Goal: Find contact information: Obtain details needed to contact an individual or organization

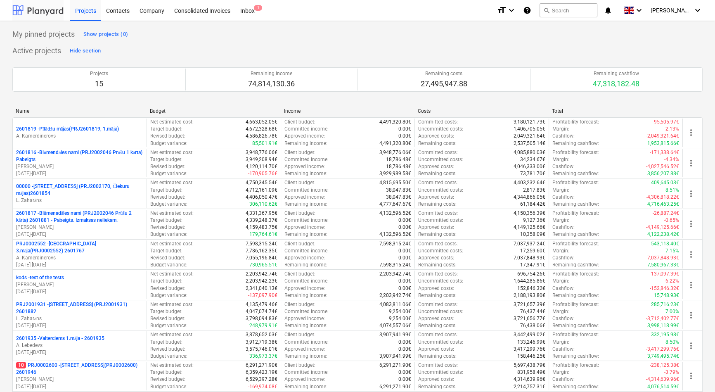
click at [49, 8] on div at bounding box center [37, 10] width 51 height 21
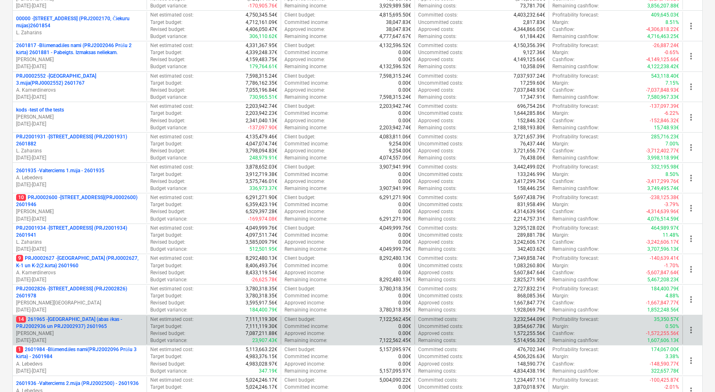
scroll to position [187, 0]
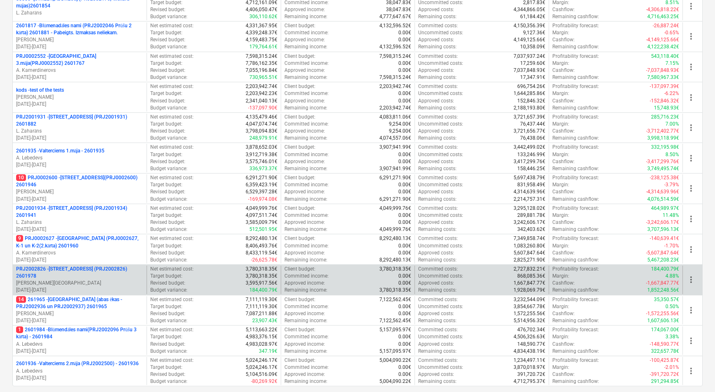
click at [73, 272] on p "PRJ2002826 - [STREET_ADDRESS] (PRJ2002826) 2601978" at bounding box center [79, 272] width 127 height 14
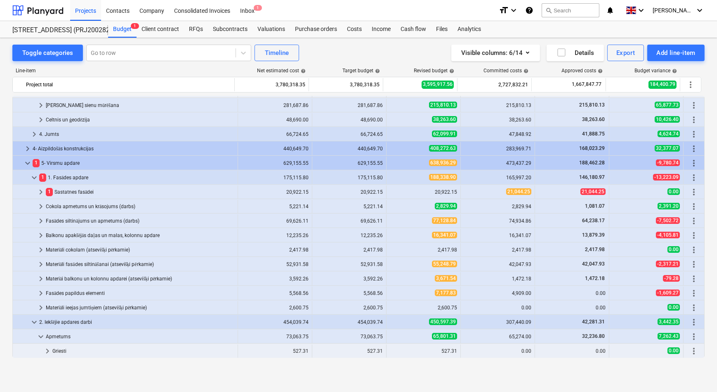
scroll to position [120, 0]
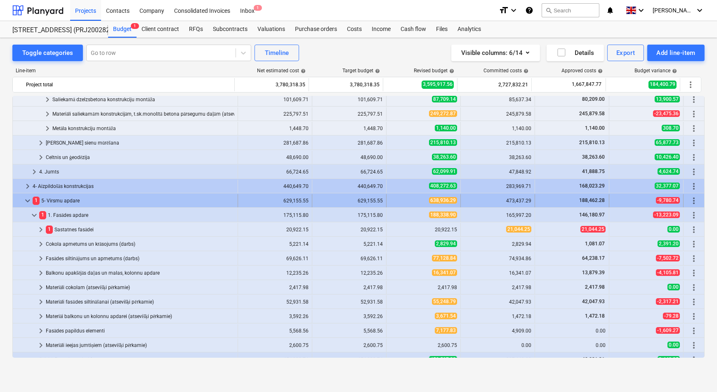
click at [26, 199] on span "keyboard_arrow_down" at bounding box center [28, 201] width 10 height 10
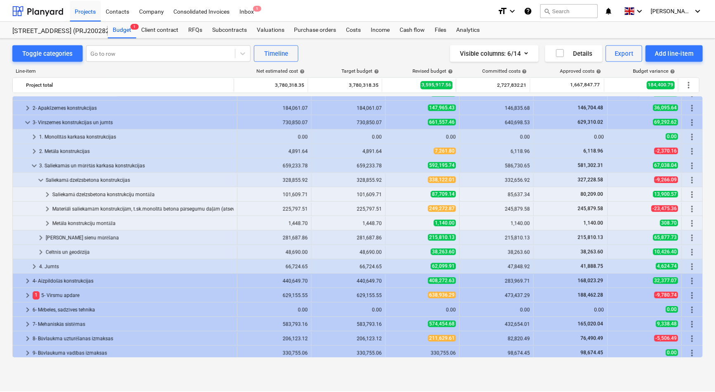
scroll to position [0, 0]
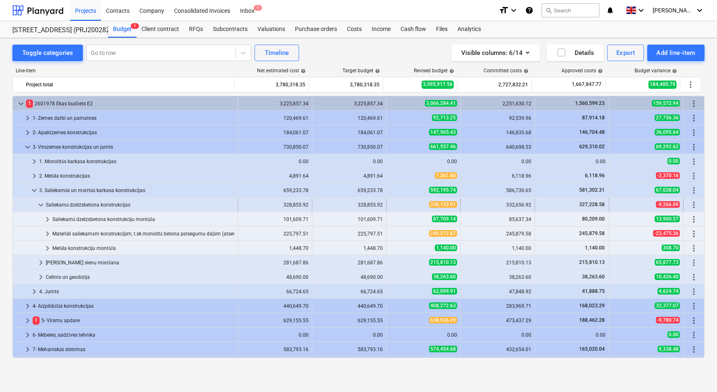
click at [39, 203] on span "keyboard_arrow_down" at bounding box center [41, 205] width 10 height 10
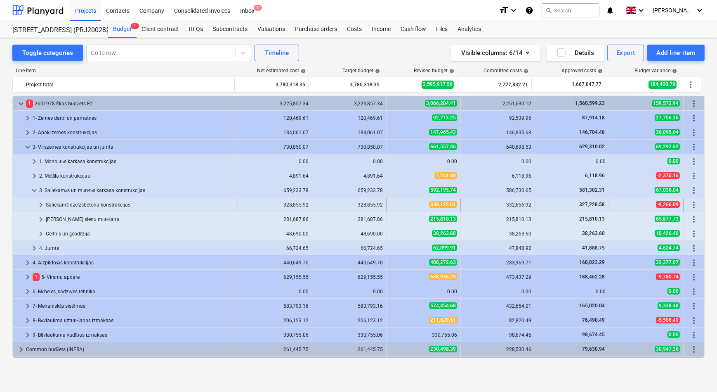
click at [39, 203] on span "keyboard_arrow_right" at bounding box center [41, 205] width 10 height 10
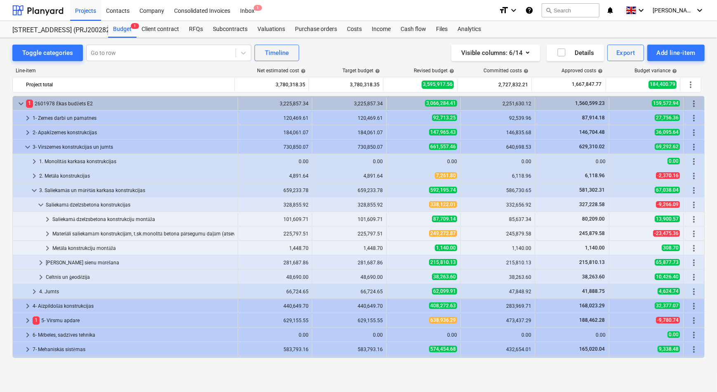
click at [39, 203] on span "keyboard_arrow_down" at bounding box center [41, 205] width 10 height 10
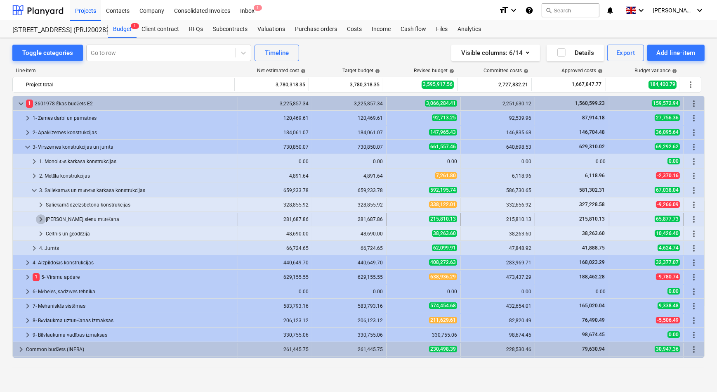
click at [39, 219] on span "keyboard_arrow_right" at bounding box center [41, 219] width 10 height 10
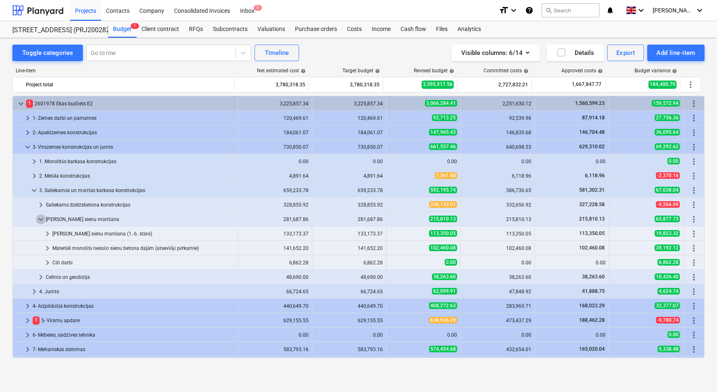
click at [39, 219] on span "keyboard_arrow_down" at bounding box center [41, 219] width 10 height 10
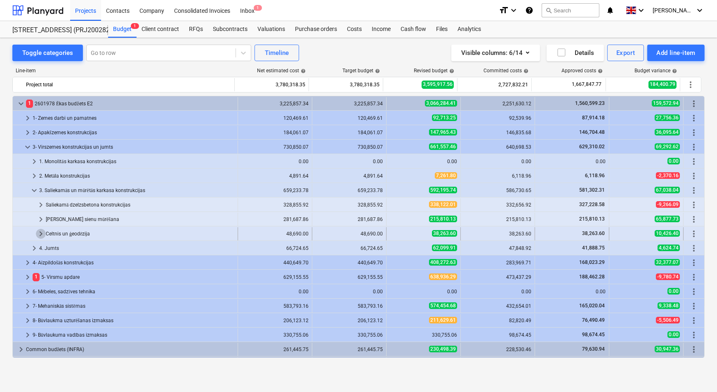
click at [41, 232] on span "keyboard_arrow_right" at bounding box center [41, 234] width 10 height 10
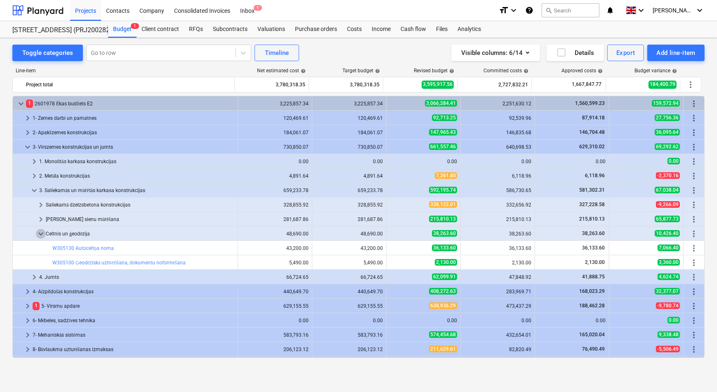
click at [41, 232] on span "keyboard_arrow_down" at bounding box center [41, 234] width 10 height 10
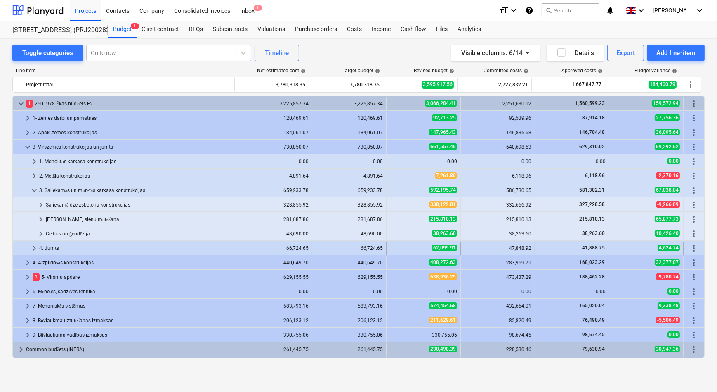
click at [36, 246] on span "keyboard_arrow_right" at bounding box center [34, 248] width 10 height 10
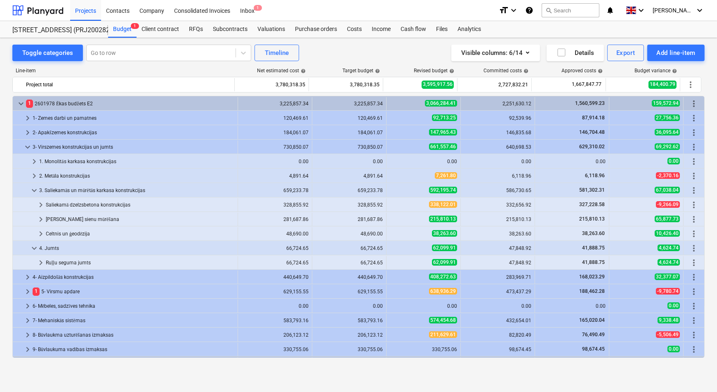
click at [36, 245] on span "keyboard_arrow_down" at bounding box center [34, 248] width 10 height 10
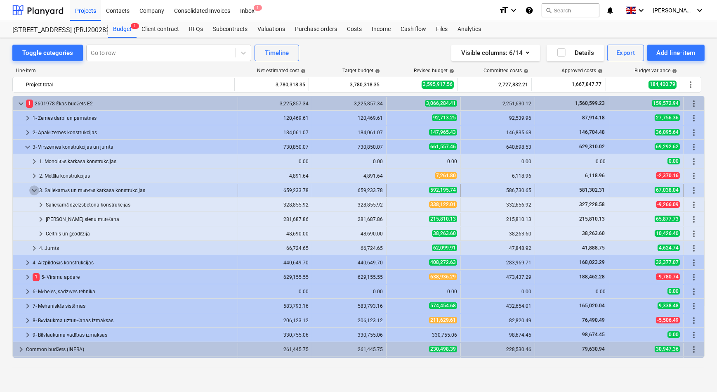
click at [36, 188] on span "keyboard_arrow_down" at bounding box center [34, 190] width 10 height 10
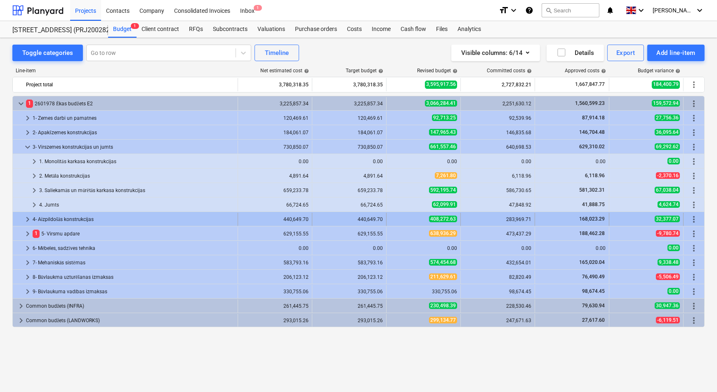
click at [24, 217] on span "keyboard_arrow_right" at bounding box center [28, 219] width 10 height 10
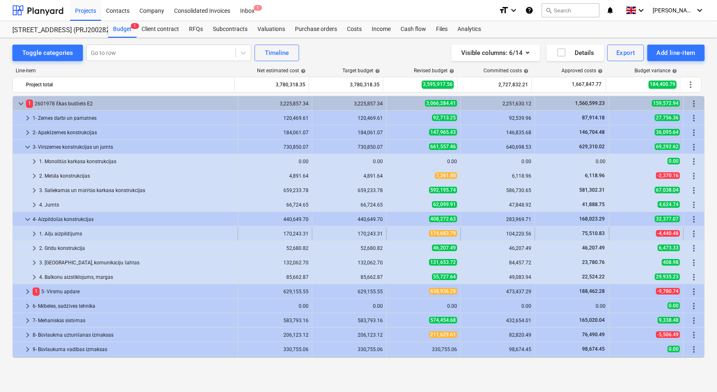
click at [32, 231] on span "keyboard_arrow_right" at bounding box center [34, 234] width 10 height 10
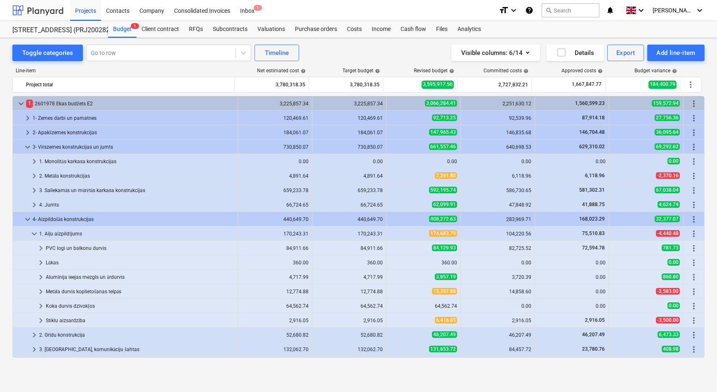
click at [38, 12] on div at bounding box center [37, 10] width 51 height 21
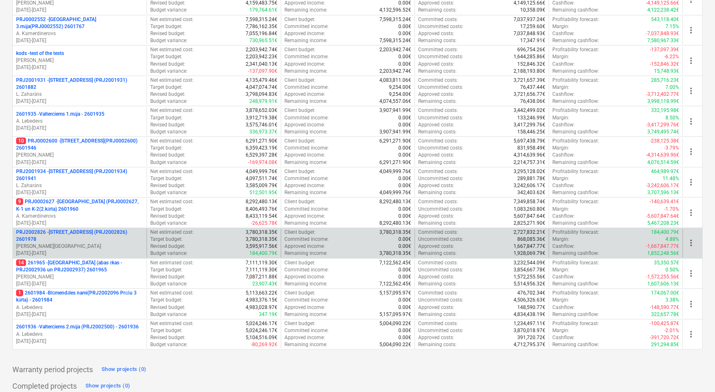
scroll to position [225, 0]
click at [86, 234] on p "PRJ2002826 - [STREET_ADDRESS] (PRJ2002826) 2601978" at bounding box center [79, 235] width 127 height 14
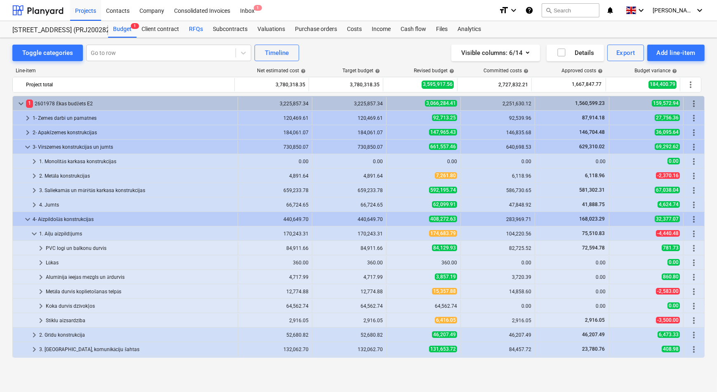
click at [194, 27] on div "RFQs" at bounding box center [196, 29] width 24 height 17
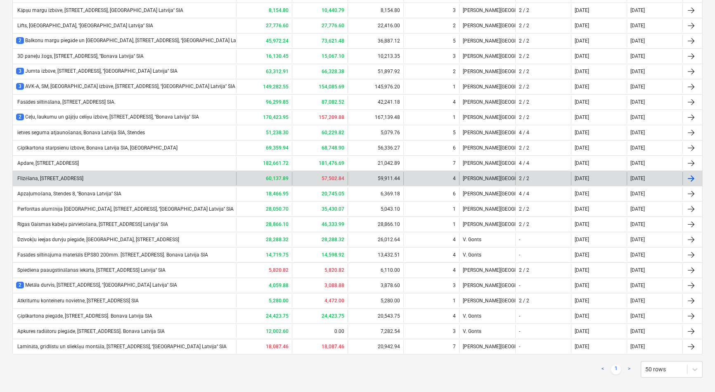
scroll to position [541, 0]
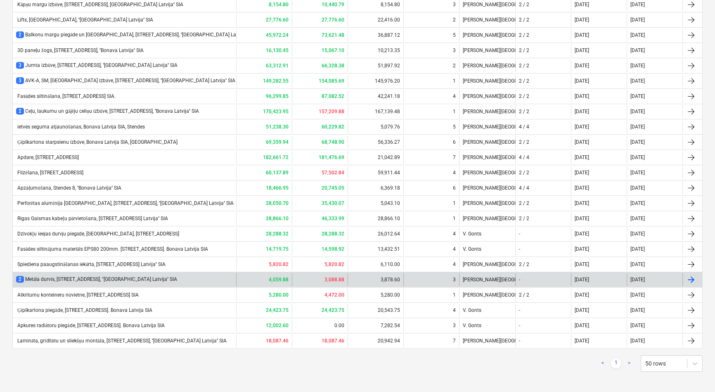
click at [62, 276] on div "2 Metāla durvis, [STREET_ADDRESS], "[GEOGRAPHIC_DATA] Latvija'' SIA" at bounding box center [96, 279] width 161 height 7
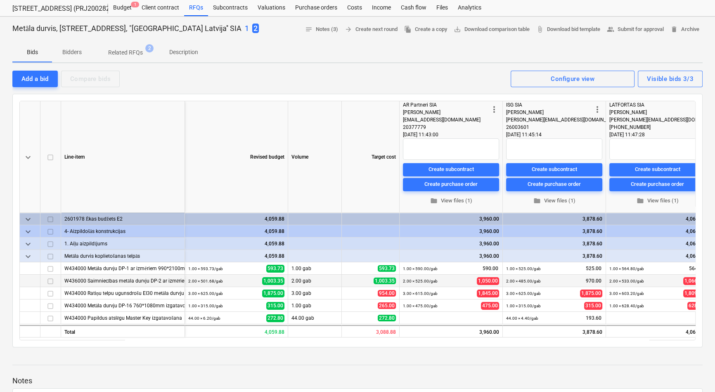
scroll to position [37, 0]
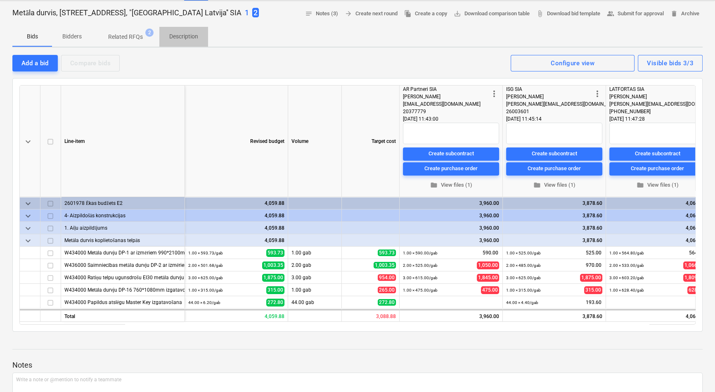
click at [183, 36] on p "Description" at bounding box center [183, 36] width 29 height 9
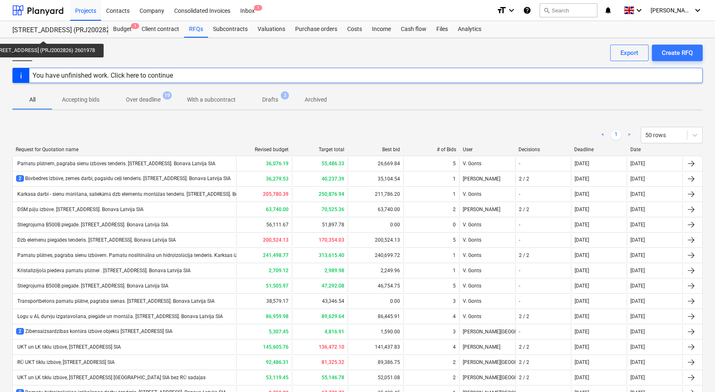
click at [41, 33] on div "[STREET_ADDRESS] (PRJ2002826) 2601978" at bounding box center [55, 30] width 86 height 9
click at [40, 31] on div "[STREET_ADDRESS] (PRJ2002826) 2601978" at bounding box center [55, 30] width 86 height 9
click at [192, 31] on div "RFQs" at bounding box center [196, 29] width 24 height 17
click at [122, 28] on div "Budget 1" at bounding box center [122, 29] width 28 height 17
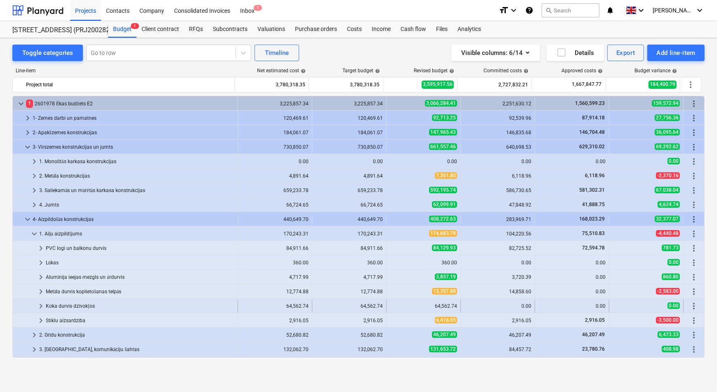
click at [39, 305] on span "keyboard_arrow_right" at bounding box center [41, 306] width 10 height 10
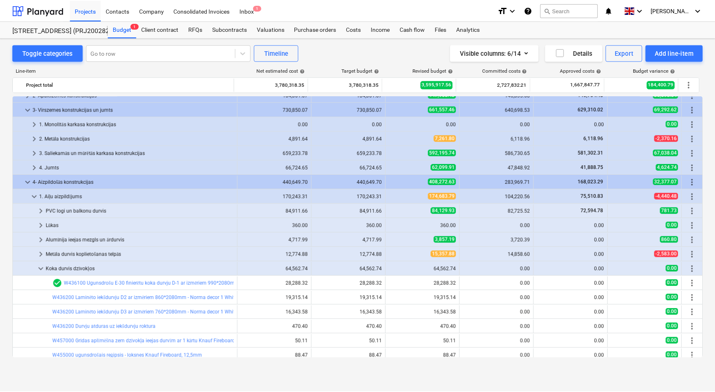
scroll to position [112, 0]
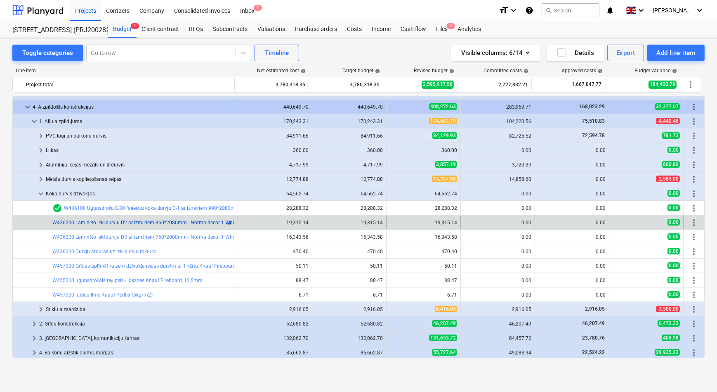
click at [152, 220] on link "W436200 Laminēto iekšdurvju D2 ar izmēriem 860*2080mm - Norma decor 1 White, ro…" at bounding box center [305, 223] width 507 height 6
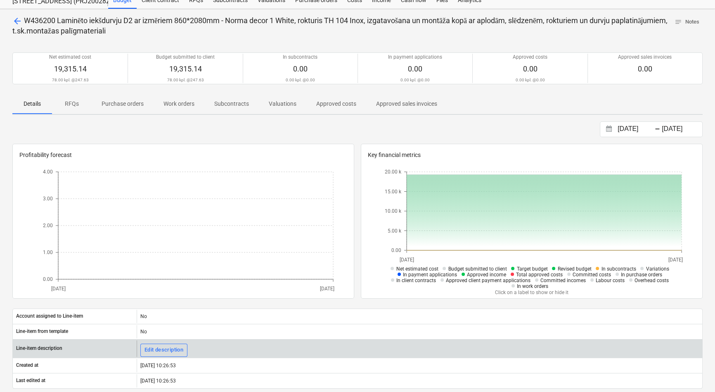
scroll to position [13, 0]
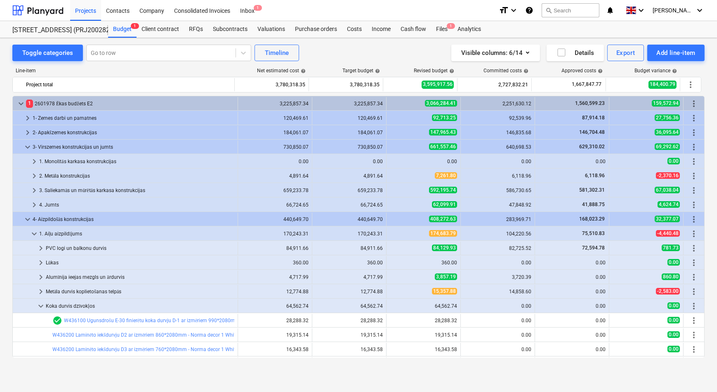
scroll to position [112, 0]
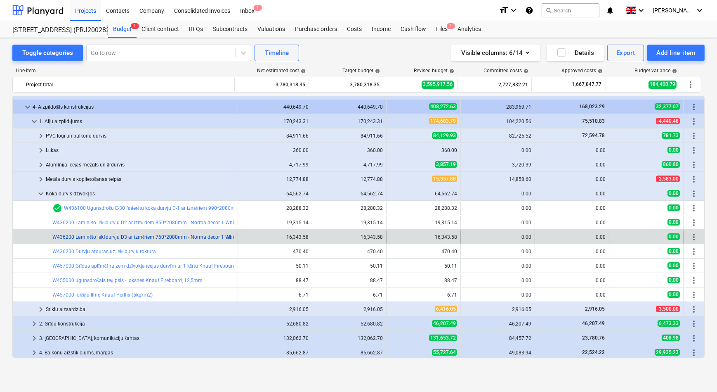
click at [177, 238] on link "W436200 Laminēto iekšdurvju D3 ar izmēriem 760*2080mm - Norma decor 1 White, ro…" at bounding box center [328, 237] width 552 height 6
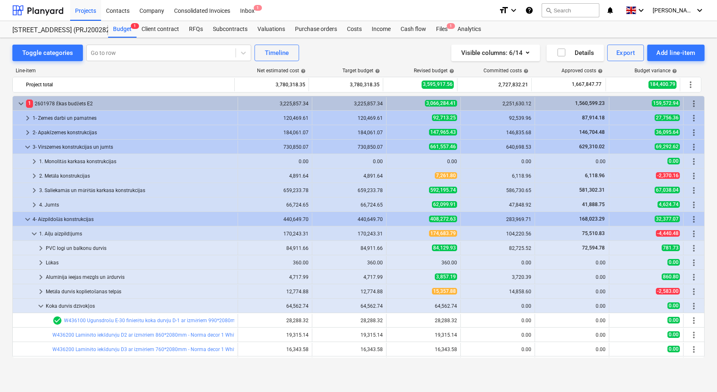
scroll to position [112, 0]
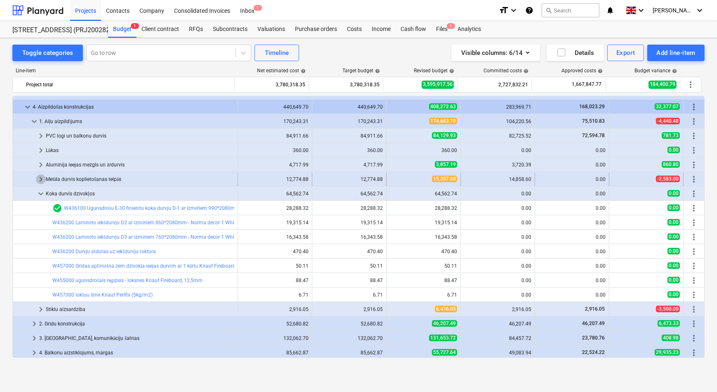
click at [40, 177] on span "keyboard_arrow_right" at bounding box center [41, 179] width 10 height 10
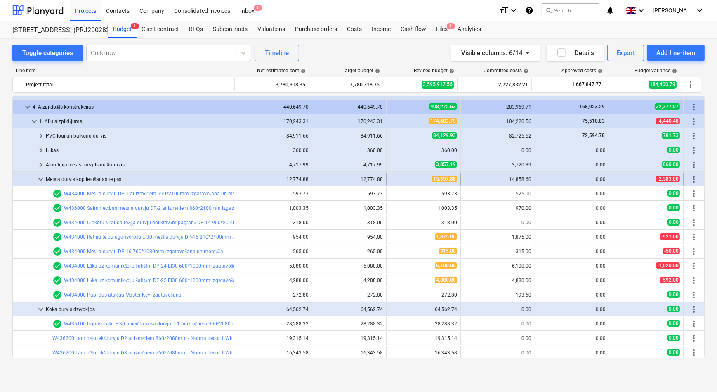
click at [38, 178] on span "keyboard_arrow_down" at bounding box center [41, 179] width 10 height 10
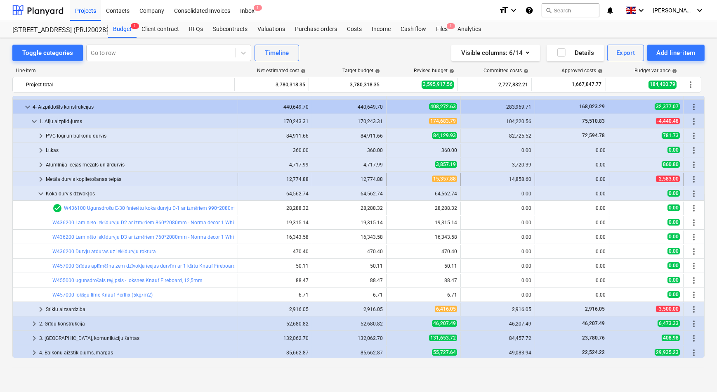
click at [39, 178] on span "keyboard_arrow_right" at bounding box center [41, 179] width 10 height 10
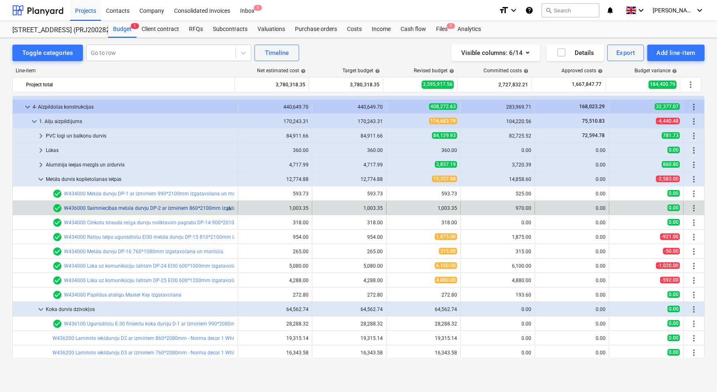
click at [118, 207] on link "W436000 Saimniecības metāla durvju DP-2 ar izmēriem 860*2100mm izgatavošana un …" at bounding box center [214, 208] width 301 height 6
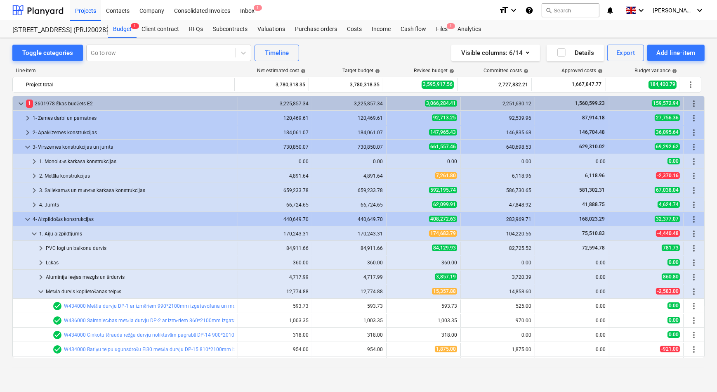
scroll to position [112, 0]
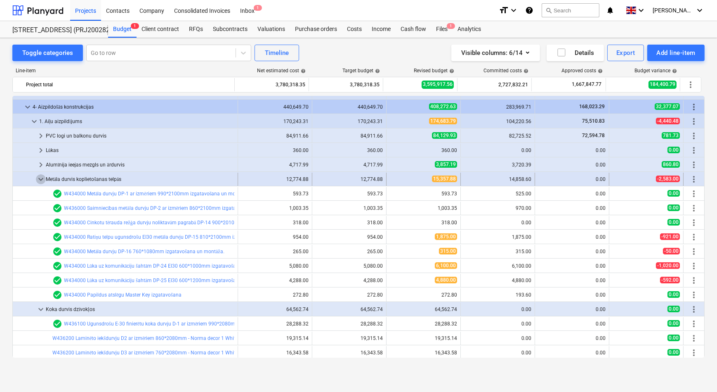
click at [41, 176] on span "keyboard_arrow_down" at bounding box center [41, 179] width 10 height 10
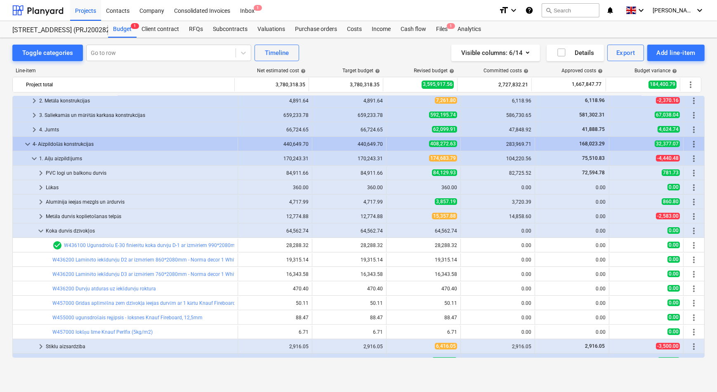
scroll to position [75, 0]
click at [43, 173] on span "keyboard_arrow_right" at bounding box center [41, 173] width 10 height 10
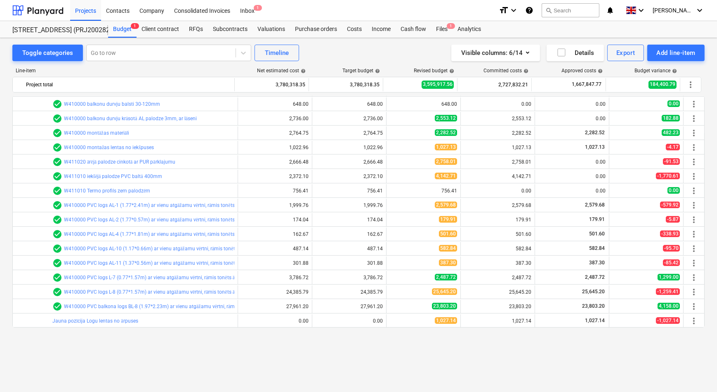
scroll to position [112, 0]
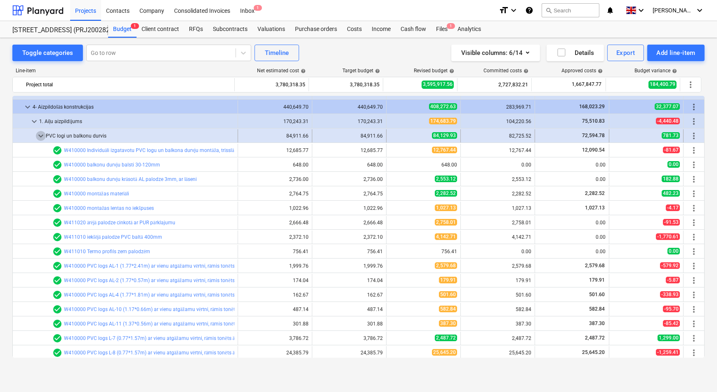
click at [40, 135] on span "keyboard_arrow_down" at bounding box center [41, 136] width 10 height 10
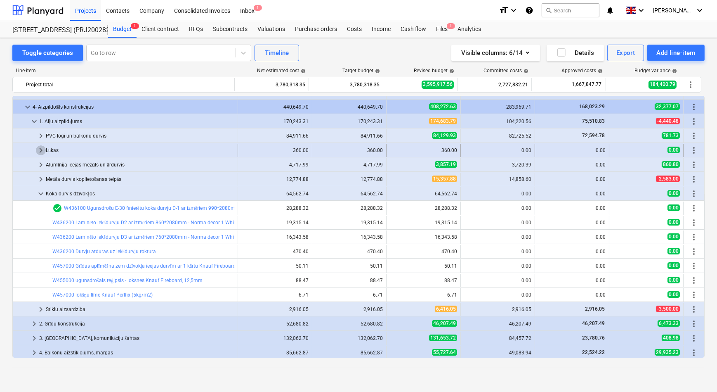
click at [41, 147] on span "keyboard_arrow_right" at bounding box center [41, 150] width 10 height 10
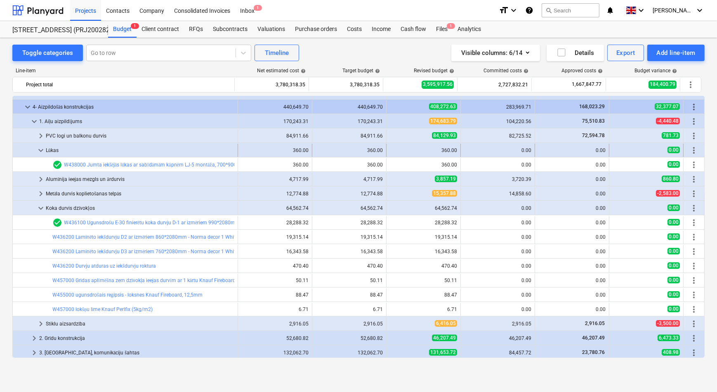
click at [39, 149] on span "keyboard_arrow_down" at bounding box center [41, 150] width 10 height 10
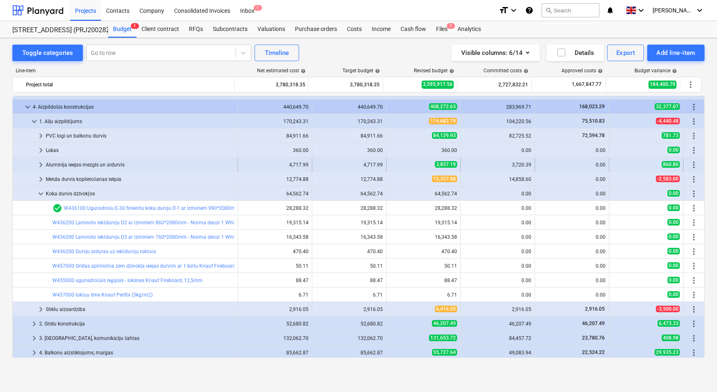
click at [41, 162] on span "keyboard_arrow_right" at bounding box center [41, 165] width 10 height 10
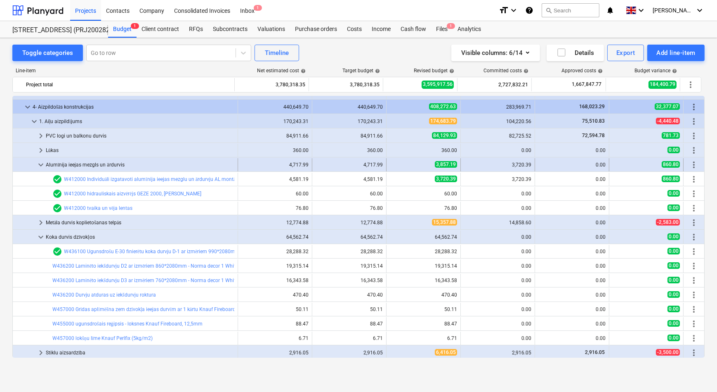
click at [40, 163] on span "keyboard_arrow_down" at bounding box center [41, 165] width 10 height 10
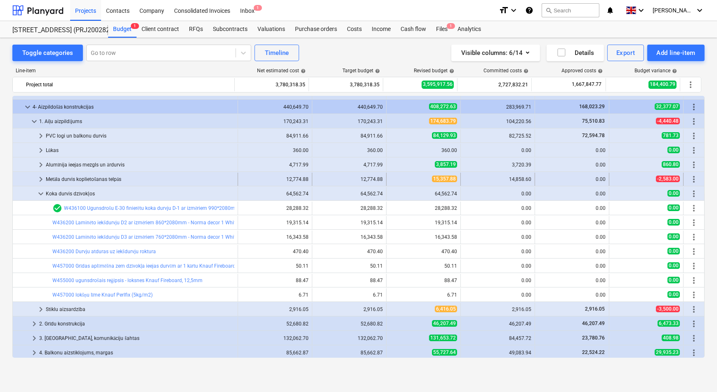
click at [38, 178] on span "keyboard_arrow_right" at bounding box center [41, 179] width 10 height 10
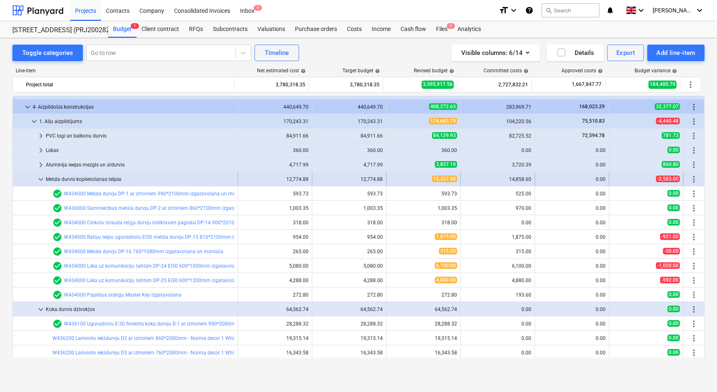
click at [40, 178] on span "keyboard_arrow_down" at bounding box center [41, 179] width 10 height 10
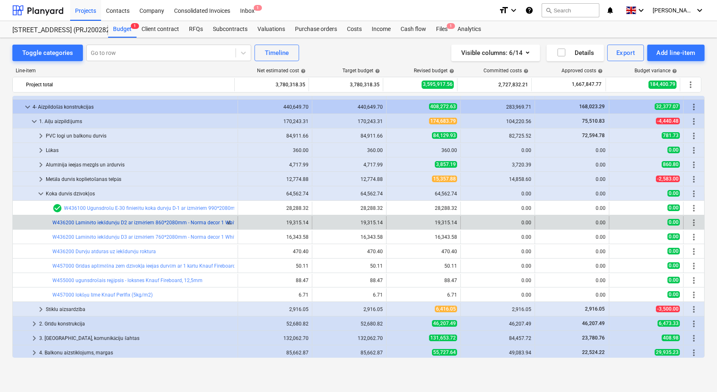
click at [109, 224] on link "W436200 Laminēto iekšdurvju D2 ar izmēriem 860*2080mm - Norma decor 1 White, ro…" at bounding box center [305, 223] width 507 height 6
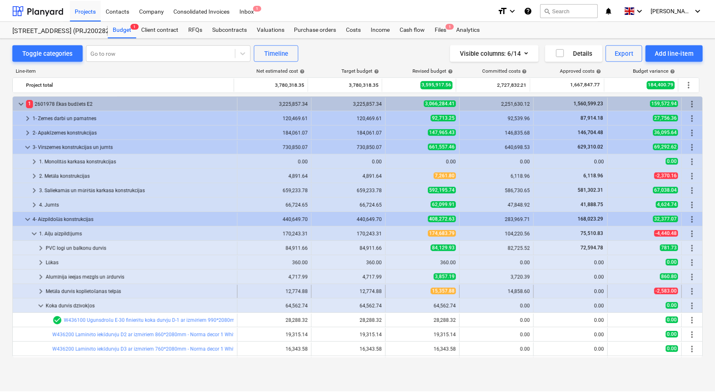
scroll to position [112, 0]
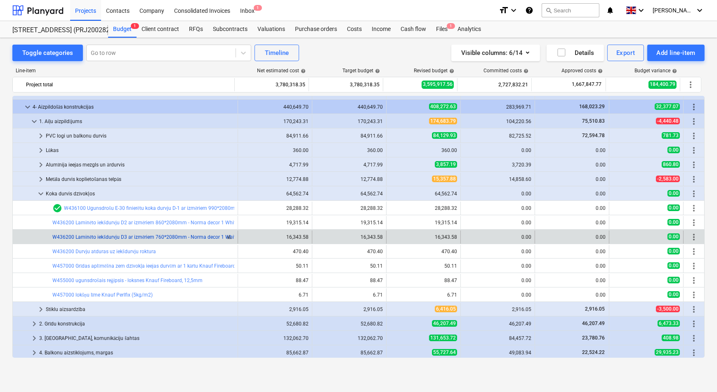
click at [126, 235] on link "W436200 Laminēto iekšdurvju D3 ar izmēriem 760*2080mm - Norma decor 1 White, ro…" at bounding box center [328, 237] width 552 height 6
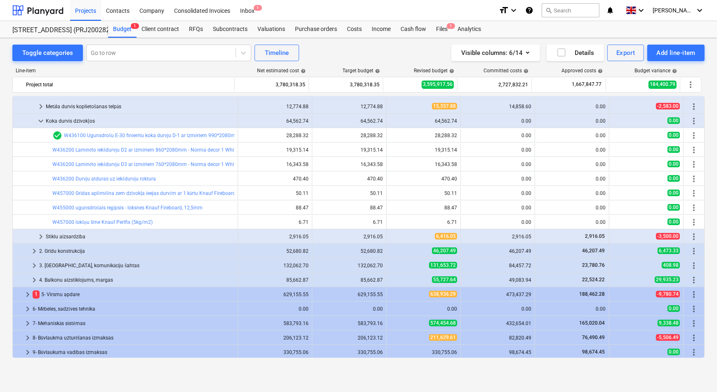
scroll to position [215, 0]
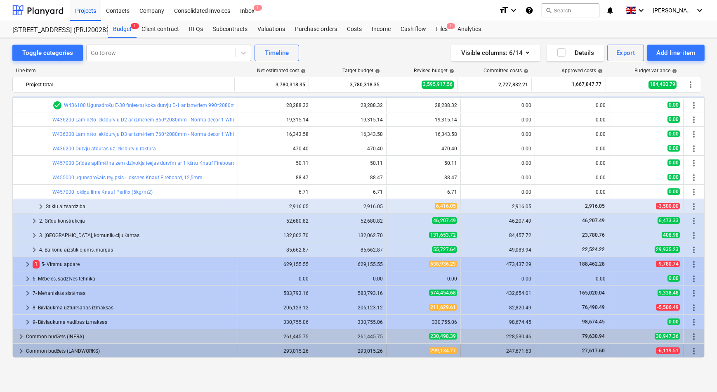
click at [19, 351] on span "keyboard_arrow_right" at bounding box center [21, 351] width 10 height 10
click at [21, 350] on span "keyboard_arrow_down" at bounding box center [21, 351] width 10 height 10
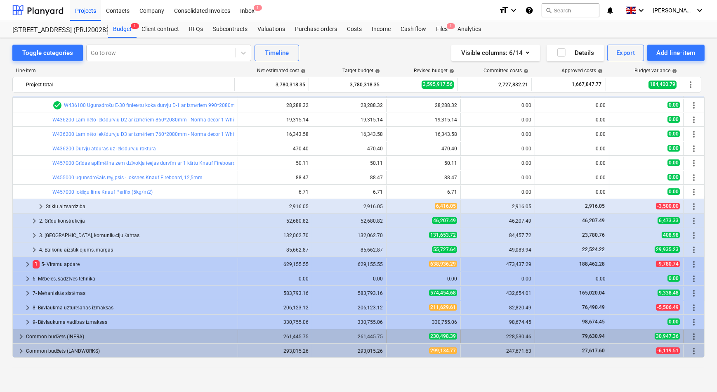
click at [24, 332] on span "keyboard_arrow_right" at bounding box center [21, 336] width 10 height 10
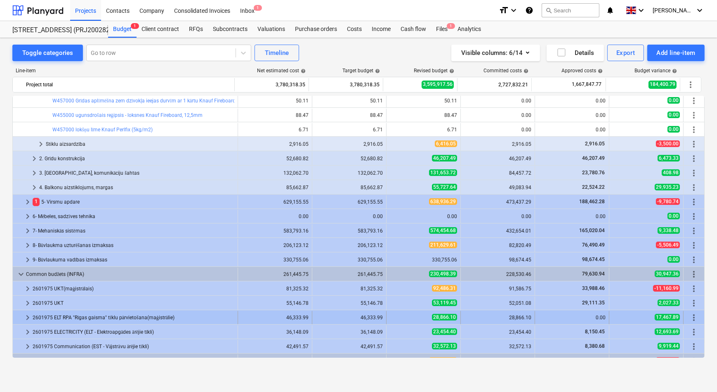
scroll to position [287, 0]
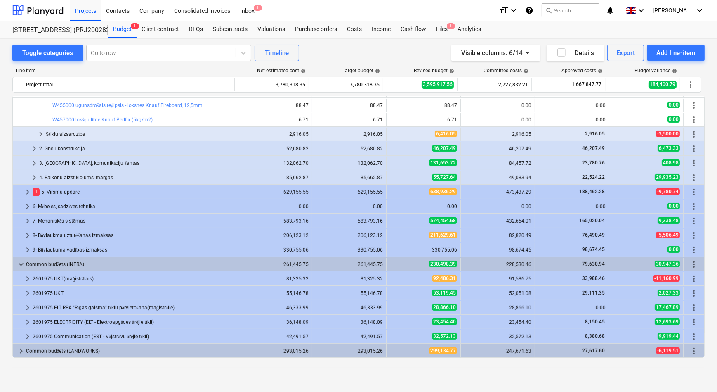
click at [21, 262] on span "keyboard_arrow_down" at bounding box center [21, 264] width 10 height 10
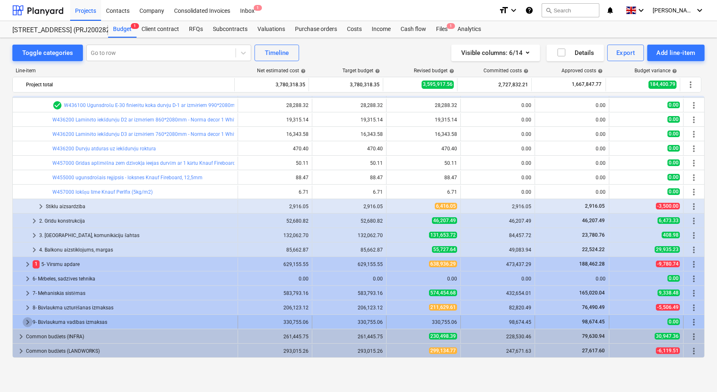
click at [27, 318] on span "keyboard_arrow_right" at bounding box center [28, 322] width 10 height 10
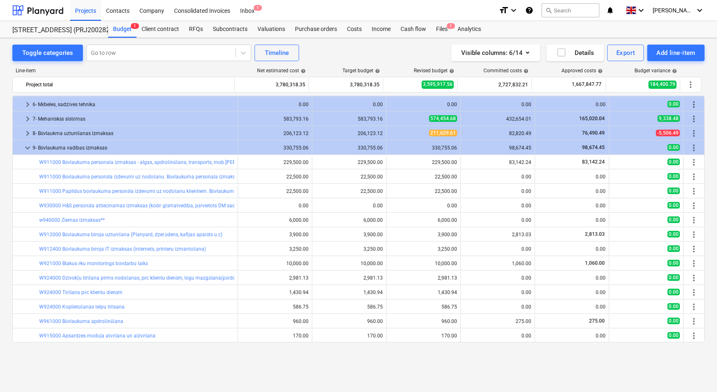
scroll to position [354, 0]
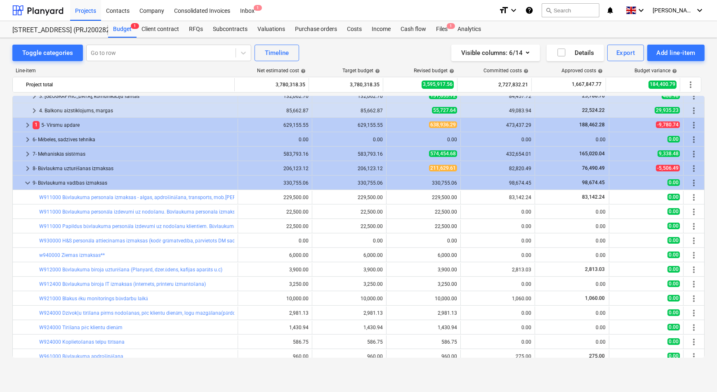
click at [28, 182] on span "keyboard_arrow_down" at bounding box center [28, 183] width 10 height 10
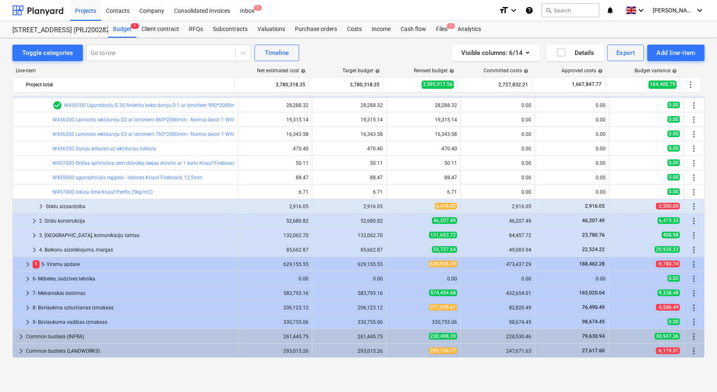
scroll to position [215, 0]
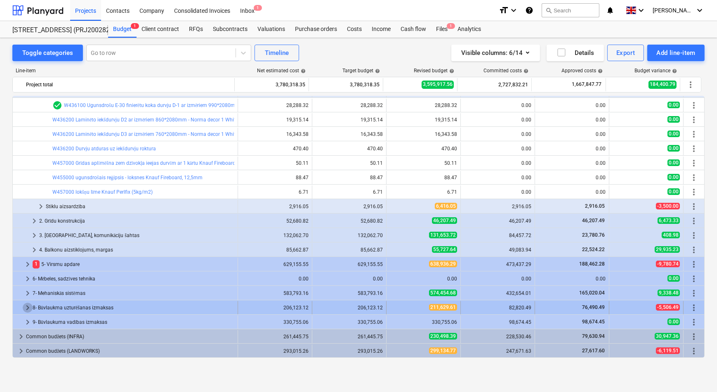
click at [30, 306] on span "keyboard_arrow_right" at bounding box center [28, 308] width 10 height 10
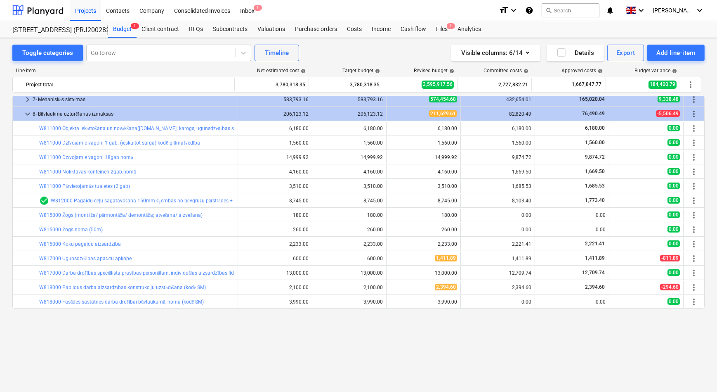
scroll to position [296, 0]
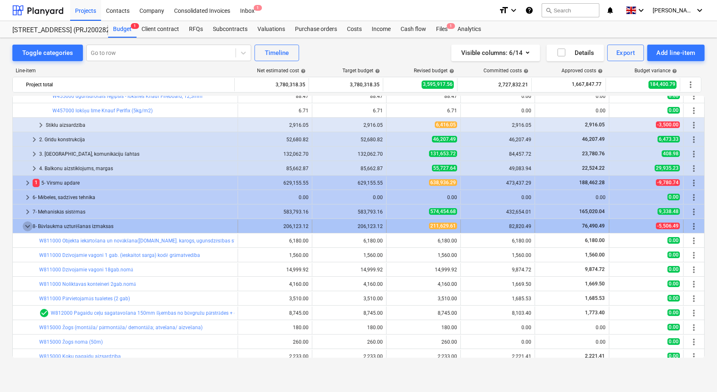
click at [30, 226] on span "keyboard_arrow_down" at bounding box center [28, 226] width 10 height 10
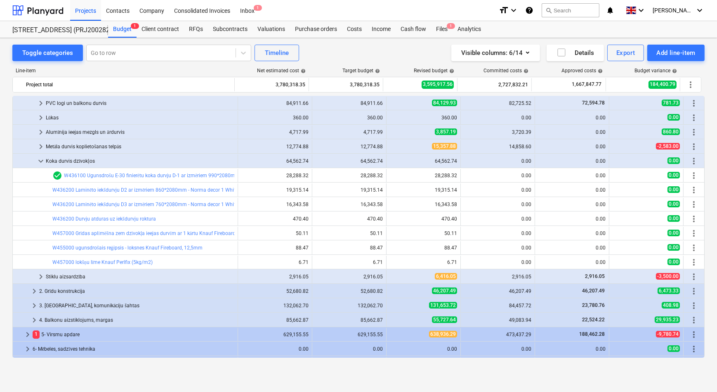
scroll to position [140, 0]
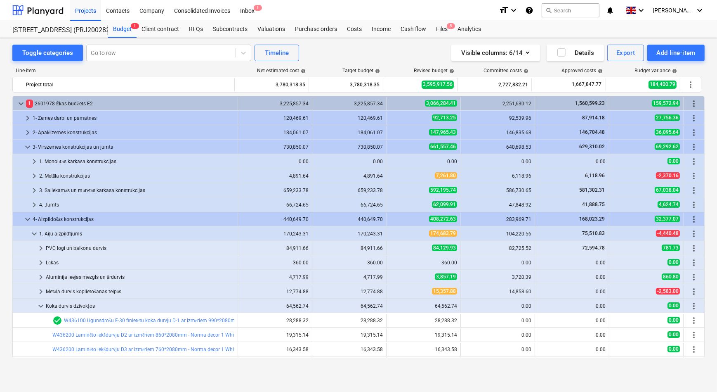
scroll to position [140, 0]
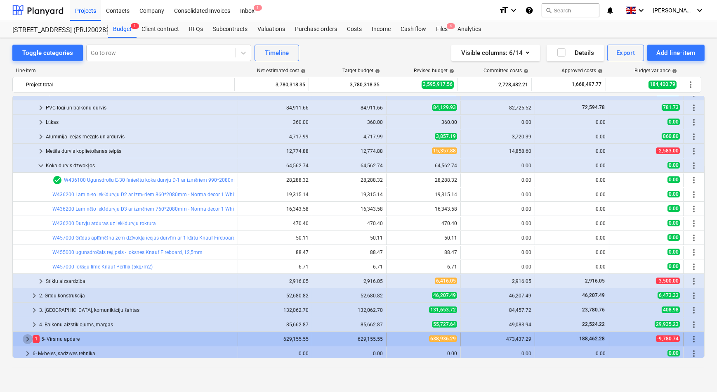
click at [25, 339] on span "keyboard_arrow_right" at bounding box center [28, 339] width 10 height 10
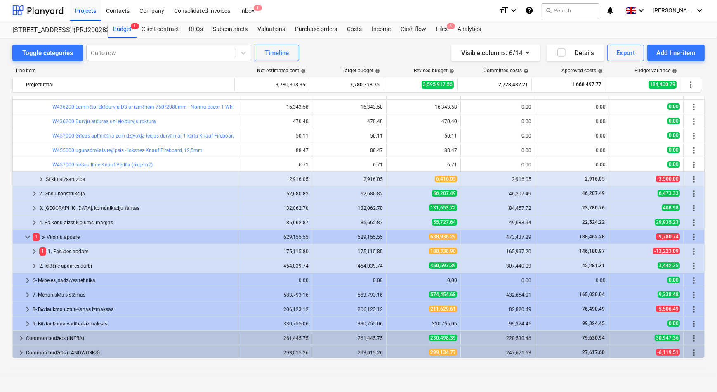
scroll to position [244, 0]
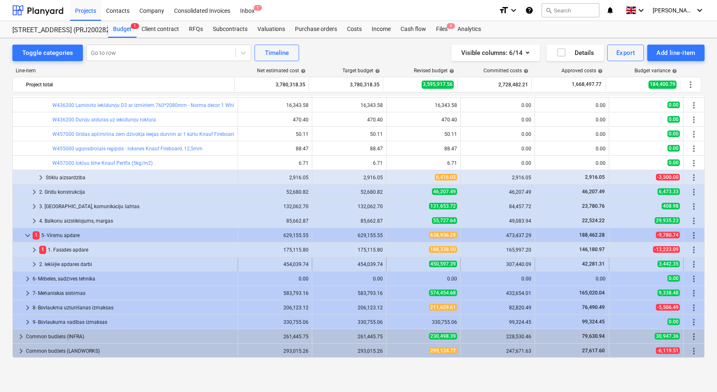
click at [33, 264] on span "keyboard_arrow_right" at bounding box center [34, 264] width 10 height 10
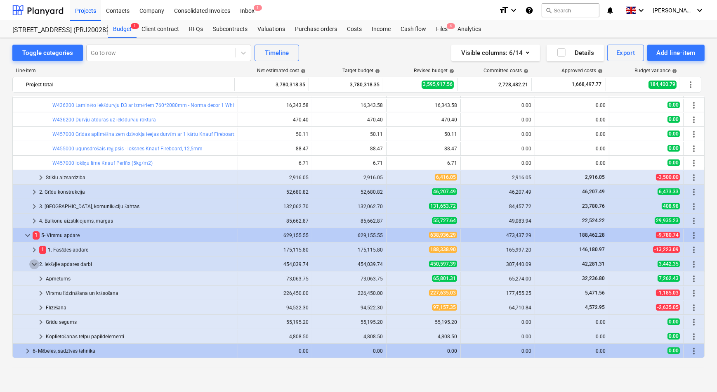
click at [33, 264] on span "keyboard_arrow_down" at bounding box center [34, 264] width 10 height 10
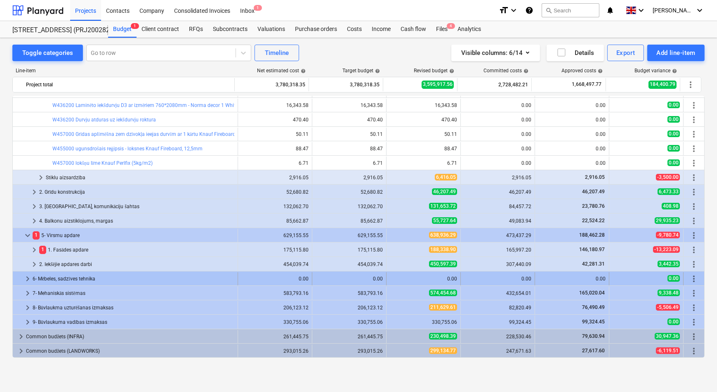
click at [27, 277] on span "keyboard_arrow_right" at bounding box center [28, 279] width 10 height 10
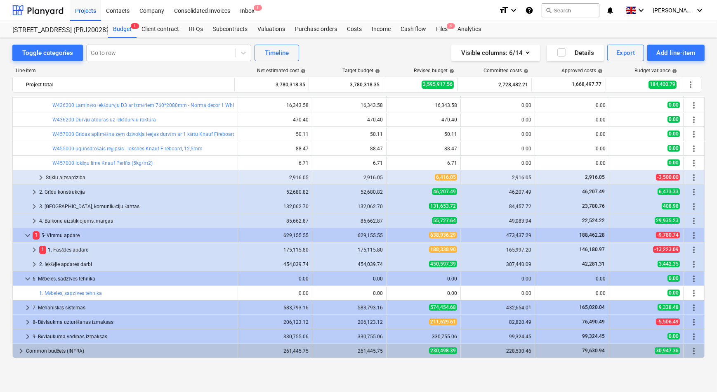
click at [27, 277] on span "keyboard_arrow_down" at bounding box center [28, 279] width 10 height 10
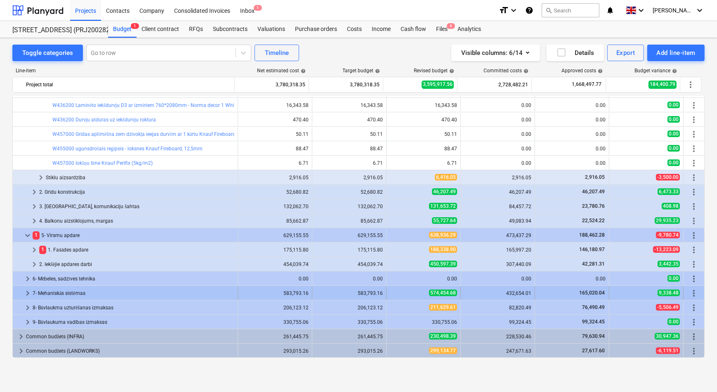
click at [26, 291] on span "keyboard_arrow_right" at bounding box center [28, 293] width 10 height 10
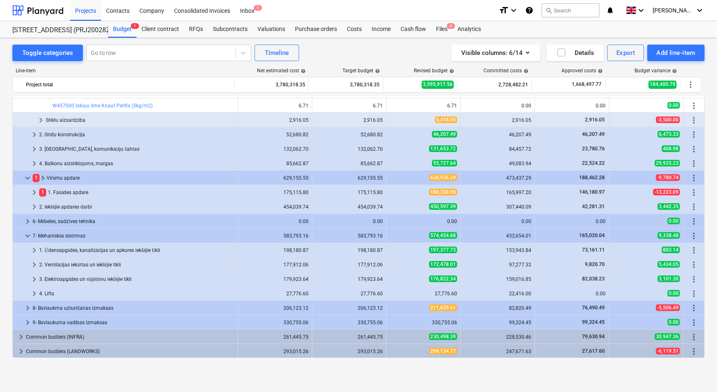
scroll to position [302, 0]
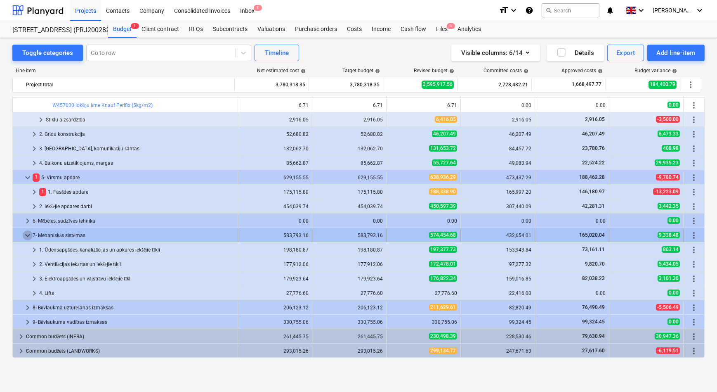
click at [26, 232] on span "keyboard_arrow_down" at bounding box center [28, 235] width 10 height 10
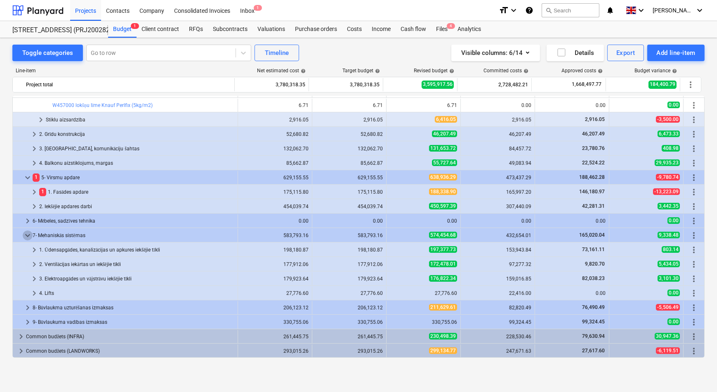
scroll to position [244, 0]
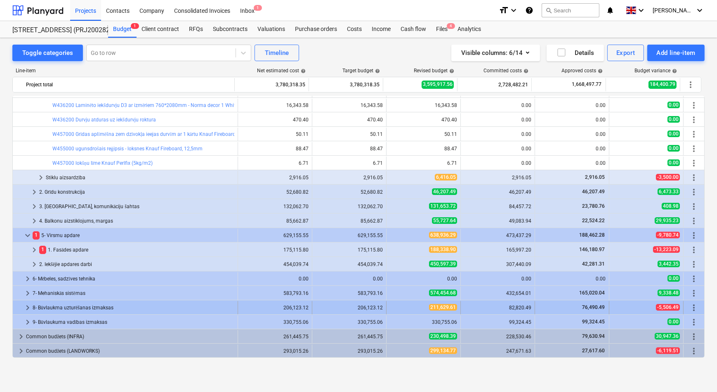
click at [22, 309] on div at bounding box center [19, 307] width 7 height 13
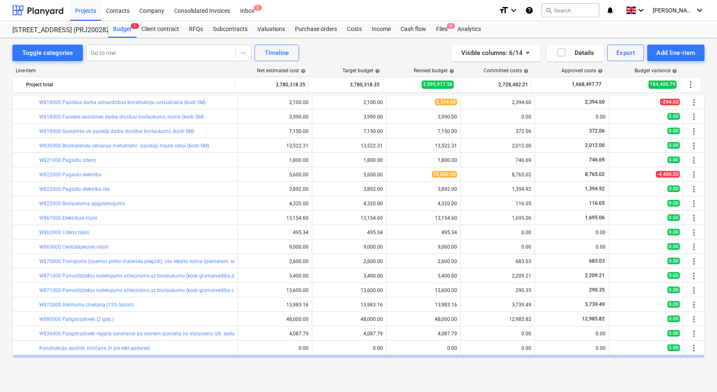
scroll to position [663, 0]
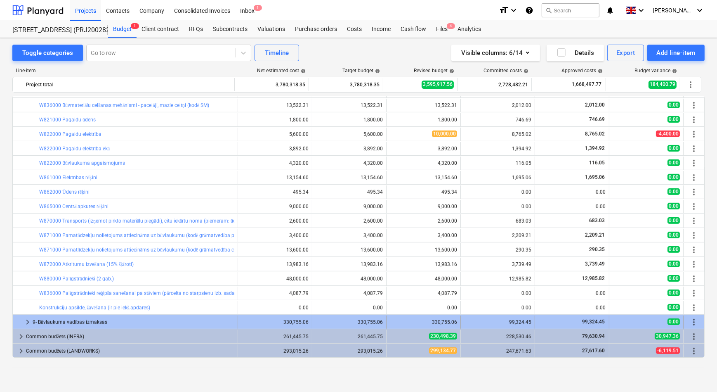
click at [24, 321] on span "keyboard_arrow_right" at bounding box center [28, 322] width 10 height 10
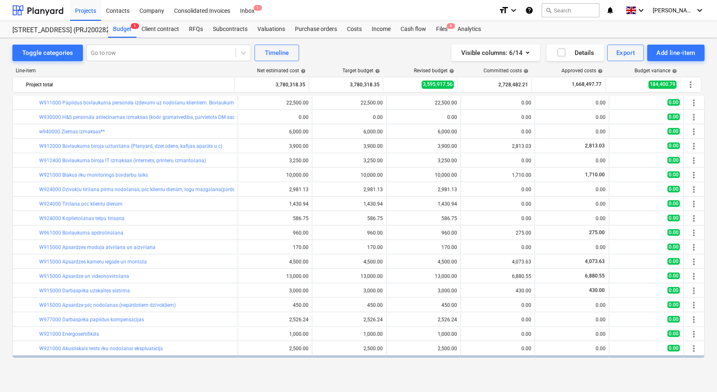
scroll to position [952, 0]
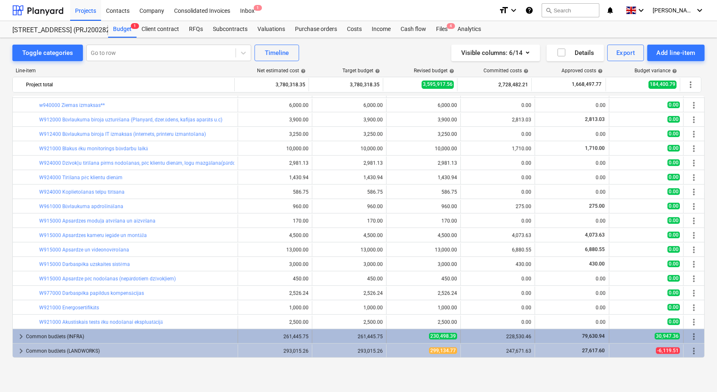
click at [19, 334] on span "keyboard_arrow_right" at bounding box center [21, 336] width 10 height 10
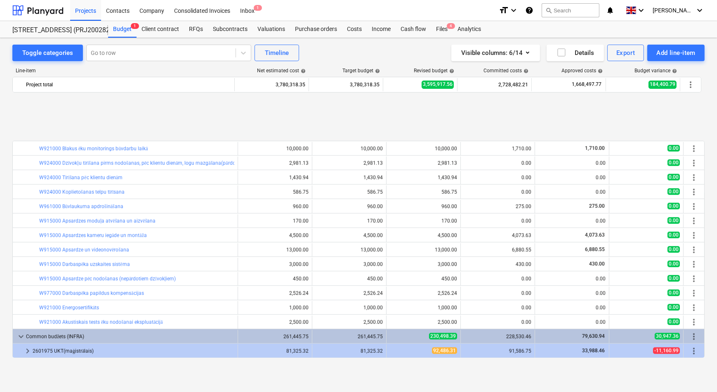
scroll to position [1024, 0]
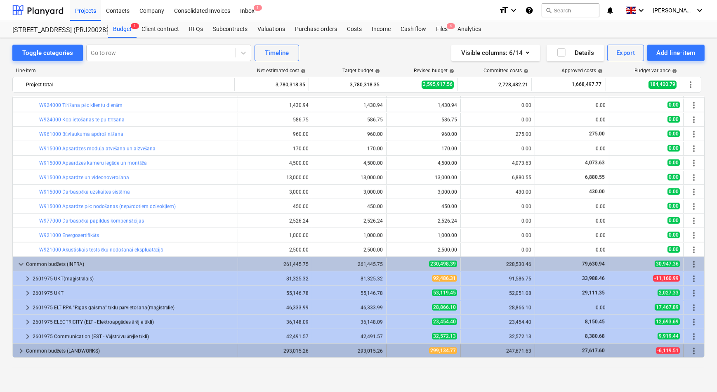
click at [21, 349] on span "keyboard_arrow_right" at bounding box center [21, 351] width 10 height 10
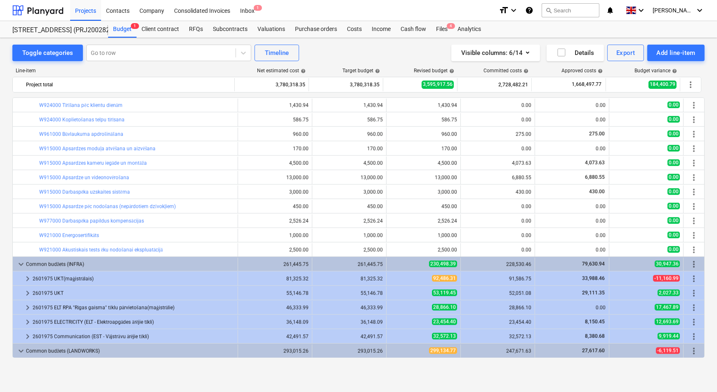
scroll to position [1053, 0]
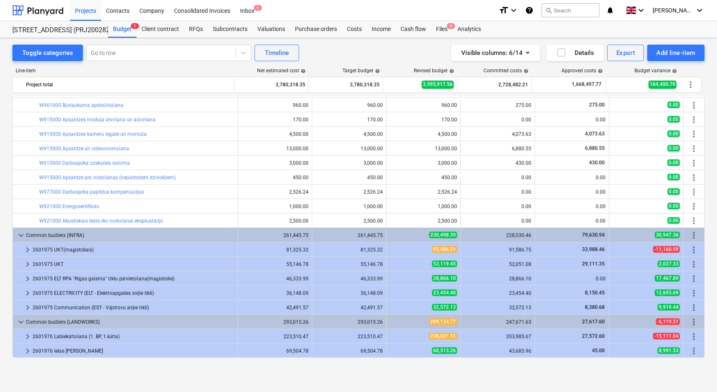
drag, startPoint x: 21, startPoint y: 322, endPoint x: 22, endPoint y: 316, distance: 6.4
click at [21, 322] on span "keyboard_arrow_down" at bounding box center [21, 322] width 10 height 10
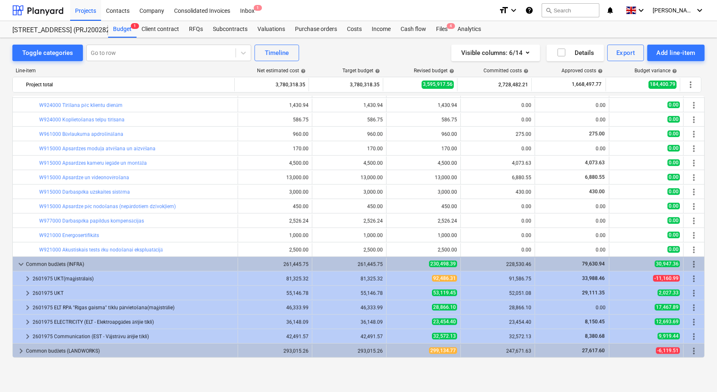
scroll to position [1024, 0]
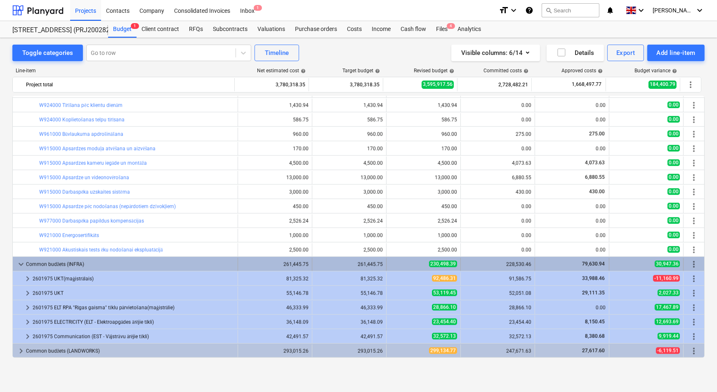
click at [17, 261] on span "keyboard_arrow_down" at bounding box center [21, 264] width 10 height 10
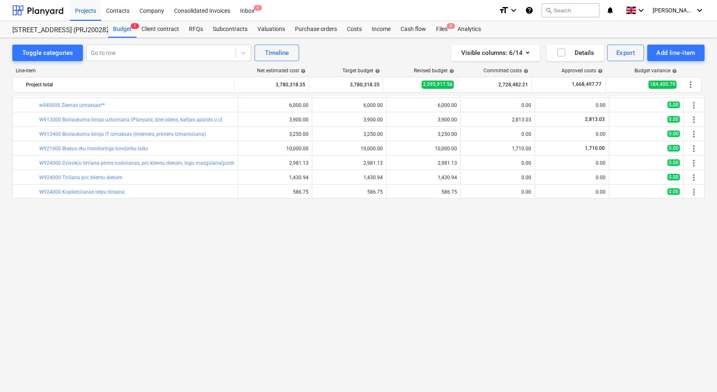
scroll to position [764, 0]
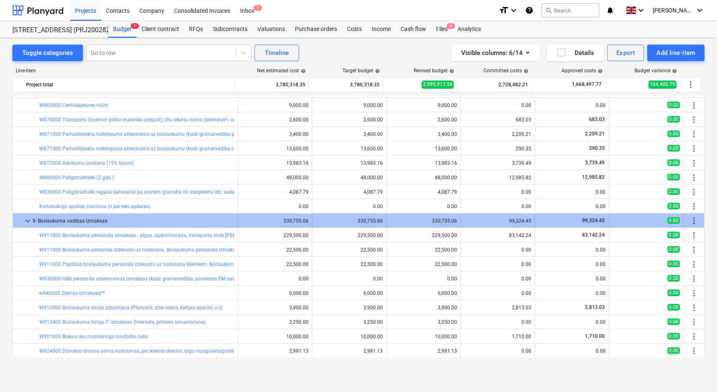
click at [23, 219] on div "keyboard_arrow_down 9- Būvlaukuma vadības izmaksas" at bounding box center [125, 220] width 225 height 13
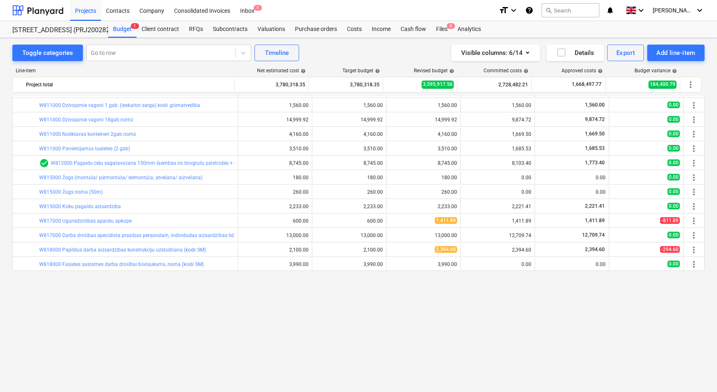
scroll to position [288, 0]
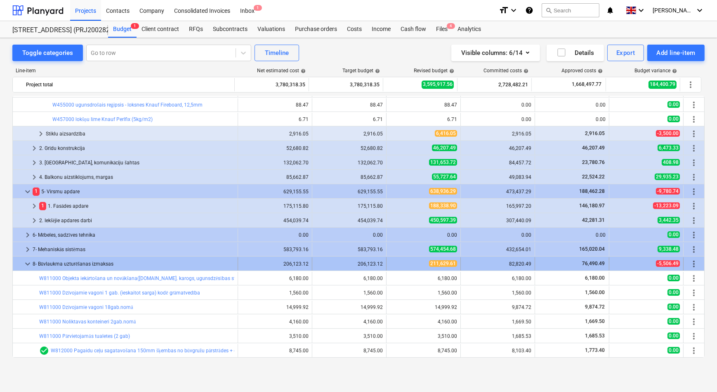
click at [27, 264] on span "keyboard_arrow_down" at bounding box center [28, 264] width 10 height 10
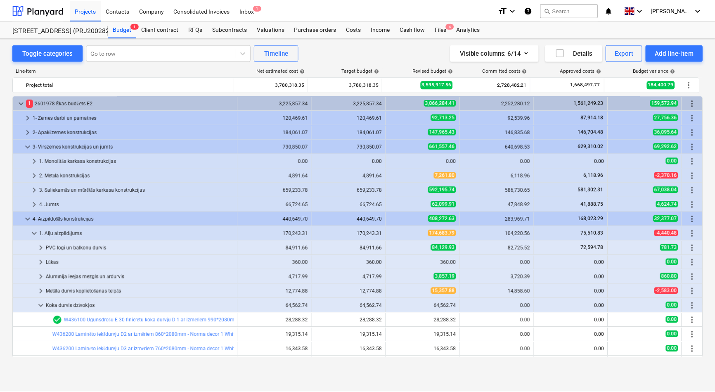
scroll to position [0, 0]
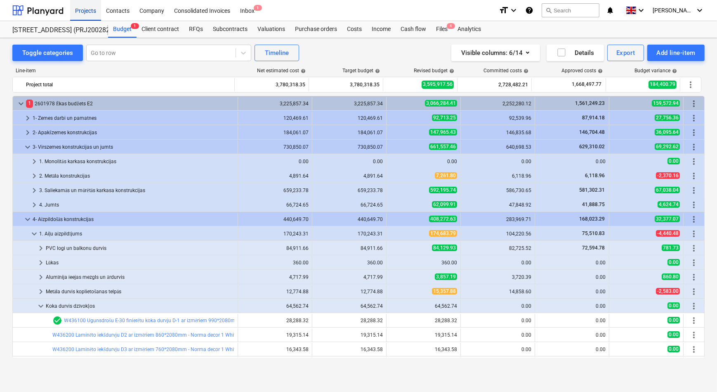
click at [83, 12] on div "Projects" at bounding box center [85, 10] width 31 height 21
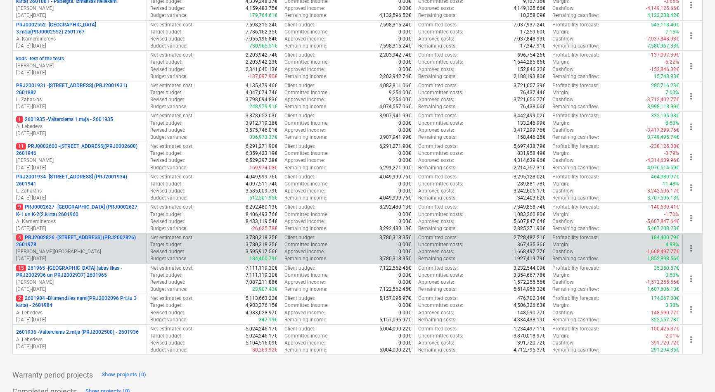
scroll to position [225, 0]
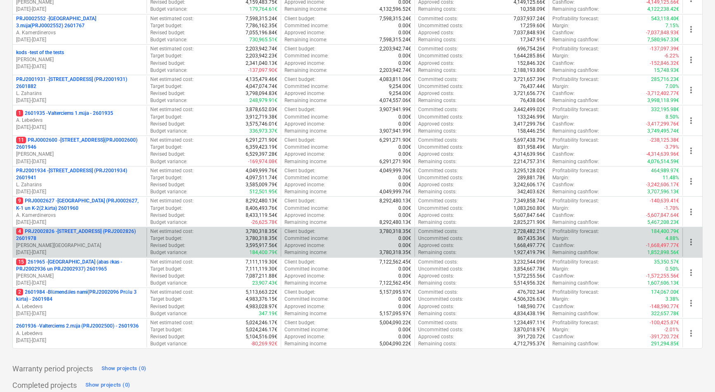
click at [65, 231] on p "4 PRJ2002826 - [STREET_ADDRESS] (PRJ2002826) 2601978" at bounding box center [79, 235] width 127 height 14
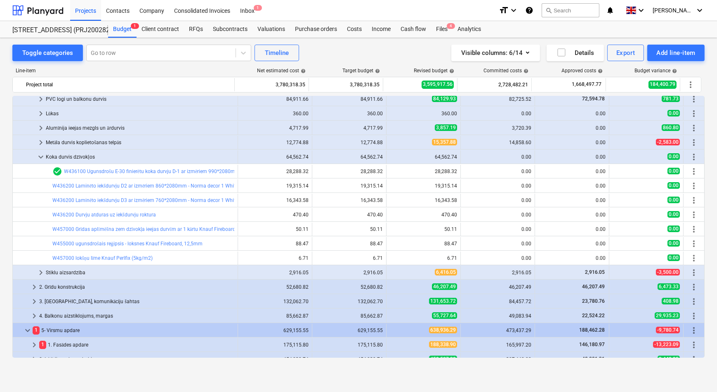
scroll to position [111, 0]
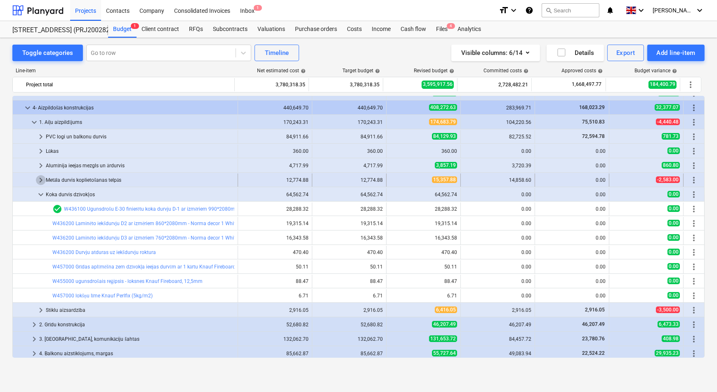
click at [40, 180] on span "keyboard_arrow_right" at bounding box center [41, 180] width 10 height 10
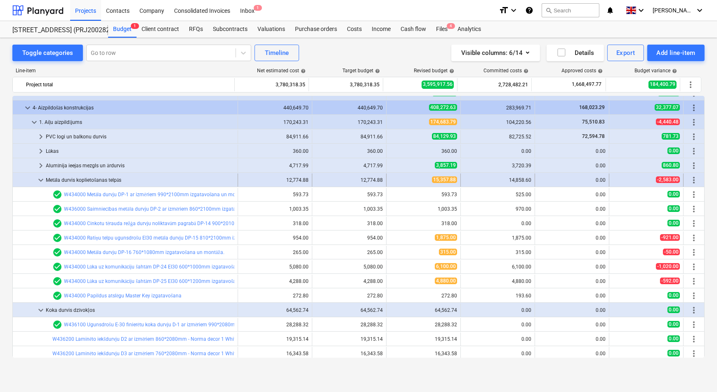
click at [41, 179] on span "keyboard_arrow_down" at bounding box center [41, 180] width 10 height 10
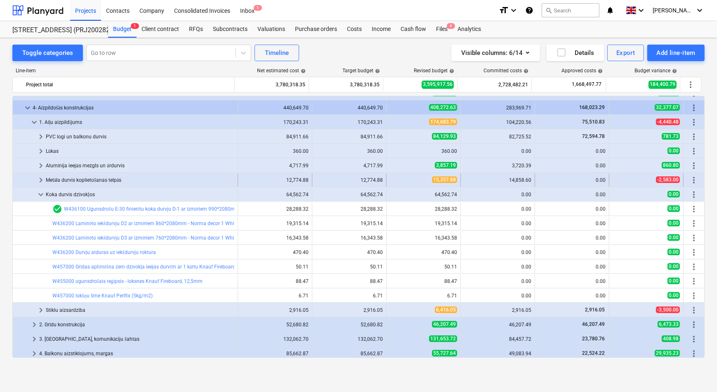
click at [42, 179] on span "keyboard_arrow_right" at bounding box center [41, 180] width 10 height 10
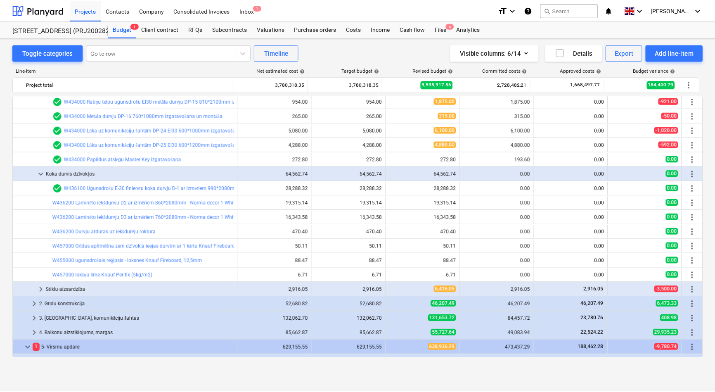
scroll to position [262, 0]
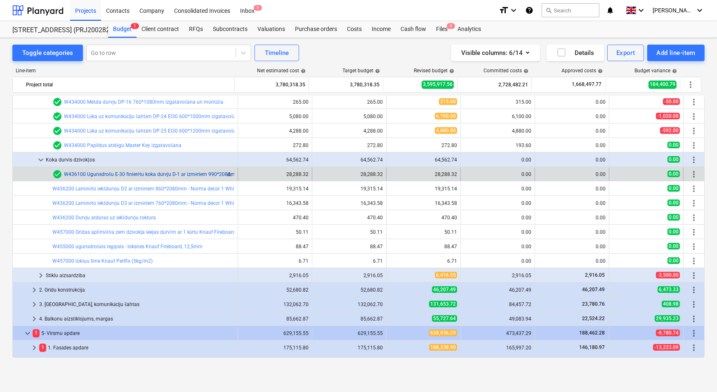
click at [130, 173] on link "W436100 Ugunsdrošu E-30 finierētu koka durvju D-1 ar izmēriem 990*2080mm, skaņa…" at bounding box center [388, 174] width 648 height 6
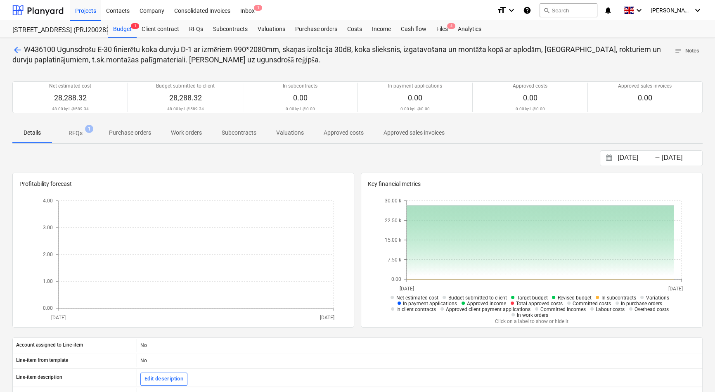
click at [75, 133] on p "RFQs" at bounding box center [76, 133] width 14 height 9
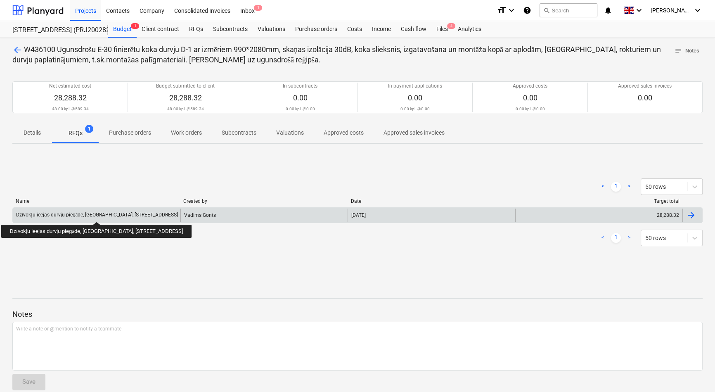
click at [99, 214] on div "Dzīvokļu ieejas durvju piegāde, [GEOGRAPHIC_DATA], [STREET_ADDRESS]" at bounding box center [97, 215] width 162 height 6
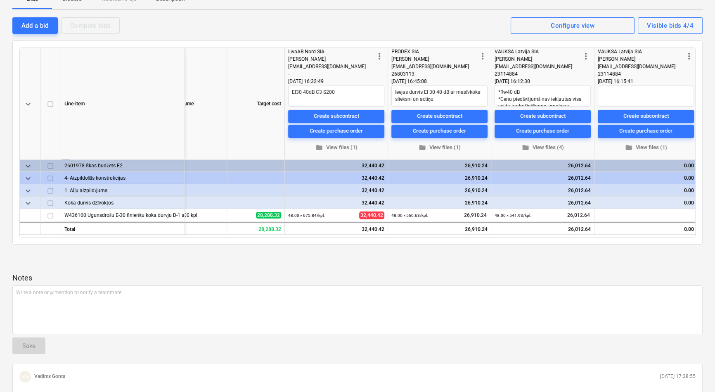
scroll to position [0, 117]
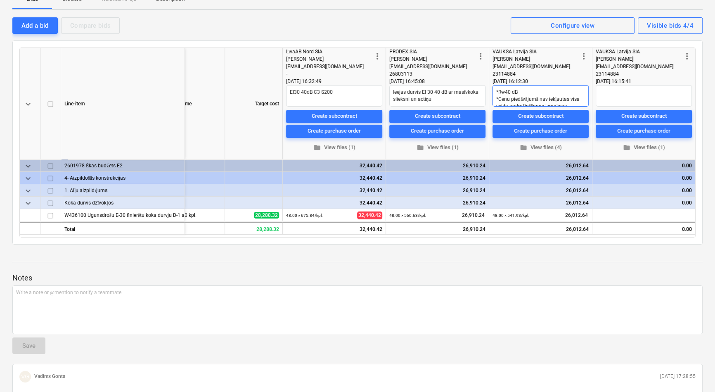
drag, startPoint x: 585, startPoint y: 89, endPoint x: 585, endPoint y: 95, distance: 5.4
click at [585, 95] on textarea "*Rw40 dB *Cenu piedāvājumā nav iekļautas visa veida apdrošināšanas izmaksas. *C…" at bounding box center [540, 95] width 96 height 21
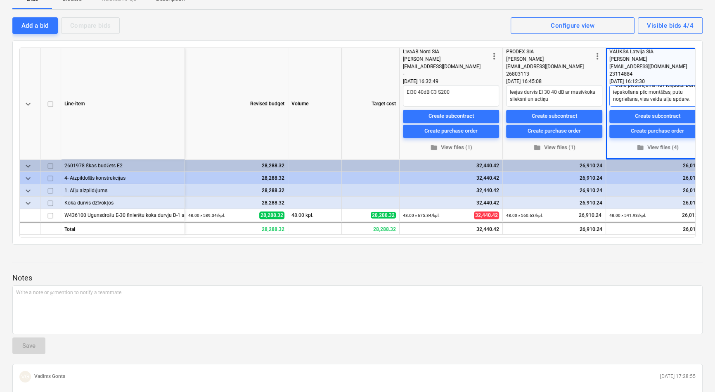
scroll to position [0, 0]
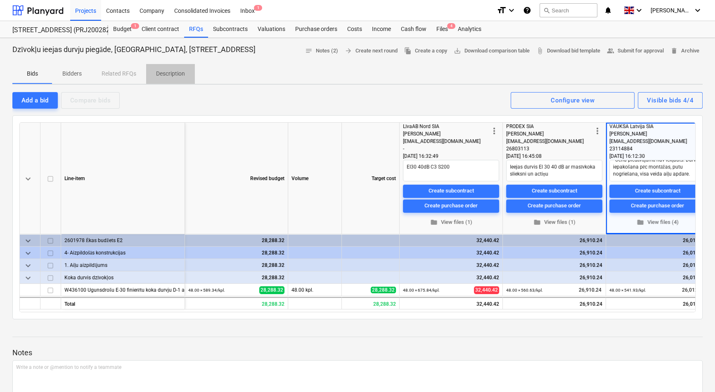
click at [177, 71] on p "Description" at bounding box center [170, 73] width 29 height 9
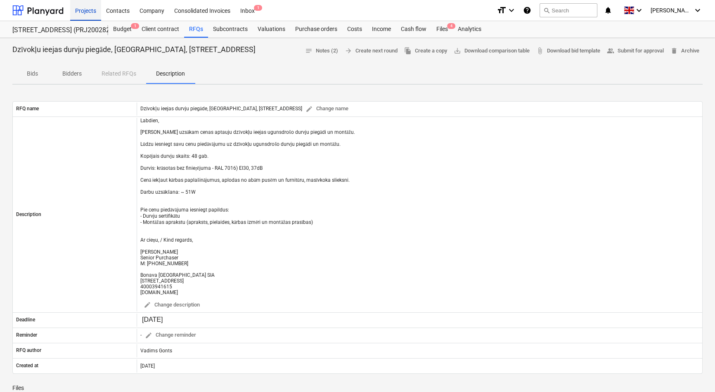
click at [84, 11] on div "Projects" at bounding box center [85, 10] width 31 height 21
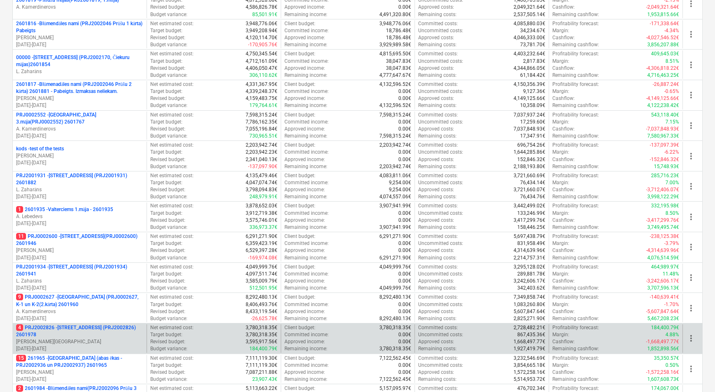
scroll to position [150, 0]
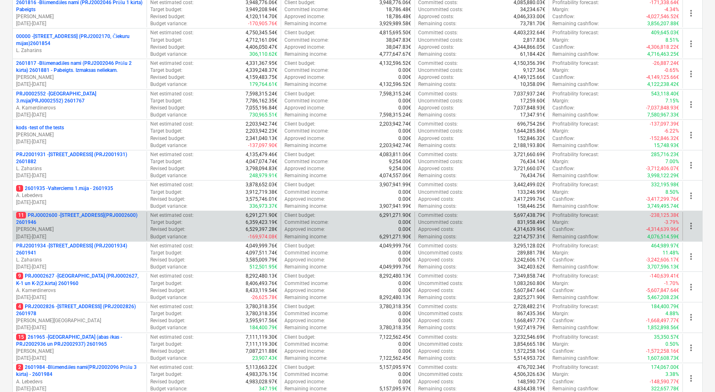
click at [70, 213] on p "11 PRJ0002600 - [STREET_ADDRESS](PRJ0002600) 2601946" at bounding box center [79, 219] width 127 height 14
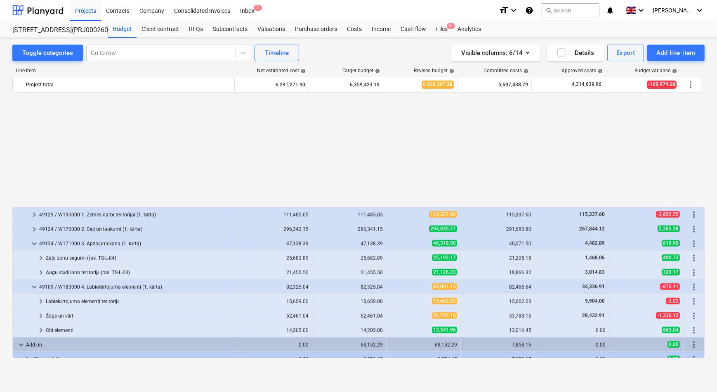
scroll to position [1226, 0]
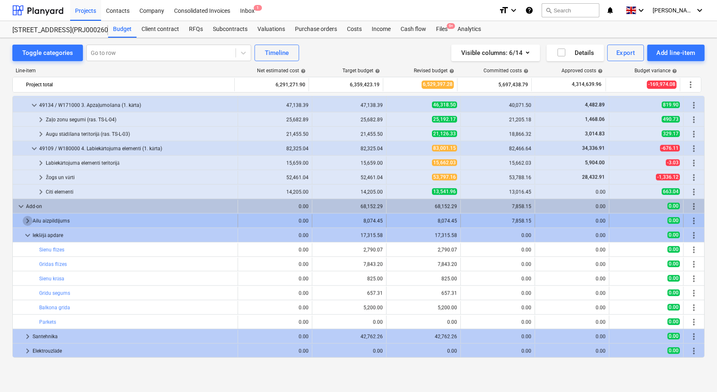
click at [26, 221] on span "keyboard_arrow_right" at bounding box center [28, 221] width 10 height 10
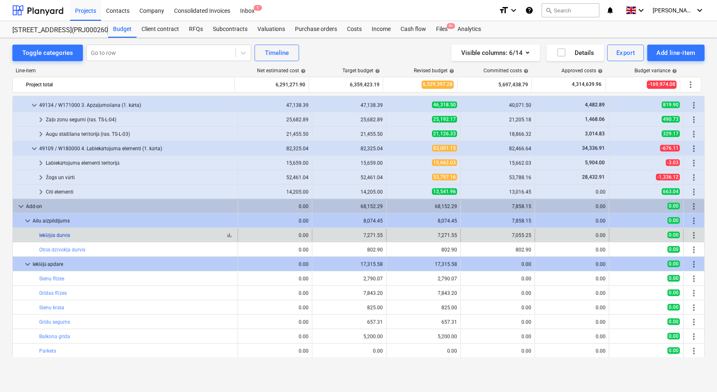
click at [54, 235] on link "Iekšējās durvis" at bounding box center [54, 235] width 31 height 6
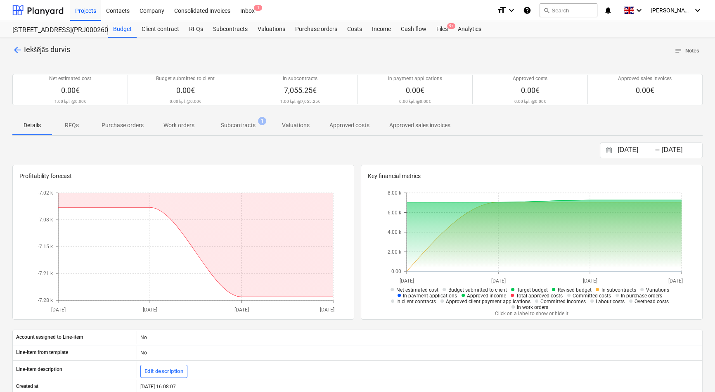
click at [237, 125] on p "Subcontracts" at bounding box center [238, 125] width 35 height 9
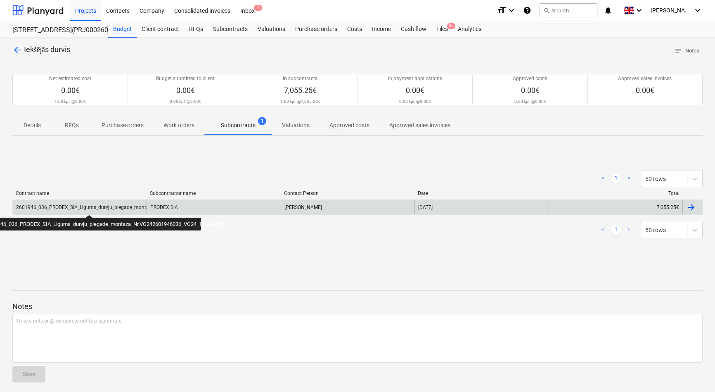
click at [89, 207] on div "2601946_036_PRODEX_SIA_Ligums_durvju_piegade_montaza_Nr.VG242601946036_VG24_1.k…" at bounding box center [130, 207] width 229 height 6
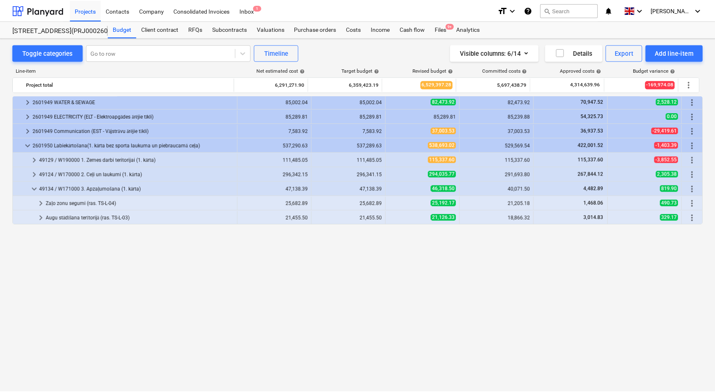
scroll to position [993, 0]
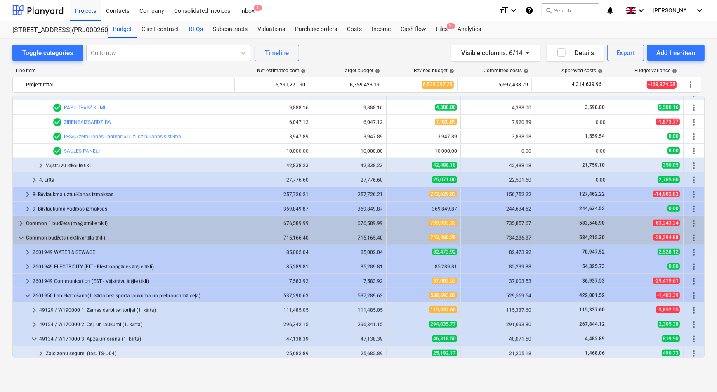
drag, startPoint x: 198, startPoint y: 30, endPoint x: 190, endPoint y: 37, distance: 10.5
click at [198, 30] on div "RFQs" at bounding box center [196, 29] width 24 height 17
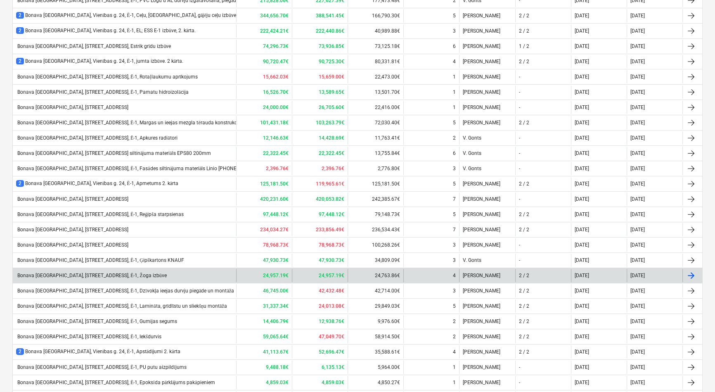
scroll to position [375, 0]
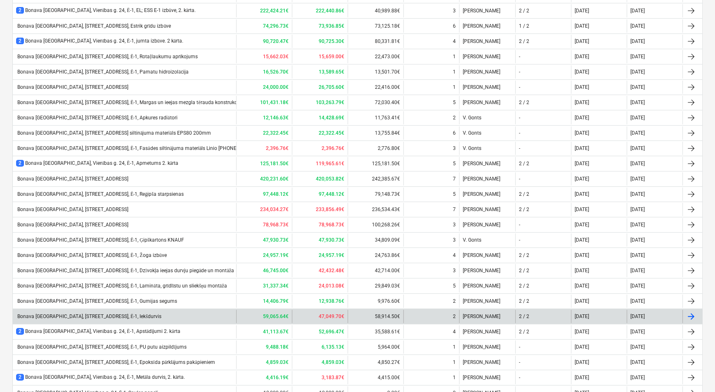
click at [114, 315] on div "Bonava [GEOGRAPHIC_DATA], [STREET_ADDRESS], Ē-1, Iekšdurvis" at bounding box center [88, 316] width 145 height 6
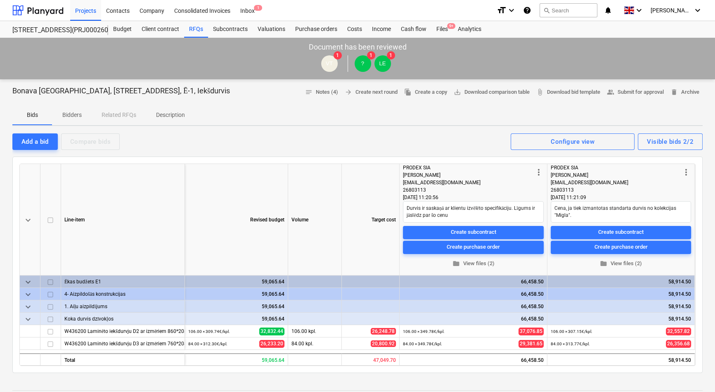
click at [75, 116] on p "Bidders" at bounding box center [72, 115] width 20 height 9
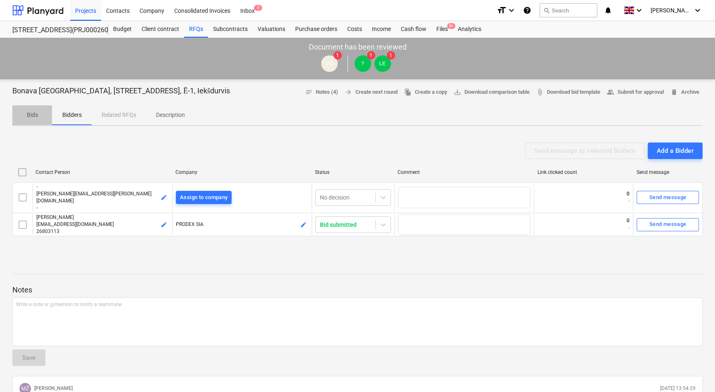
click at [33, 112] on p "Bids" at bounding box center [32, 115] width 20 height 9
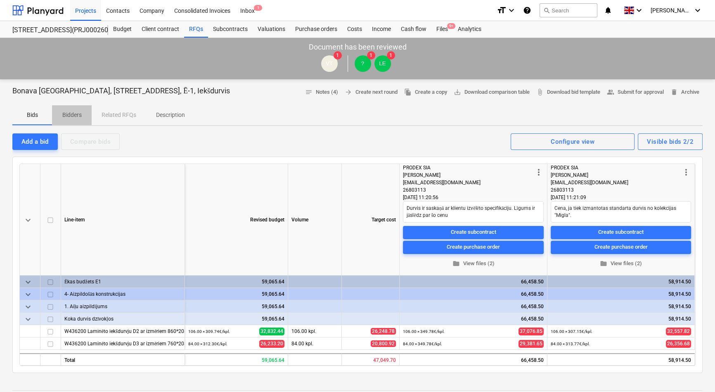
drag, startPoint x: 76, startPoint y: 114, endPoint x: 83, endPoint y: 120, distance: 8.8
click at [76, 114] on p "Bidders" at bounding box center [72, 115] width 20 height 9
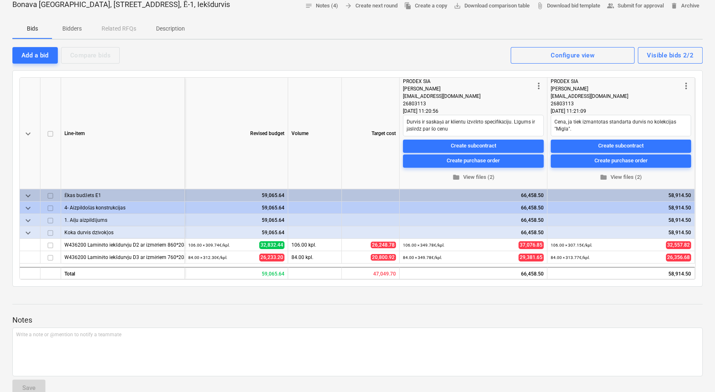
scroll to position [75, 0]
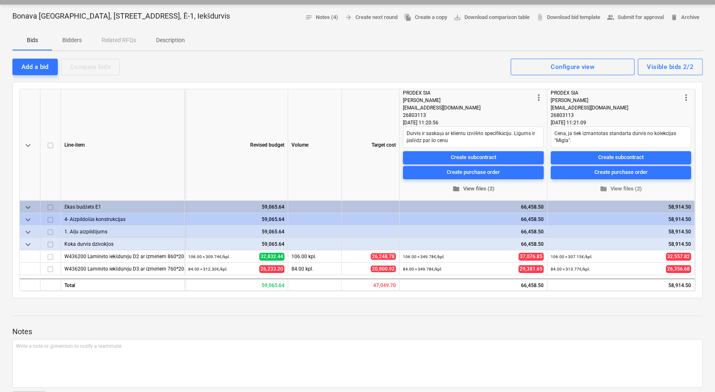
click at [466, 188] on span "folder View files (2)" at bounding box center [473, 188] width 134 height 9
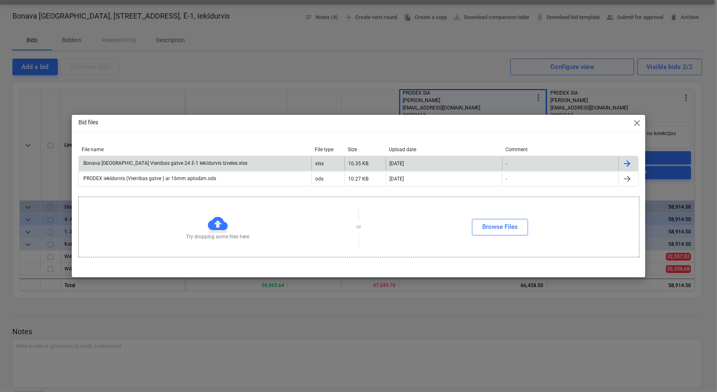
click at [136, 163] on div "Bonava [GEOGRAPHIC_DATA] Vienības gatve 24 Ē-1 Iekšdurvis Izveles.xlsx" at bounding box center [165, 163] width 166 height 6
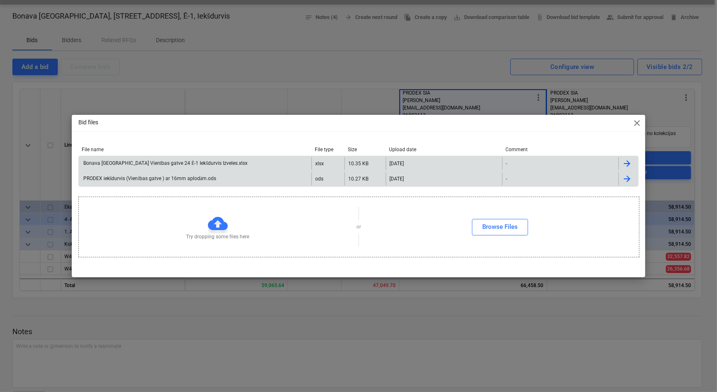
click at [113, 178] on div "PRODEX iekšdurvis (Vienības gatve ) ar 16mm aplodām.ods" at bounding box center [149, 178] width 134 height 6
click at [343, 57] on div "Bid files close File name File type Size Upload date Comment Bonava [GEOGRAPHIC…" at bounding box center [358, 196] width 717 height 392
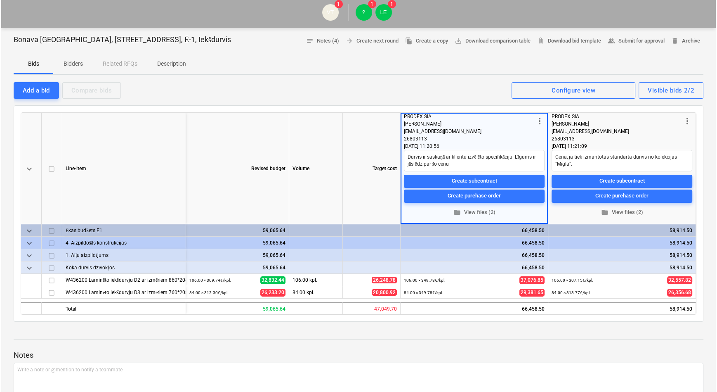
scroll to position [0, 0]
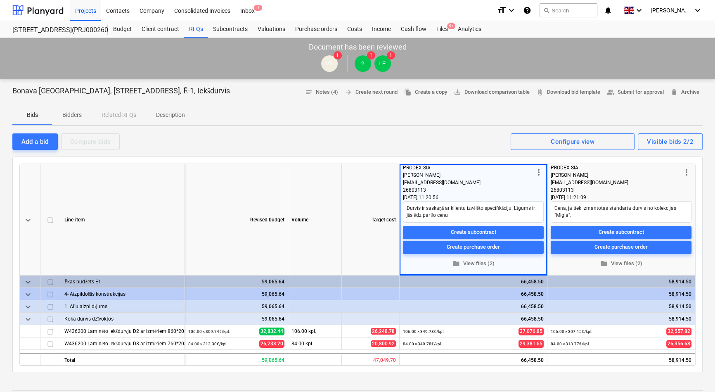
click at [162, 114] on p "Description" at bounding box center [170, 115] width 29 height 9
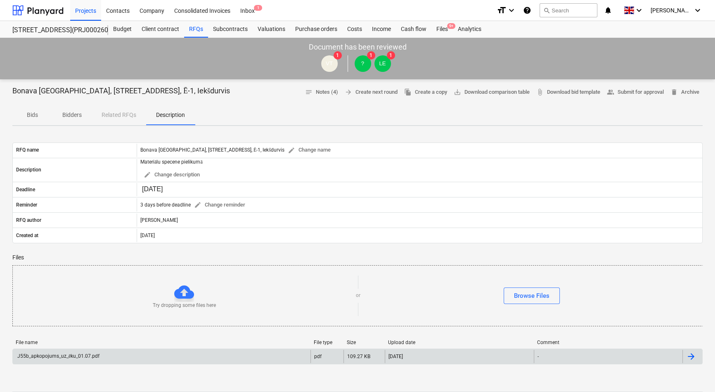
click at [52, 355] on div "J55b_apkopojums_uz_ēku_01.07.pdf" at bounding box center [57, 356] width 83 height 6
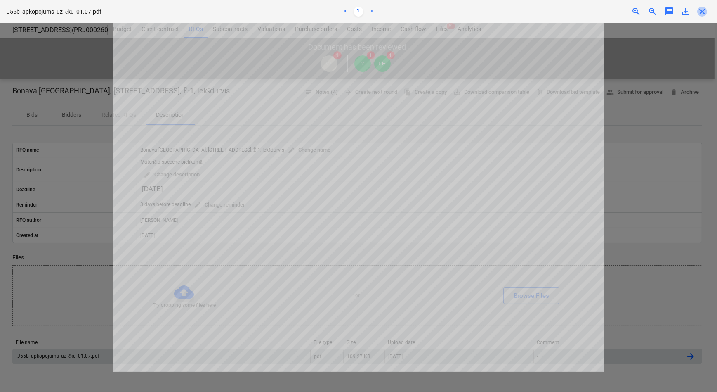
click at [703, 8] on span "close" at bounding box center [703, 12] width 10 height 10
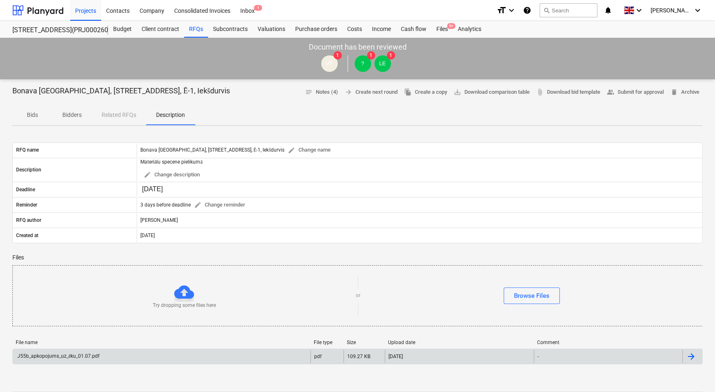
click at [73, 114] on p "Bidders" at bounding box center [72, 115] width 20 height 9
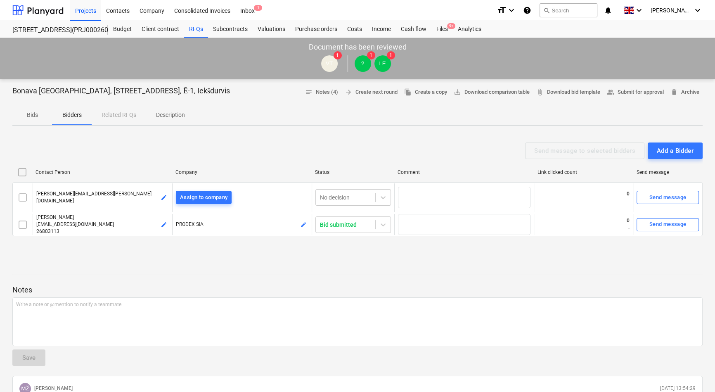
click at [36, 111] on p "Bids" at bounding box center [32, 115] width 20 height 9
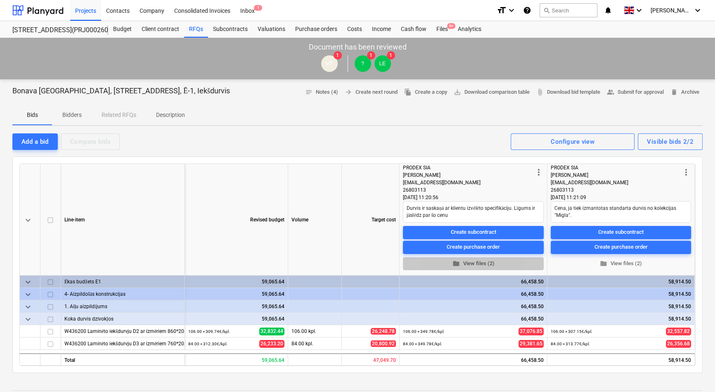
click at [473, 263] on span "folder View files (2)" at bounding box center [473, 263] width 134 height 9
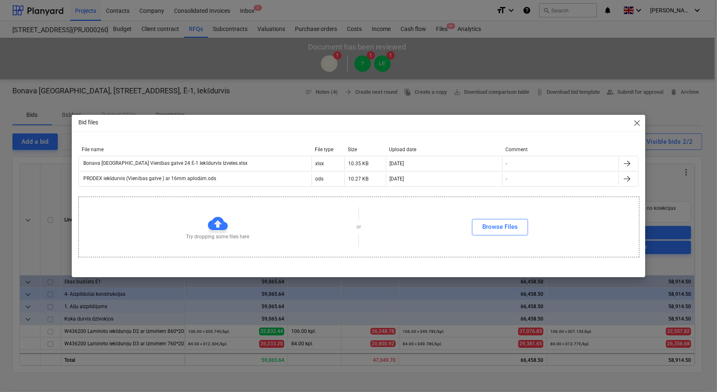
type textarea "x"
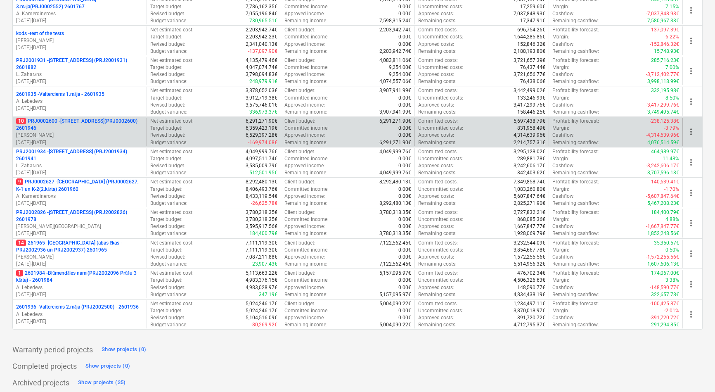
scroll to position [247, 0]
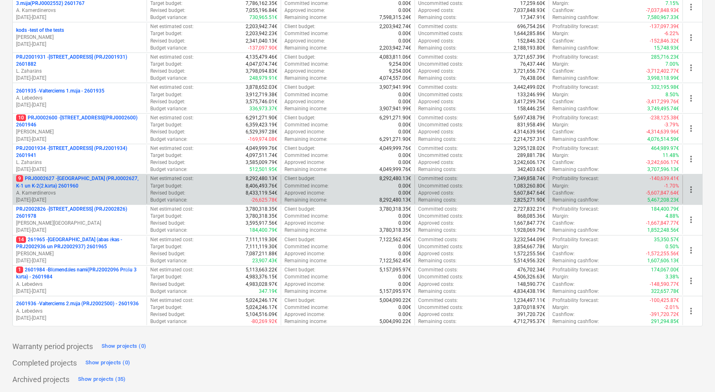
click at [90, 178] on p "9 PRJ0002627 - [GEOGRAPHIC_DATA] (PRJ0002627, K-1 un K-2(2.kārta) 2601960" at bounding box center [79, 182] width 127 height 14
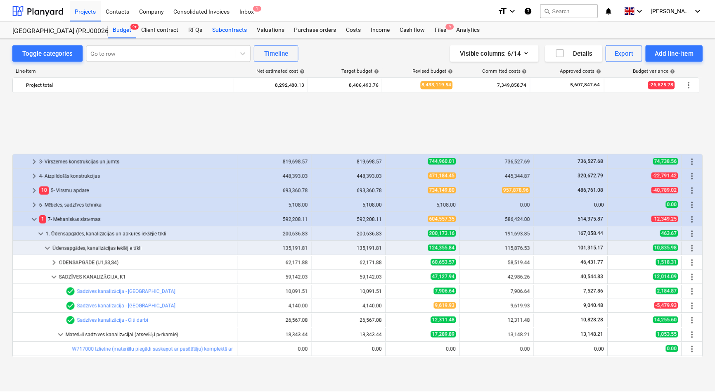
scroll to position [355, 0]
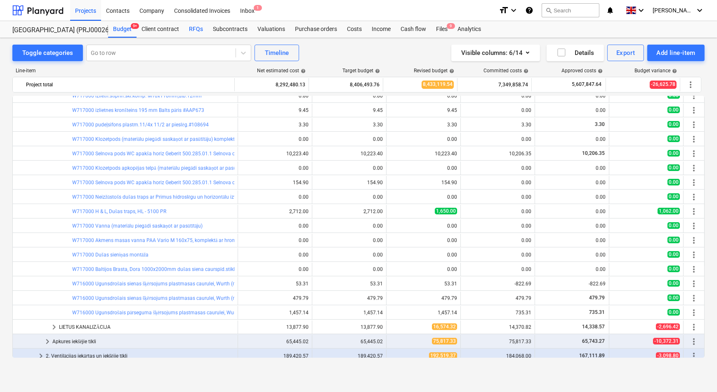
click at [195, 25] on div "RFQs" at bounding box center [196, 29] width 24 height 17
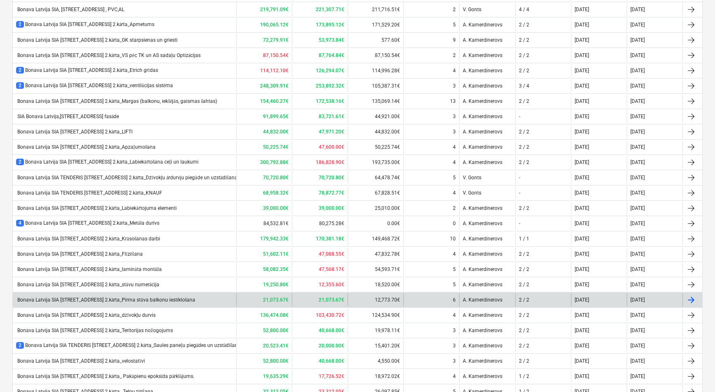
scroll to position [338, 0]
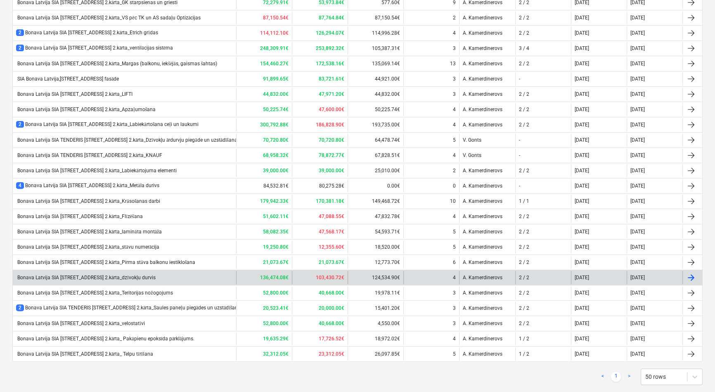
click at [151, 276] on div "Bonava Latvija SIA TENDERIS Tumes iela 27 2.kārta_dzīvokļu durvis" at bounding box center [86, 278] width 140 height 6
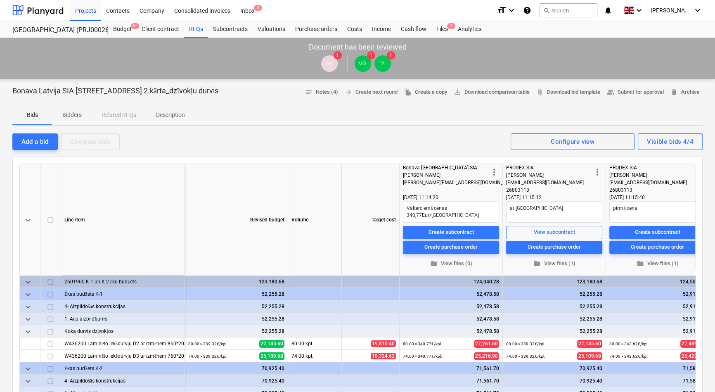
click at [168, 116] on p "Description" at bounding box center [170, 115] width 29 height 9
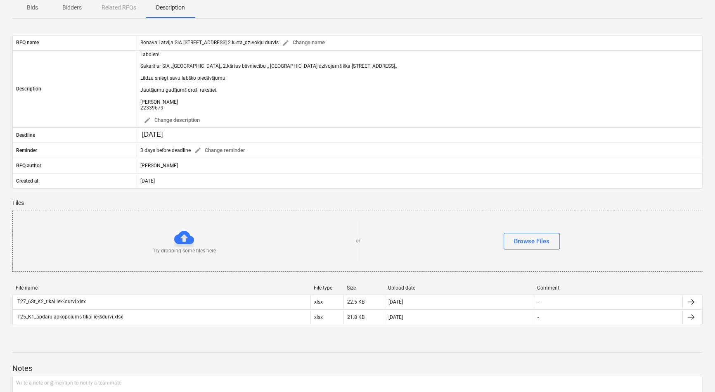
scroll to position [150, 0]
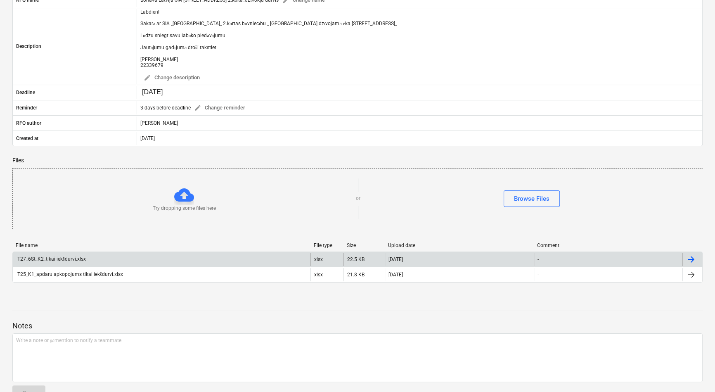
click at [43, 258] on div "T27_6St_K2_tikai iekšdurvi.xlsx" at bounding box center [51, 259] width 70 height 6
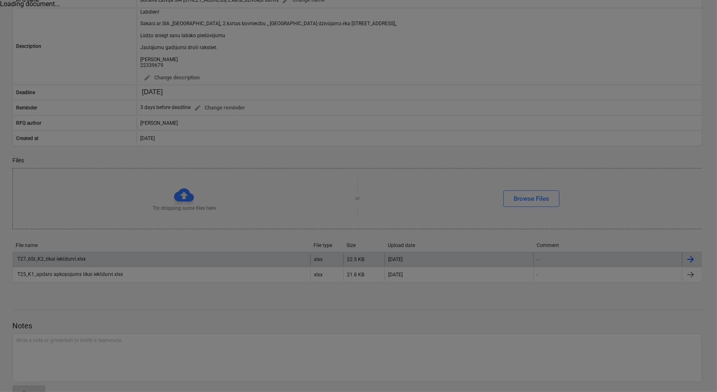
click at [198, 305] on div at bounding box center [358, 196] width 717 height 392
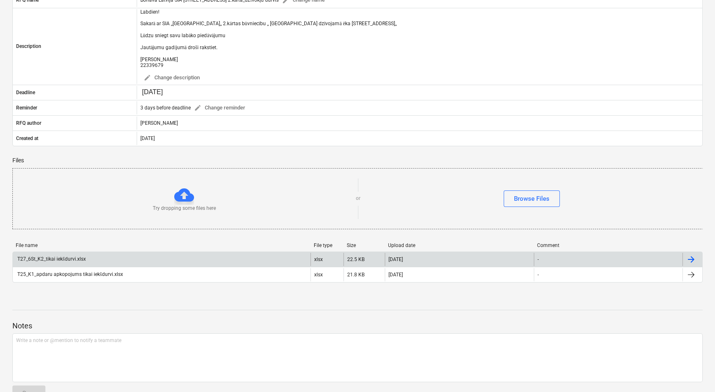
click at [69, 259] on div "T27_6St_K2_tikai iekšdurvi.xlsx" at bounding box center [51, 259] width 70 height 6
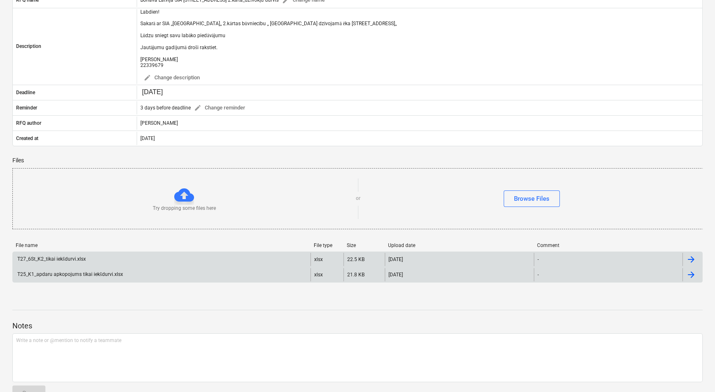
click at [92, 274] on div "T25_K1_apdaru apkopojums tikai iekšdurvi.xlsx" at bounding box center [69, 274] width 107 height 6
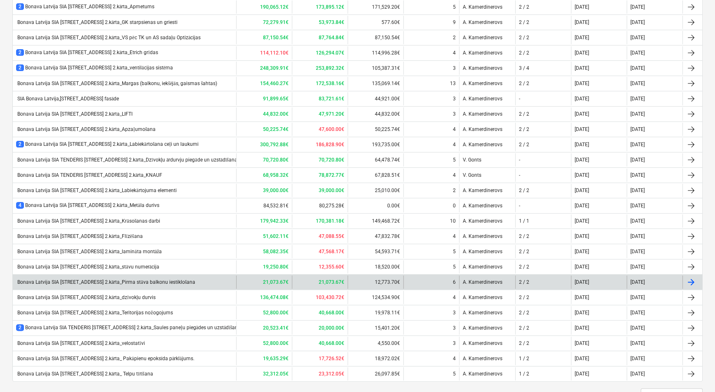
scroll to position [300, 0]
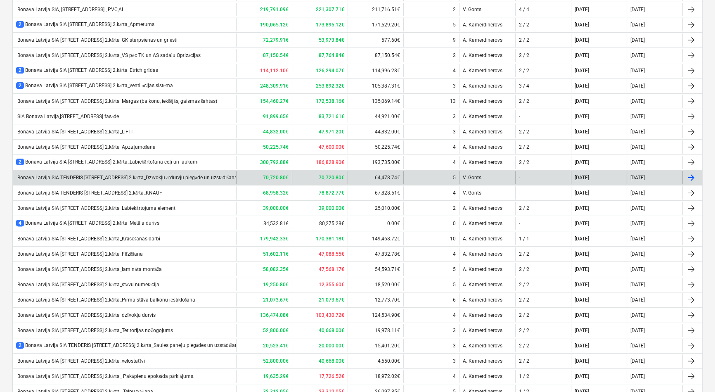
click at [132, 175] on div "Bonava Latvija SIA TENDERIS Tumes iela 27 2.kārta_Dzīvokļu ārdurvju piegāde un …" at bounding box center [126, 178] width 221 height 6
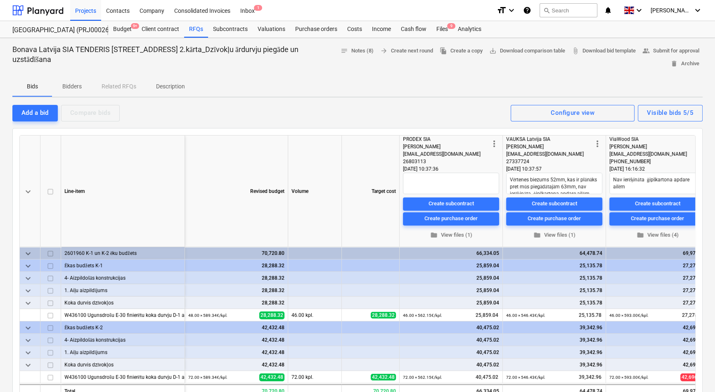
click at [164, 84] on p "Description" at bounding box center [170, 86] width 29 height 9
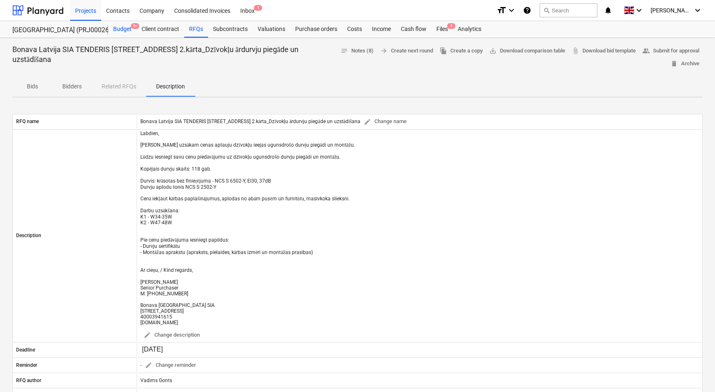
click at [126, 30] on div "Budget 9+" at bounding box center [122, 29] width 28 height 17
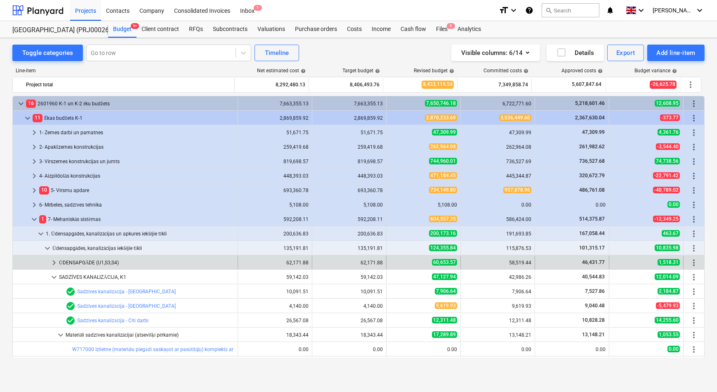
scroll to position [92, 0]
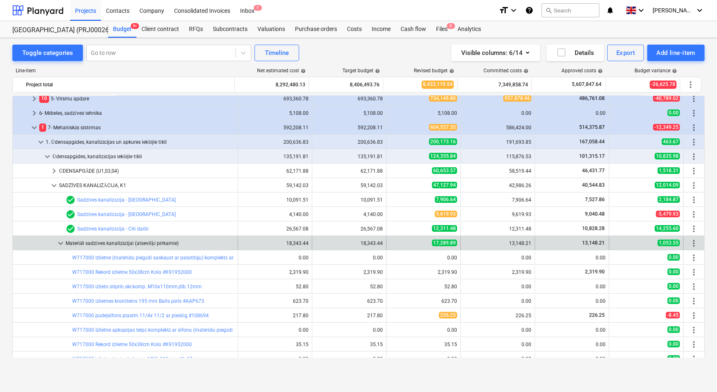
click at [57, 239] on span "keyboard_arrow_down" at bounding box center [61, 243] width 10 height 10
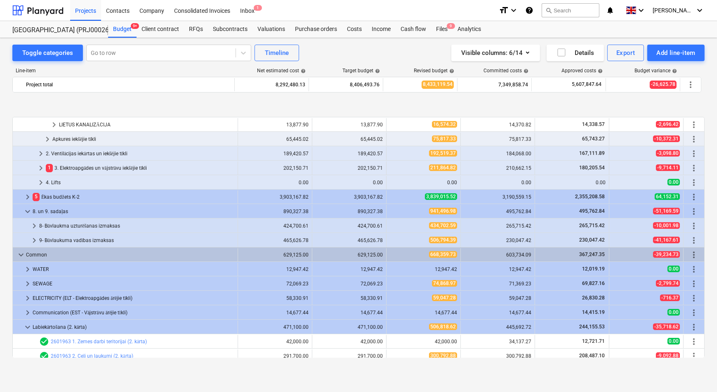
scroll to position [279, 0]
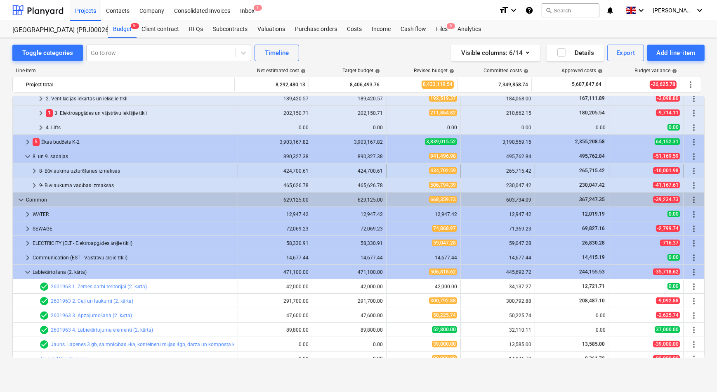
click at [34, 168] on span "keyboard_arrow_right" at bounding box center [34, 171] width 10 height 10
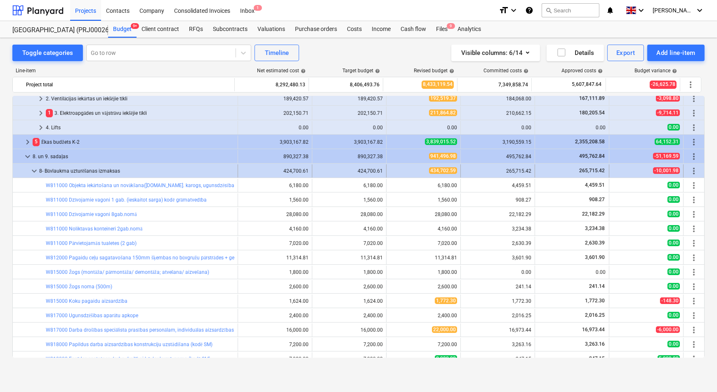
click at [35, 169] on span "keyboard_arrow_down" at bounding box center [34, 171] width 10 height 10
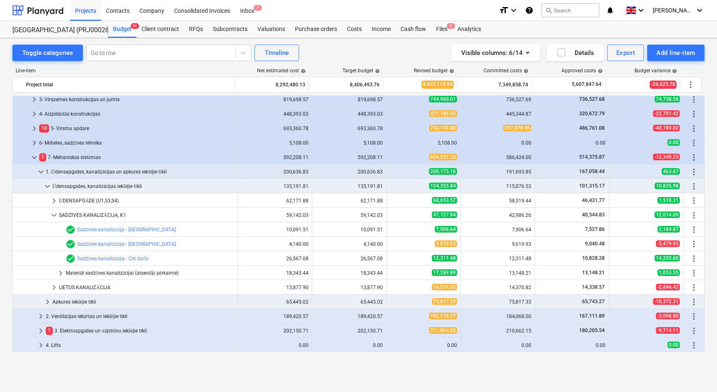
scroll to position [17, 0]
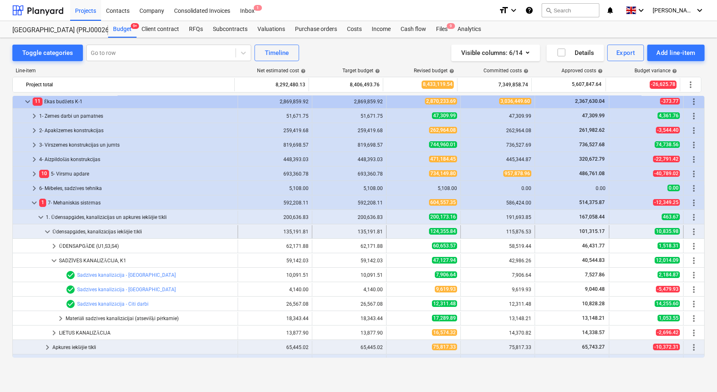
click at [47, 230] on span "keyboard_arrow_down" at bounding box center [48, 232] width 10 height 10
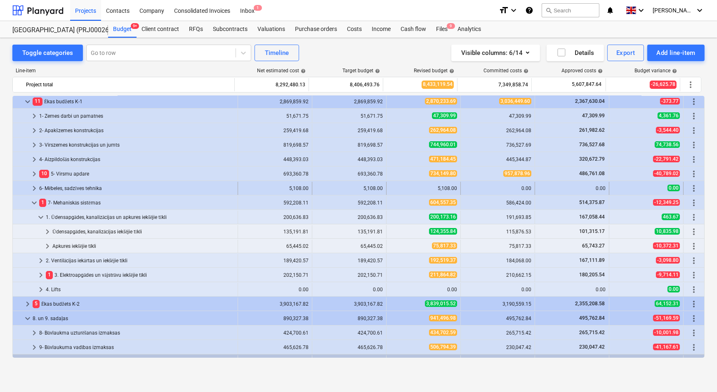
click at [35, 188] on span "keyboard_arrow_right" at bounding box center [34, 188] width 10 height 10
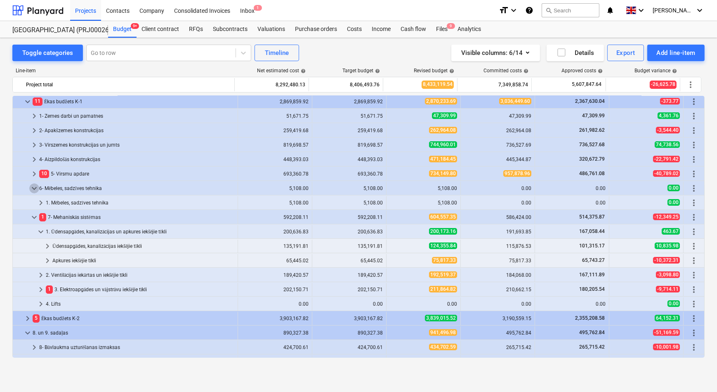
click at [34, 188] on span "keyboard_arrow_down" at bounding box center [34, 188] width 10 height 10
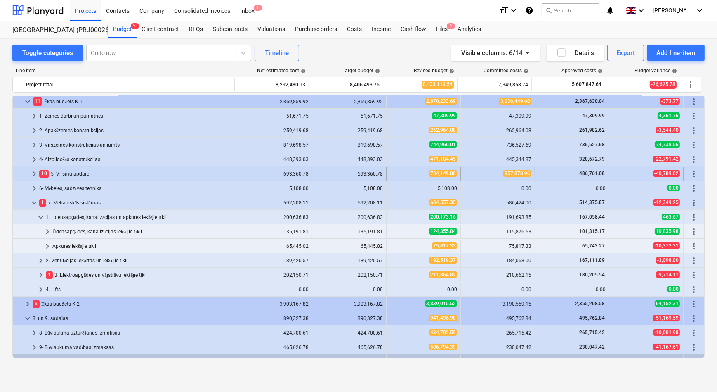
click at [33, 170] on span "keyboard_arrow_right" at bounding box center [34, 174] width 10 height 10
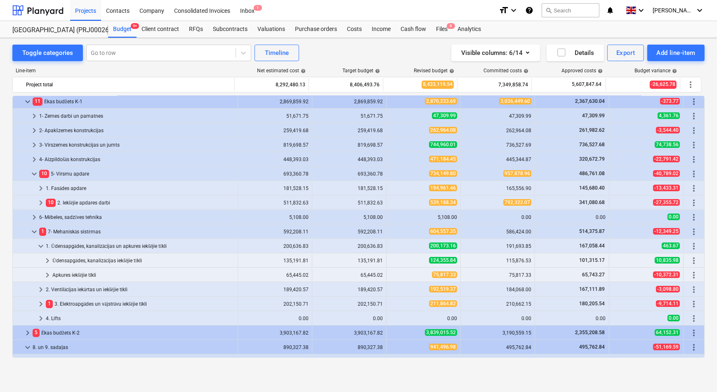
click at [33, 169] on span "keyboard_arrow_down" at bounding box center [34, 174] width 10 height 10
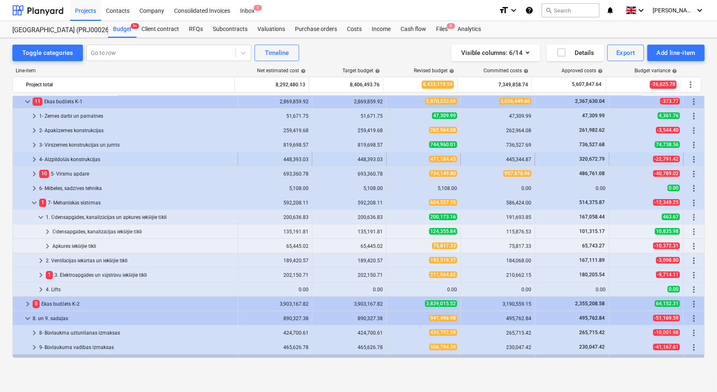
click at [33, 154] on span "keyboard_arrow_right" at bounding box center [34, 159] width 10 height 10
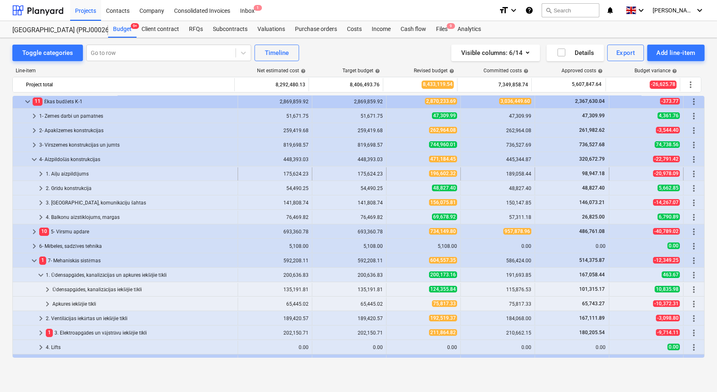
click at [40, 170] on span "keyboard_arrow_right" at bounding box center [41, 174] width 10 height 10
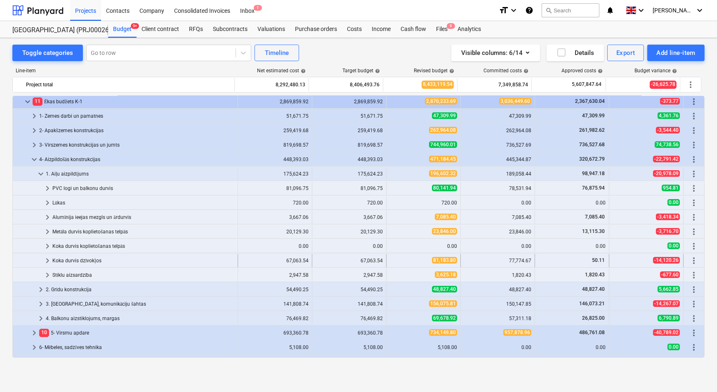
click at [45, 260] on span "keyboard_arrow_right" at bounding box center [48, 261] width 10 height 10
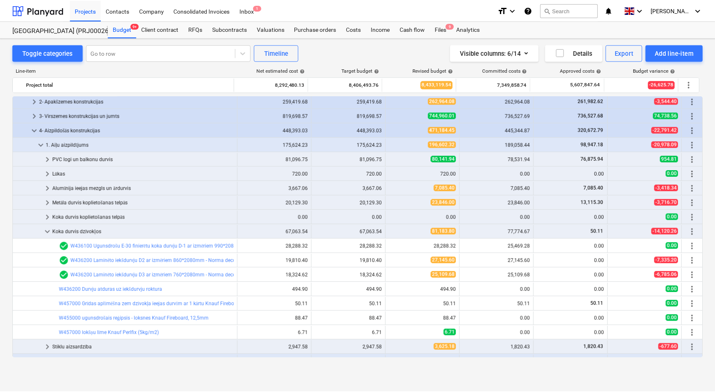
scroll to position [54, 0]
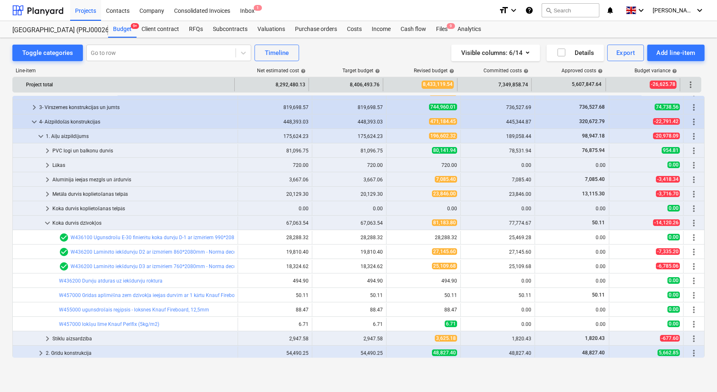
click at [244, 81] on div "Project total 8,292,480.13 8,406,493.76 8,433,119.54 7,349,858.74 5,607,847.64 …" at bounding box center [357, 84] width 689 height 13
click at [693, 84] on span "more_vert" at bounding box center [691, 85] width 10 height 10
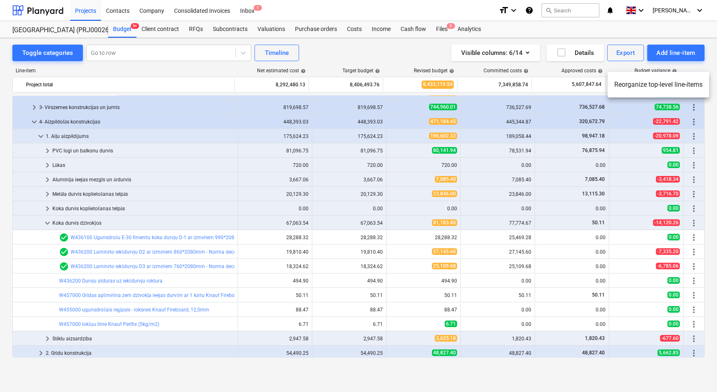
click at [713, 102] on div at bounding box center [358, 196] width 717 height 392
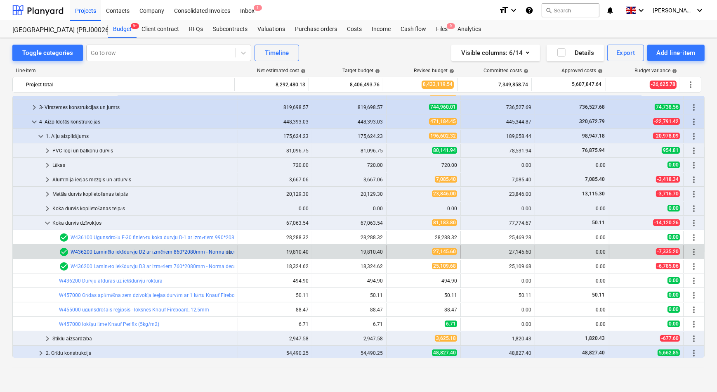
click at [129, 251] on link "W436200 Laminēto iekšdurvju D2 ar izmēriem 860*2080mm - Norma decor 1 White, ro…" at bounding box center [324, 252] width 507 height 6
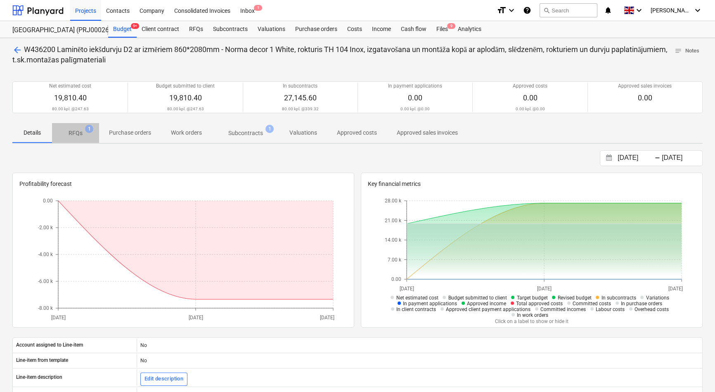
click at [76, 130] on p "RFQs" at bounding box center [76, 133] width 14 height 9
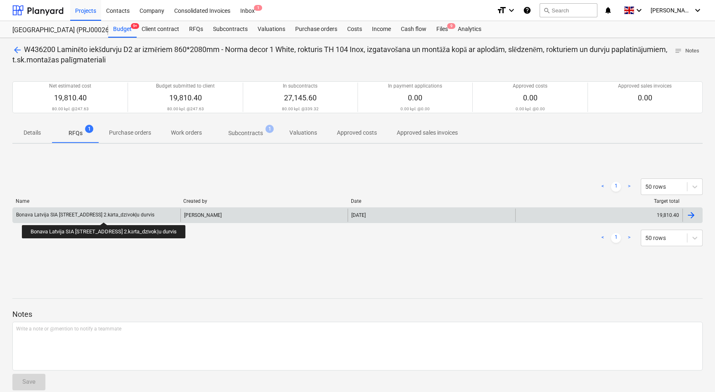
click at [111, 215] on div "Bonava Latvija SIA TENDERIS Tumes iela 27 2.kārta_dzīvokļu durvis" at bounding box center [85, 215] width 138 height 6
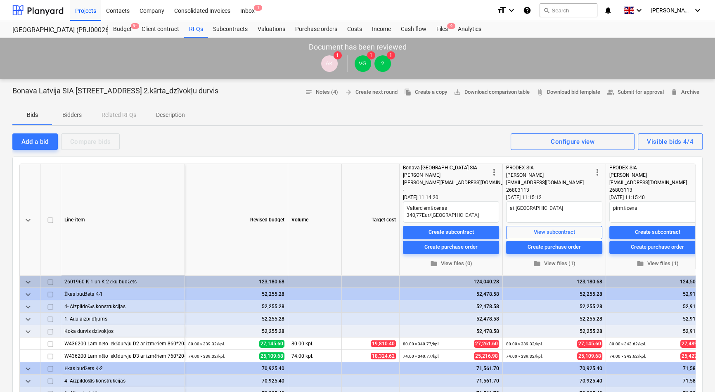
click at [168, 114] on p "Description" at bounding box center [170, 115] width 29 height 9
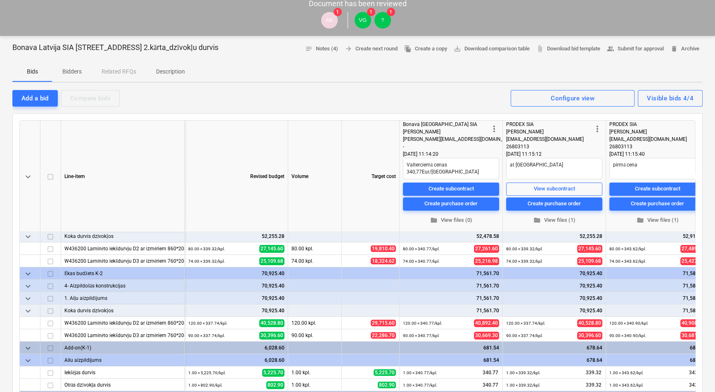
scroll to position [150, 0]
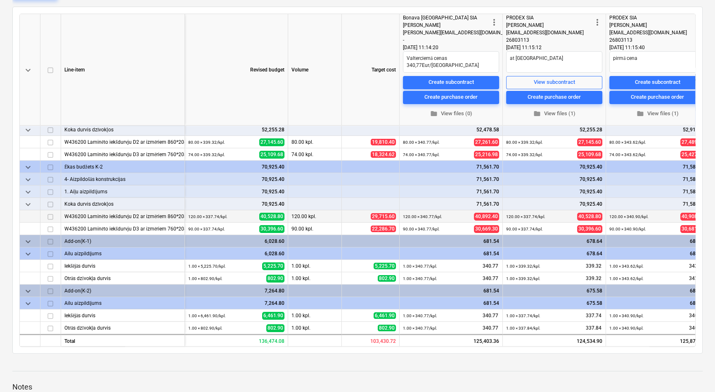
click at [125, 212] on div "W436200 Laminēto iekšdurvju D2 ar izmēriem 860*2080mm - Norma decor 1 White, ro…" at bounding box center [122, 216] width 117 height 12
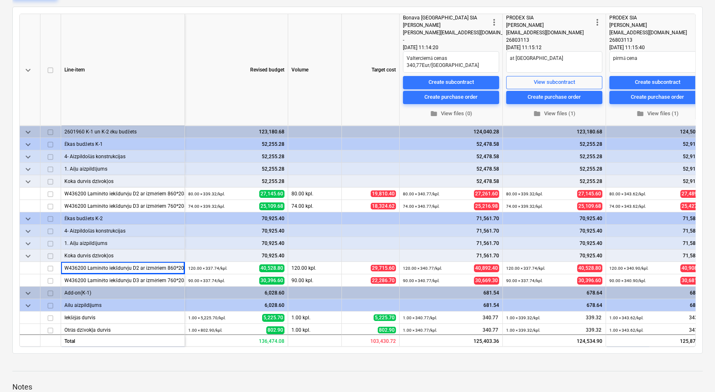
scroll to position [0, 0]
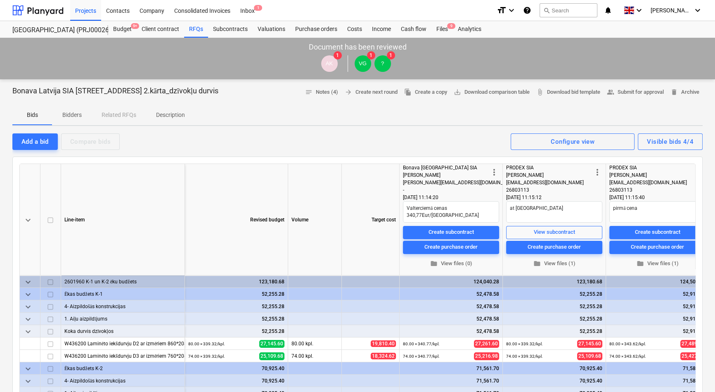
click at [77, 117] on p "Bidders" at bounding box center [72, 115] width 20 height 9
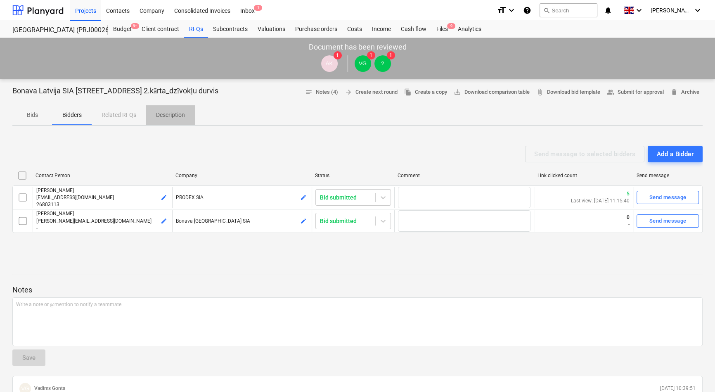
click at [172, 118] on p "Description" at bounding box center [170, 115] width 29 height 9
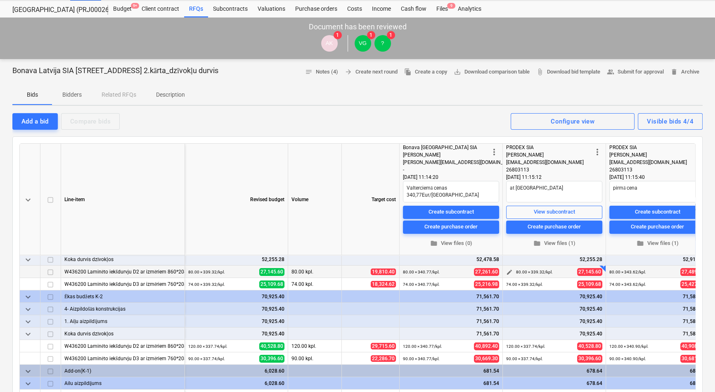
scroll to position [37, 0]
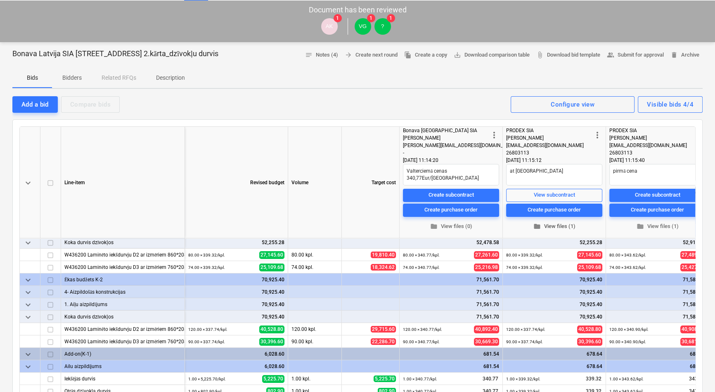
click at [558, 226] on span "folder View files (1)" at bounding box center [554, 226] width 90 height 9
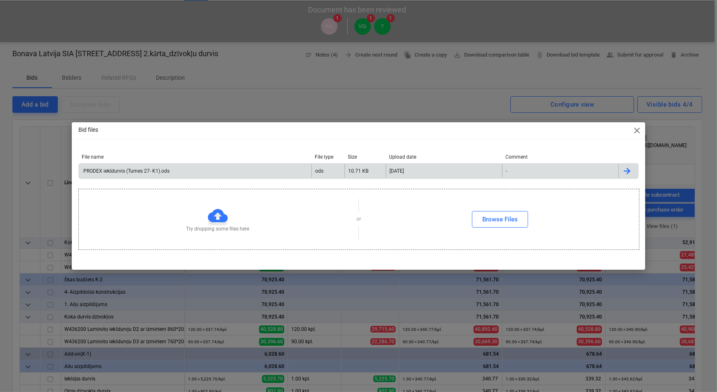
click at [111, 173] on div "PRODEX iekšdurvis (Tumes 27- K1).ods" at bounding box center [126, 171] width 88 height 6
click at [638, 132] on span "close" at bounding box center [637, 130] width 10 height 10
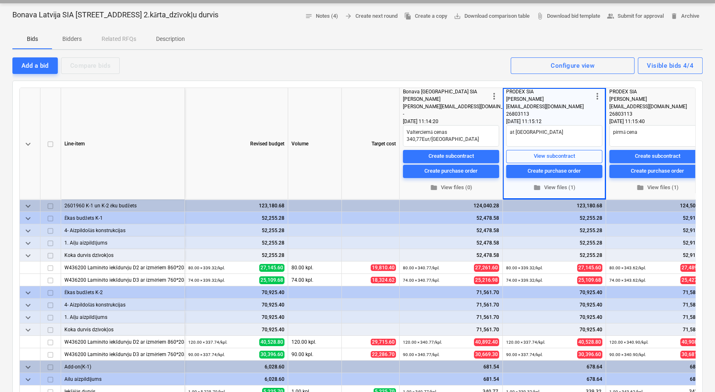
scroll to position [75, 0]
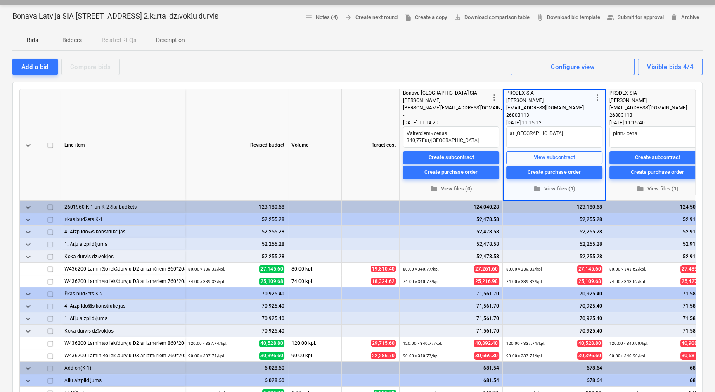
click at [163, 40] on p "Description" at bounding box center [170, 40] width 29 height 9
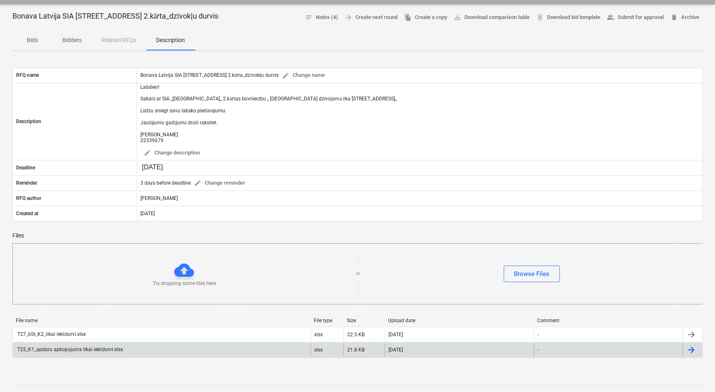
click at [58, 352] on div "T25_K1_apdaru apkopojums tikai iekšdurvi.xlsx" at bounding box center [69, 349] width 107 height 6
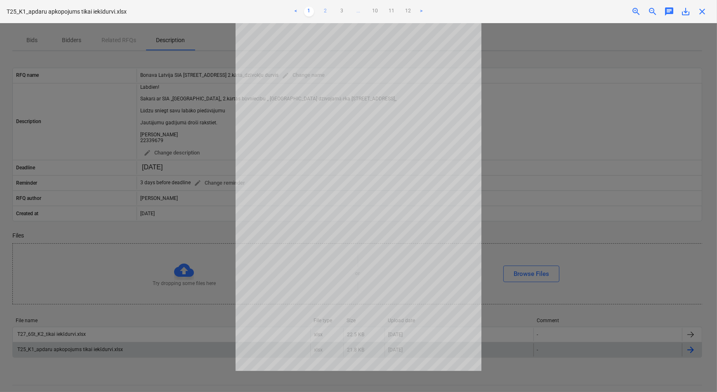
click at [327, 11] on link "2" at bounding box center [326, 12] width 10 height 10
click at [341, 10] on link "3" at bounding box center [342, 12] width 10 height 10
click at [349, 11] on link "4" at bounding box center [351, 12] width 10 height 10
click at [357, 10] on link "5" at bounding box center [359, 12] width 10 height 10
click at [367, 12] on link "6" at bounding box center [367, 12] width 10 height 10
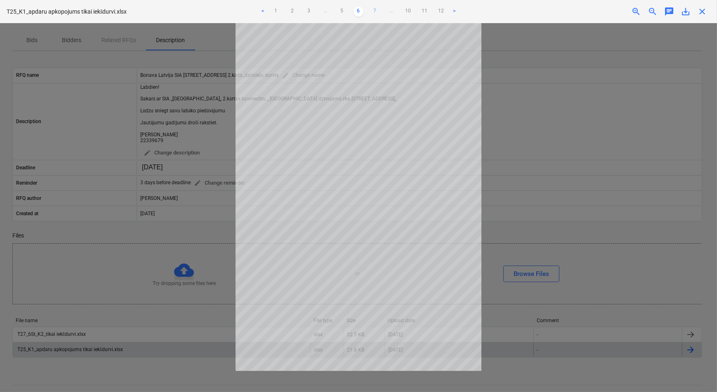
click at [376, 12] on link "7" at bounding box center [375, 12] width 10 height 10
click at [379, 11] on link "8" at bounding box center [375, 12] width 10 height 10
click at [382, 9] on link "9" at bounding box center [384, 12] width 10 height 10
click at [392, 10] on link "10" at bounding box center [392, 12] width 10 height 10
click at [399, 11] on link "11" at bounding box center [400, 12] width 10 height 10
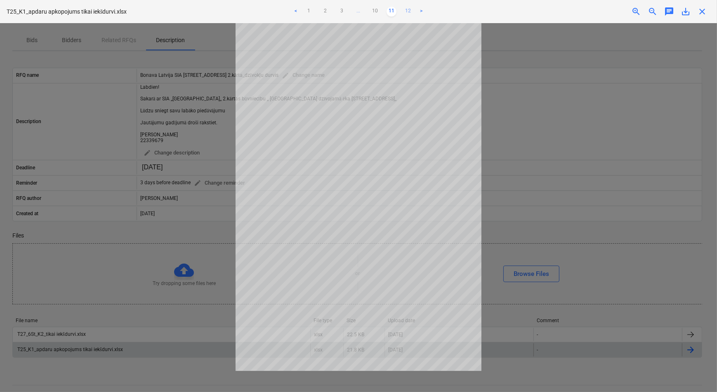
click at [409, 12] on link "12" at bounding box center [408, 12] width 10 height 10
click at [703, 11] on span "close" at bounding box center [703, 12] width 10 height 10
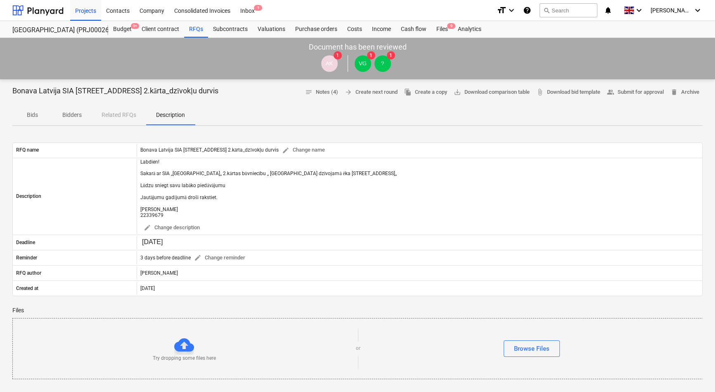
click at [32, 116] on p "Bids" at bounding box center [32, 115] width 20 height 9
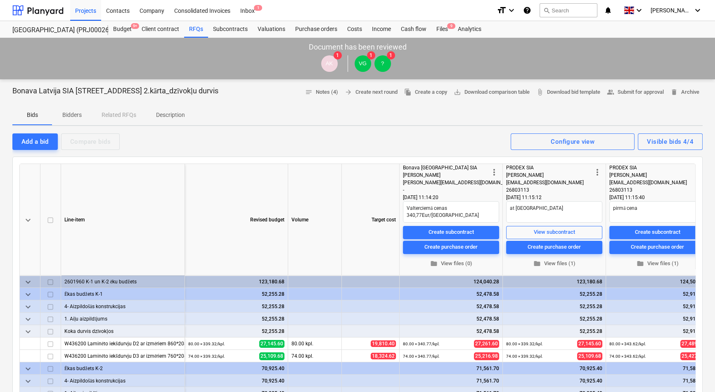
click at [173, 115] on p "Description" at bounding box center [170, 115] width 29 height 9
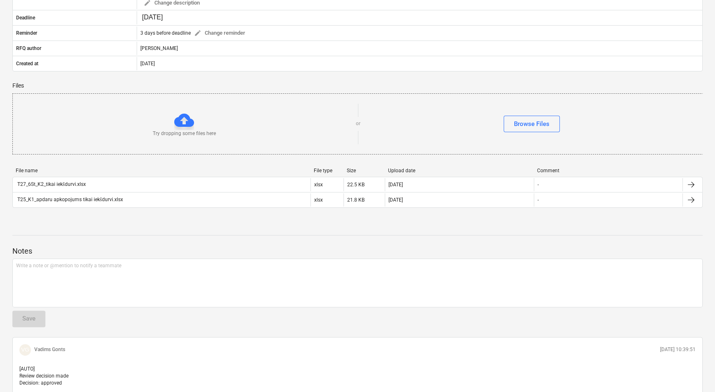
scroll to position [225, 0]
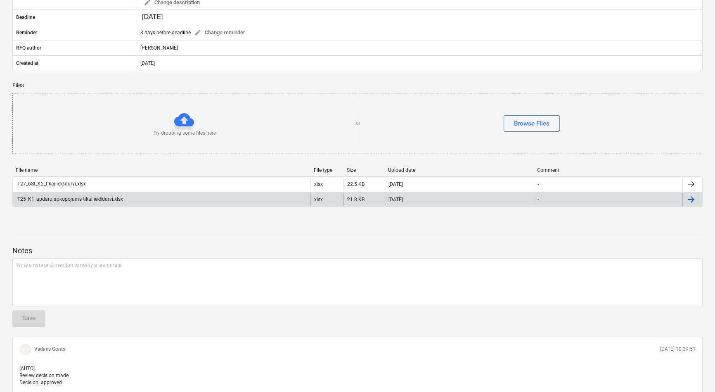
click at [65, 201] on div "T25_K1_apdaru apkopojums tikai iekšdurvi.xlsx" at bounding box center [69, 199] width 107 height 6
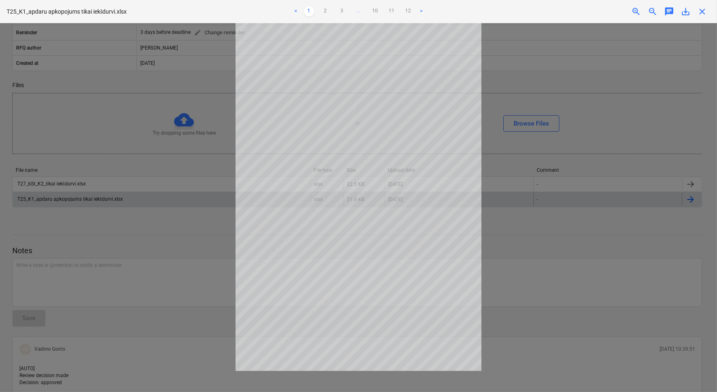
click at [422, 11] on link ">" at bounding box center [422, 12] width 10 height 10
click at [421, 11] on link ">" at bounding box center [422, 12] width 10 height 10
click at [421, 11] on ul "< 1 2 3 4 ... 10 11 12 >" at bounding box center [359, 12] width 235 height 10
click at [431, 10] on link ">" at bounding box center [430, 12] width 10 height 10
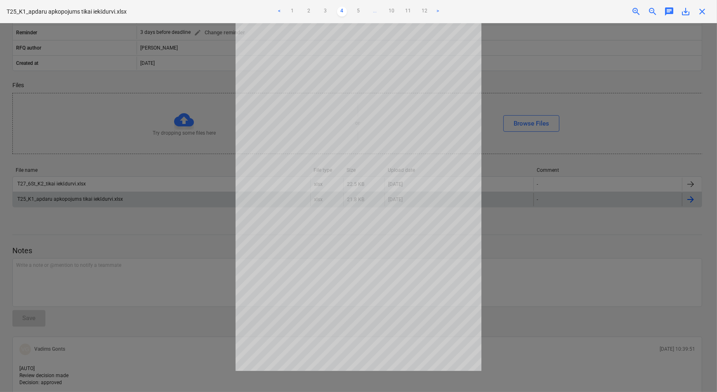
click at [438, 10] on link ">" at bounding box center [438, 12] width 10 height 10
click at [447, 12] on link ">" at bounding box center [446, 12] width 10 height 10
click at [447, 12] on ul "< 1 2 3 ... 5 6 7 ... 10 11 12 >" at bounding box center [359, 12] width 235 height 10
click at [455, 8] on link ">" at bounding box center [455, 12] width 10 height 10
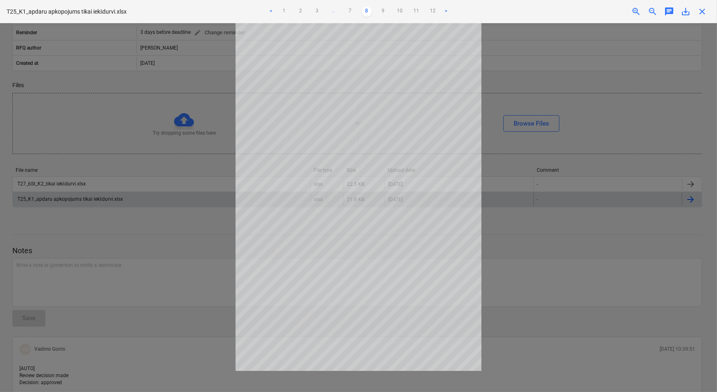
click at [455, 8] on ul "< 1 2 3 ... 7 8 9 10 11 12 >" at bounding box center [359, 12] width 235 height 10
click at [446, 10] on link ">" at bounding box center [446, 12] width 10 height 10
click at [440, 9] on link ">" at bounding box center [438, 12] width 10 height 10
click at [432, 9] on link ">" at bounding box center [430, 12] width 10 height 10
click at [703, 8] on span "close" at bounding box center [703, 12] width 10 height 10
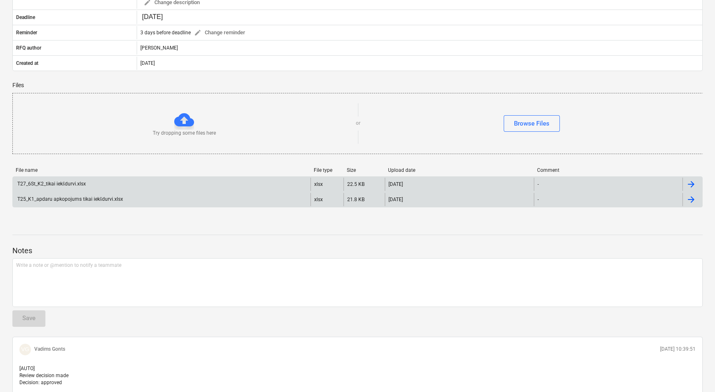
click at [73, 182] on div "T27_6St_K2_tikai iekšdurvi.xlsx" at bounding box center [51, 184] width 70 height 6
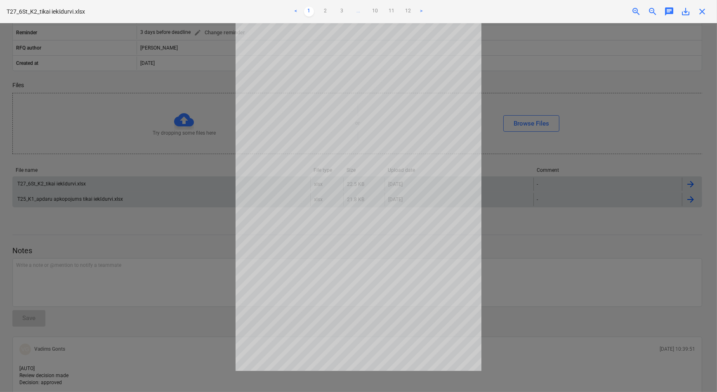
click at [421, 9] on link ">" at bounding box center [422, 12] width 10 height 10
click at [421, 9] on link "12" at bounding box center [417, 12] width 10 height 10
click at [421, 8] on link ">" at bounding box center [422, 12] width 10 height 10
click at [422, 10] on link ">" at bounding box center [422, 12] width 10 height 10
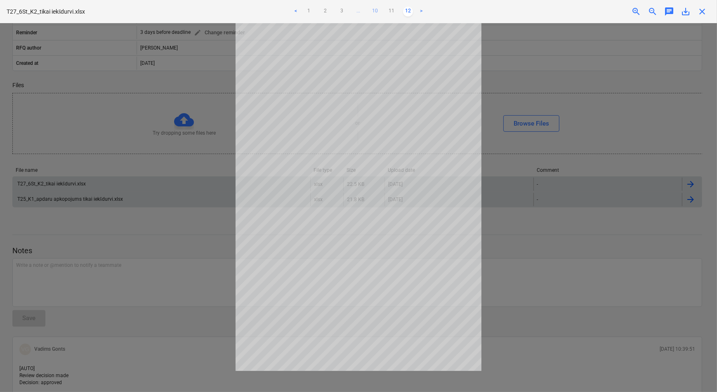
click at [374, 11] on link "10" at bounding box center [375, 12] width 10 height 10
click at [366, 9] on link "9" at bounding box center [367, 12] width 10 height 10
click at [359, 12] on link "8" at bounding box center [359, 12] width 10 height 10
click at [350, 10] on link "7" at bounding box center [351, 12] width 10 height 10
click at [342, 11] on link "6" at bounding box center [342, 12] width 10 height 10
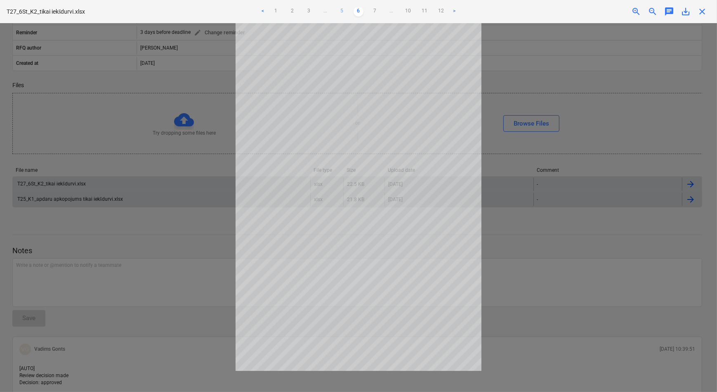
click at [343, 12] on link "5" at bounding box center [342, 12] width 10 height 10
click at [334, 10] on link "4" at bounding box center [334, 12] width 10 height 10
click at [358, 12] on link "5" at bounding box center [359, 12] width 10 height 10
click at [367, 10] on link "6" at bounding box center [367, 12] width 10 height 10
click at [376, 9] on link "7" at bounding box center [375, 12] width 10 height 10
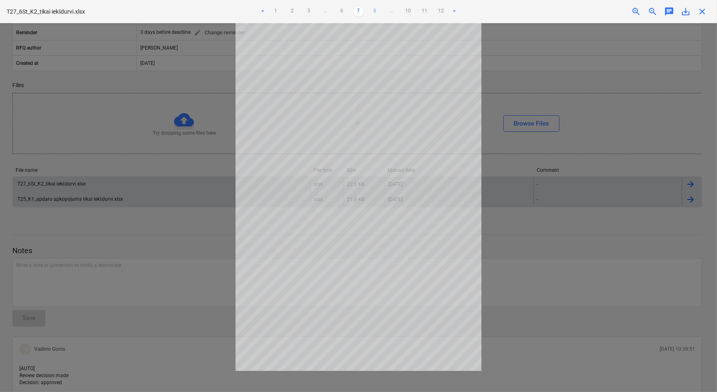
click at [375, 10] on link "8" at bounding box center [375, 12] width 10 height 10
click at [383, 9] on link "9" at bounding box center [384, 12] width 10 height 10
click at [391, 8] on link "10" at bounding box center [392, 12] width 10 height 10
click at [400, 9] on link "11" at bounding box center [400, 12] width 10 height 10
click at [409, 12] on link "12" at bounding box center [408, 12] width 10 height 10
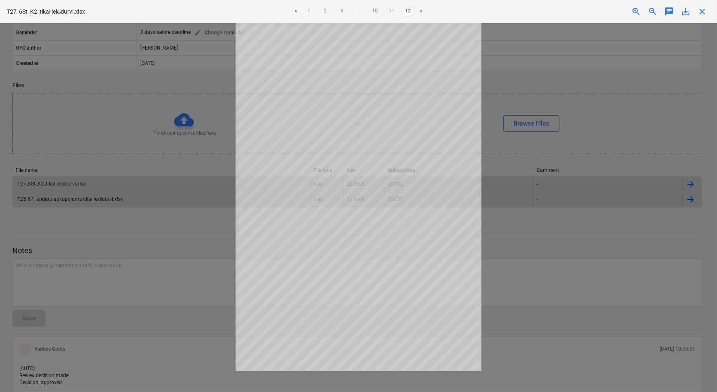
click at [297, 11] on link "<" at bounding box center [296, 12] width 10 height 10
click at [296, 9] on link "<" at bounding box center [296, 12] width 10 height 10
click at [296, 9] on link "1" at bounding box center [301, 12] width 10 height 10
click at [296, 9] on link "<" at bounding box center [296, 12] width 10 height 10
click at [326, 9] on link "2" at bounding box center [326, 12] width 10 height 10
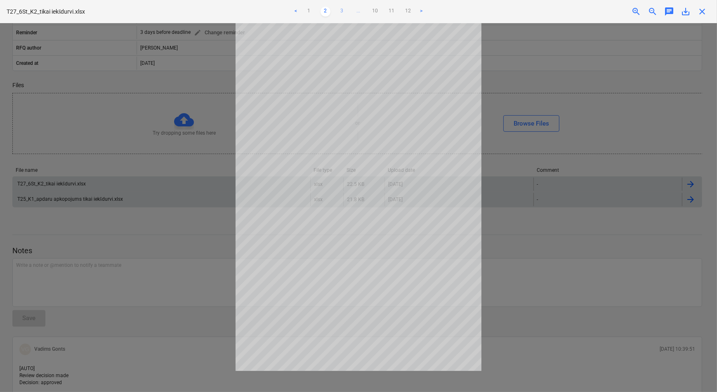
click at [337, 11] on link "3" at bounding box center [342, 12] width 10 height 10
click at [349, 10] on link "4" at bounding box center [351, 12] width 10 height 10
click at [358, 11] on link "5" at bounding box center [359, 12] width 10 height 10
click at [366, 11] on link "6" at bounding box center [367, 12] width 10 height 10
click at [375, 9] on link "7" at bounding box center [375, 12] width 10 height 10
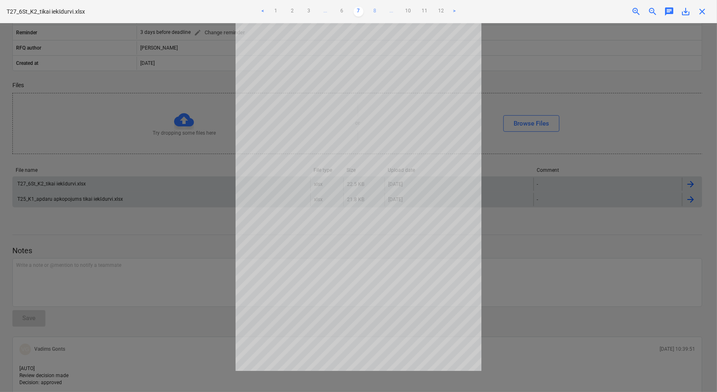
click at [376, 11] on link "8" at bounding box center [375, 12] width 10 height 10
click at [173, 227] on div at bounding box center [358, 207] width 717 height 369
click at [706, 11] on span "close" at bounding box center [703, 12] width 10 height 10
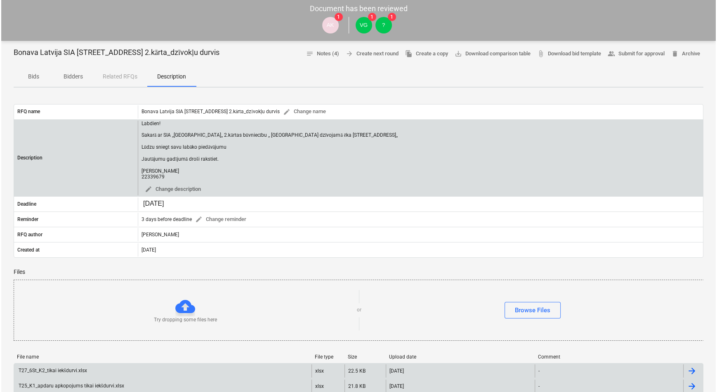
scroll to position [37, 0]
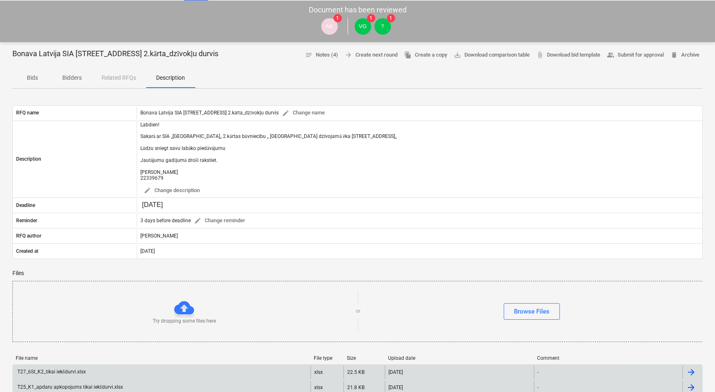
click at [36, 77] on p "Bids" at bounding box center [32, 77] width 20 height 9
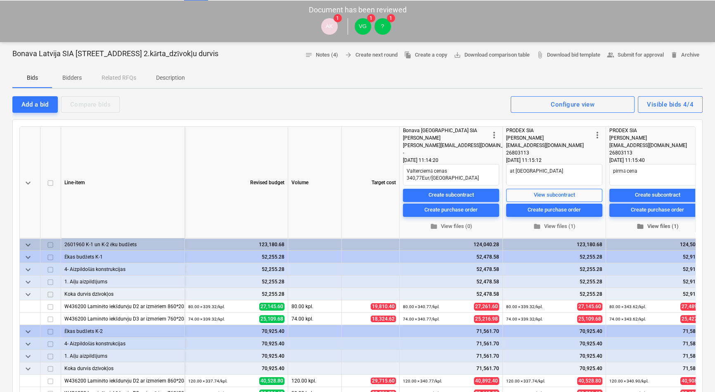
click at [653, 225] on span "folder View files (1)" at bounding box center [658, 226] width 90 height 9
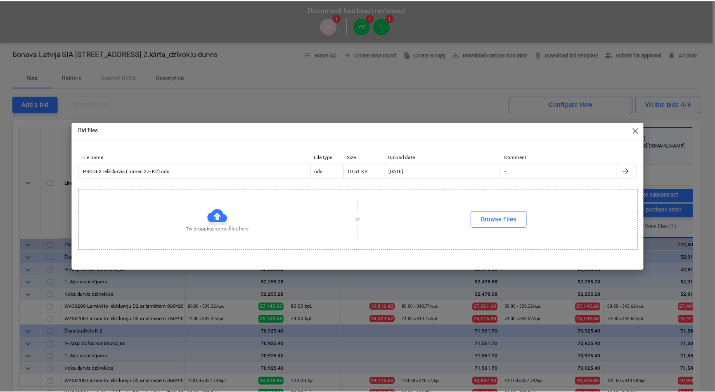
scroll to position [0, 17]
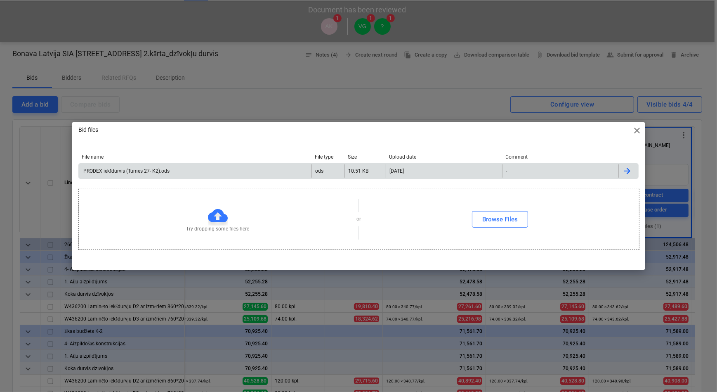
click at [140, 173] on div "PRODEX iekšdurvis (Tumes 27- K2).ods" at bounding box center [126, 171] width 88 height 6
click at [425, 80] on div "Bid files close File name File type Size Upload date Comment PRODEX iekšdurvis …" at bounding box center [358, 196] width 717 height 392
type textarea "x"
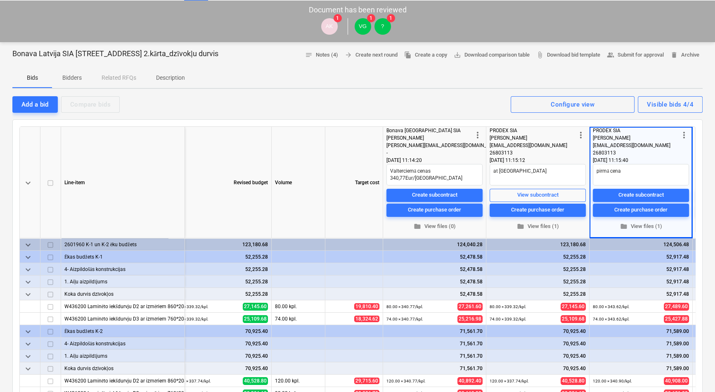
click at [175, 78] on p "Description" at bounding box center [170, 77] width 29 height 9
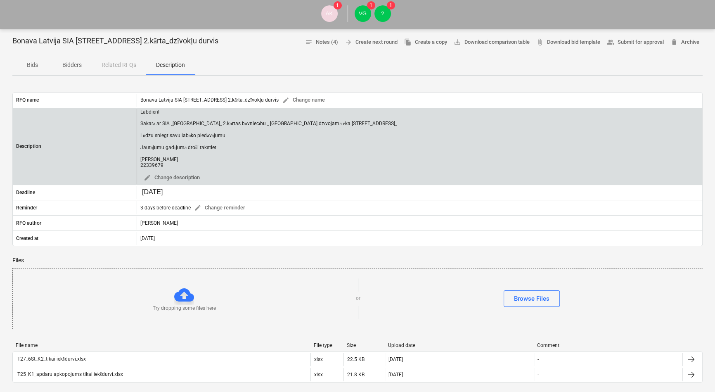
scroll to position [37, 0]
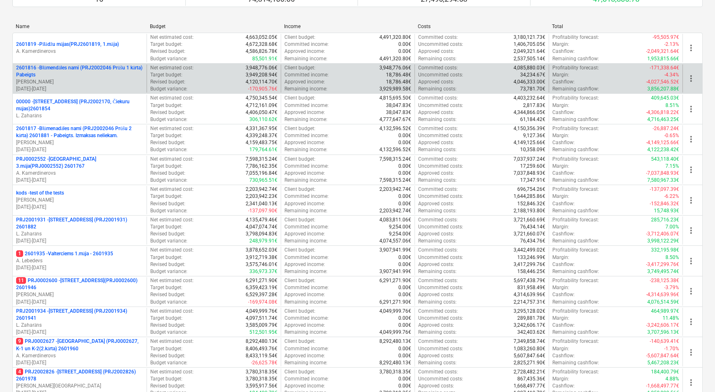
scroll to position [75, 0]
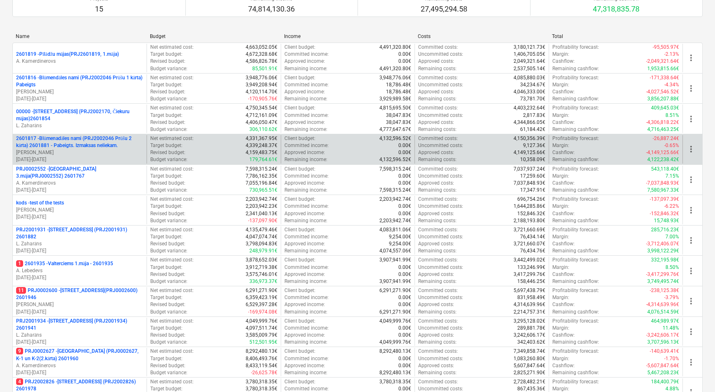
click at [64, 138] on p "2601817 - Blūmenadāles nami (PRJ2002046 Prūšu 2 kārta) 2601881 - Pabeigts. Izma…" at bounding box center [79, 142] width 127 height 14
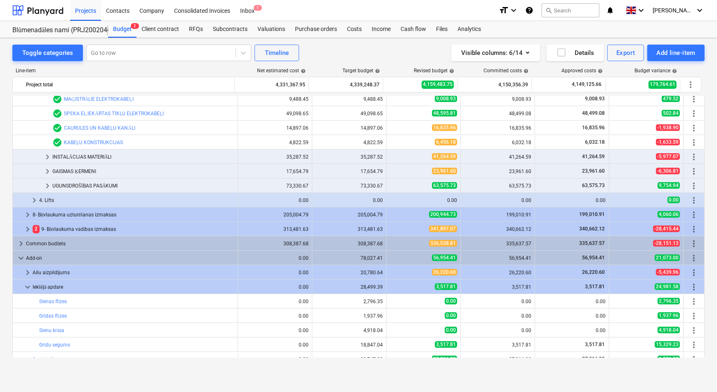
scroll to position [374, 0]
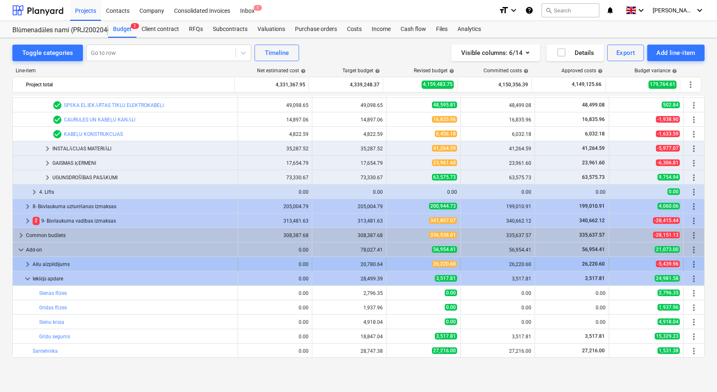
click at [28, 263] on span "keyboard_arrow_right" at bounding box center [28, 264] width 10 height 10
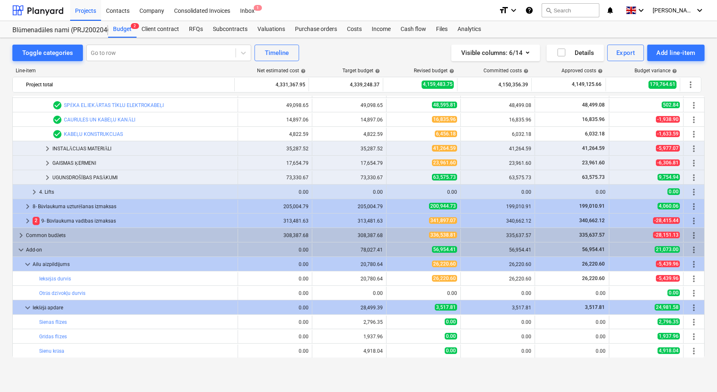
click at [28, 263] on span "keyboard_arrow_down" at bounding box center [28, 264] width 10 height 10
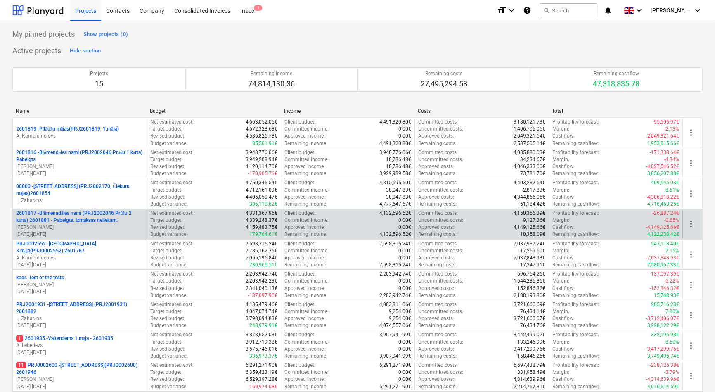
click at [62, 215] on p "2601817 - Blūmenadāles nami (PRJ2002046 Prūšu 2 kārta) 2601881 - Pabeigts. Izma…" at bounding box center [79, 217] width 127 height 14
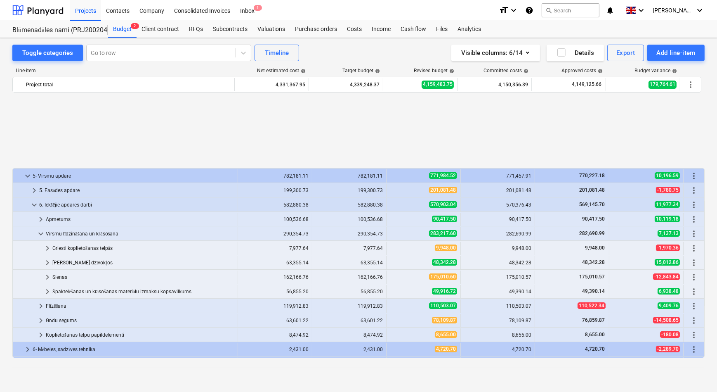
scroll to position [374, 0]
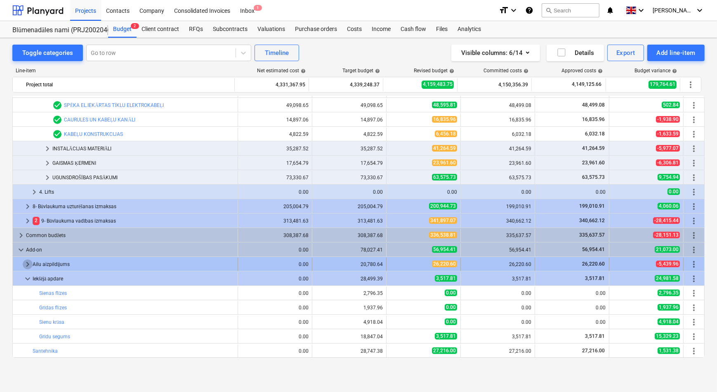
click at [30, 261] on span "keyboard_arrow_right" at bounding box center [28, 264] width 10 height 10
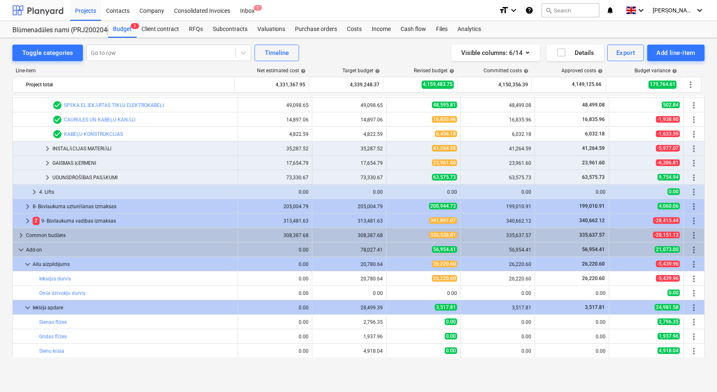
click at [52, 8] on div at bounding box center [37, 10] width 51 height 21
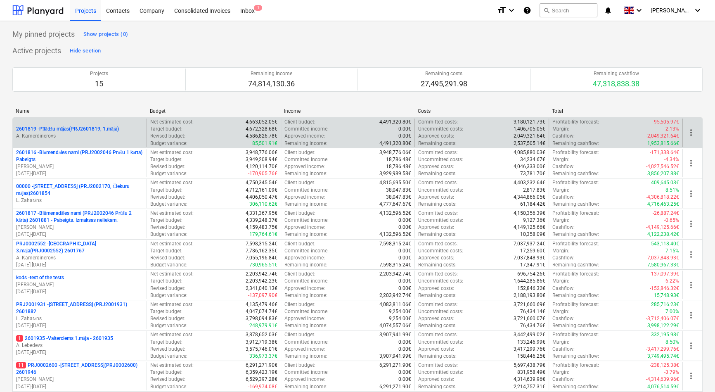
click at [60, 129] on p "2601819 - Pīlādžu mājas(PRJ2601819, 1.māja)" at bounding box center [67, 128] width 103 height 7
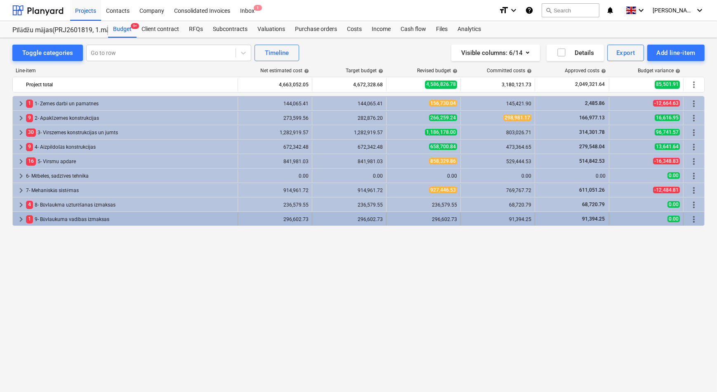
click at [21, 219] on span "keyboard_arrow_right" at bounding box center [21, 219] width 10 height 10
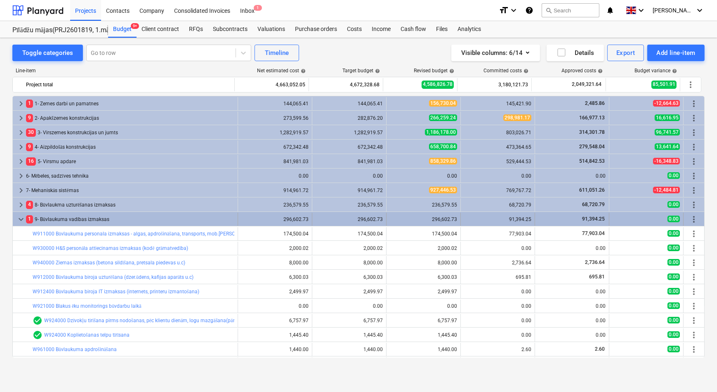
click at [21, 218] on span "keyboard_arrow_down" at bounding box center [21, 219] width 10 height 10
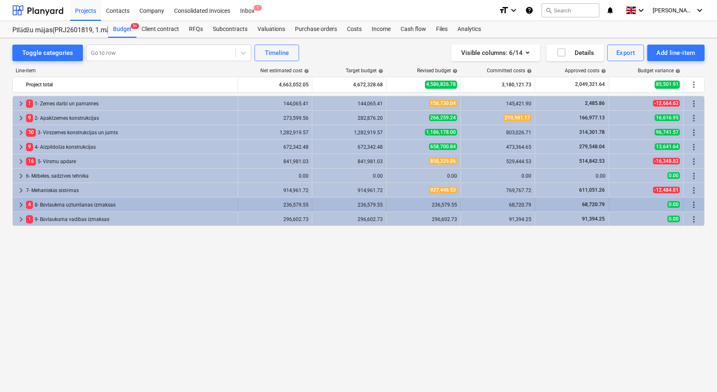
click at [21, 205] on span "keyboard_arrow_right" at bounding box center [21, 205] width 10 height 10
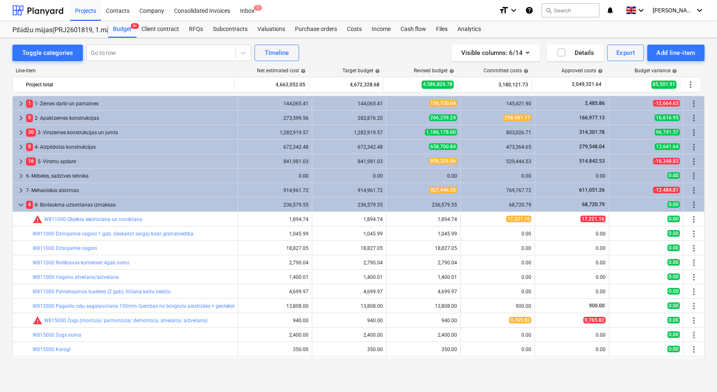
click at [21, 205] on span "keyboard_arrow_down" at bounding box center [21, 205] width 10 height 10
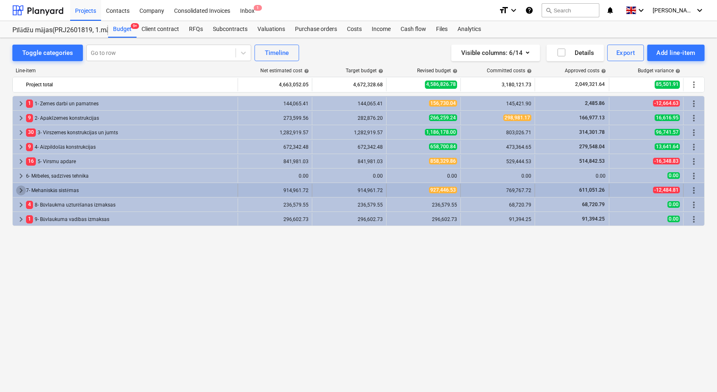
click at [21, 189] on span "keyboard_arrow_right" at bounding box center [21, 190] width 10 height 10
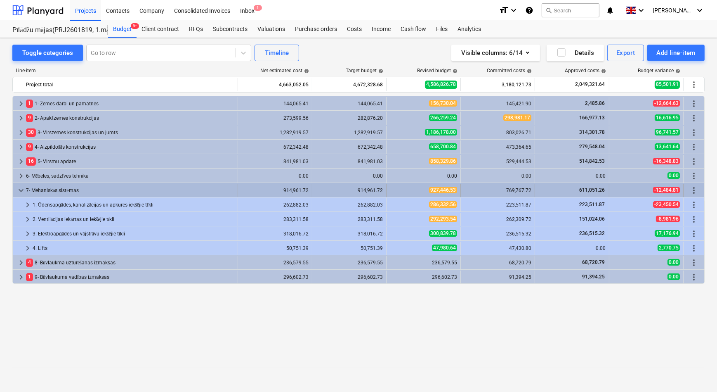
click at [21, 188] on span "keyboard_arrow_down" at bounding box center [21, 190] width 10 height 10
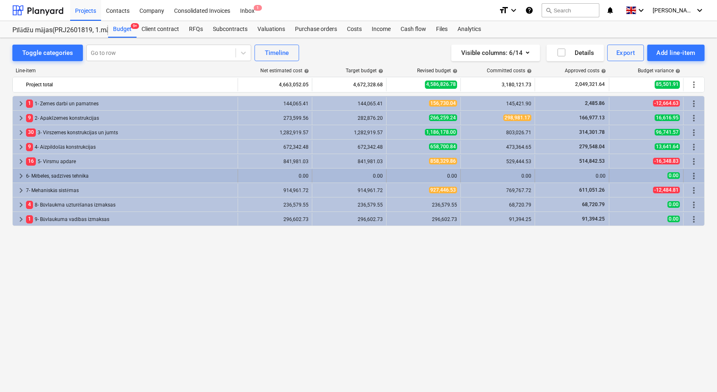
click at [19, 178] on span "keyboard_arrow_right" at bounding box center [21, 176] width 10 height 10
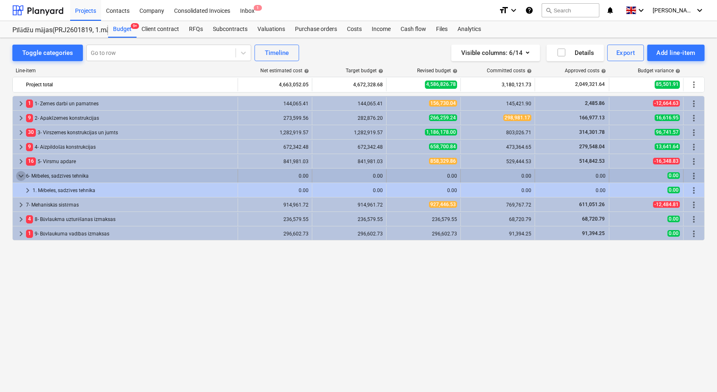
click at [19, 175] on span "keyboard_arrow_down" at bounding box center [21, 176] width 10 height 10
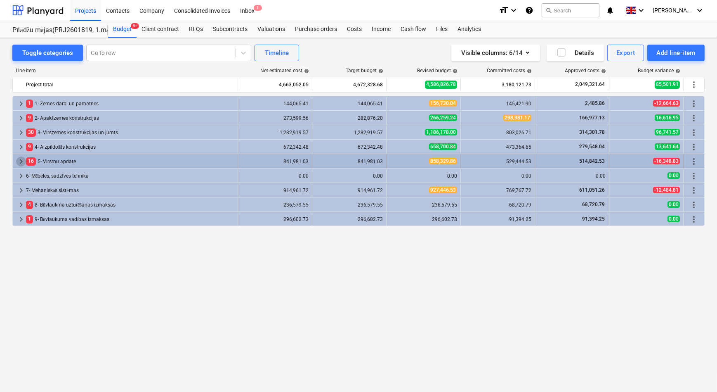
click at [17, 156] on span "keyboard_arrow_right" at bounding box center [21, 161] width 10 height 10
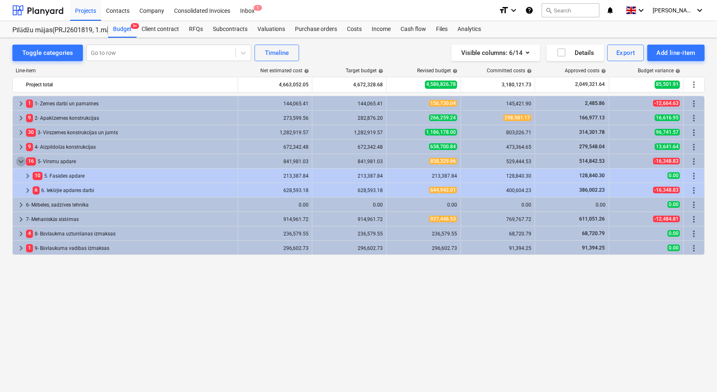
click at [17, 156] on span "keyboard_arrow_down" at bounding box center [21, 161] width 10 height 10
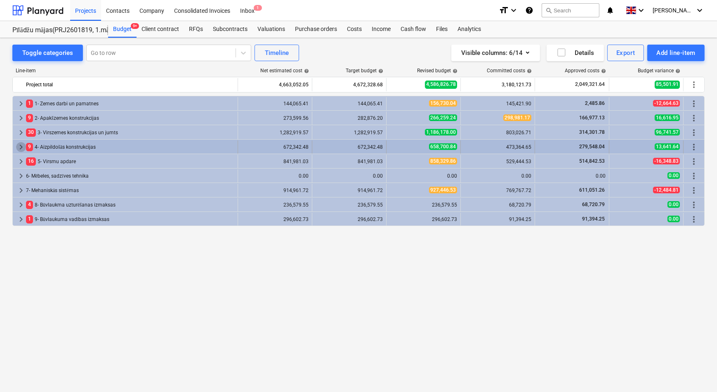
click at [17, 145] on span "keyboard_arrow_right" at bounding box center [21, 147] width 10 height 10
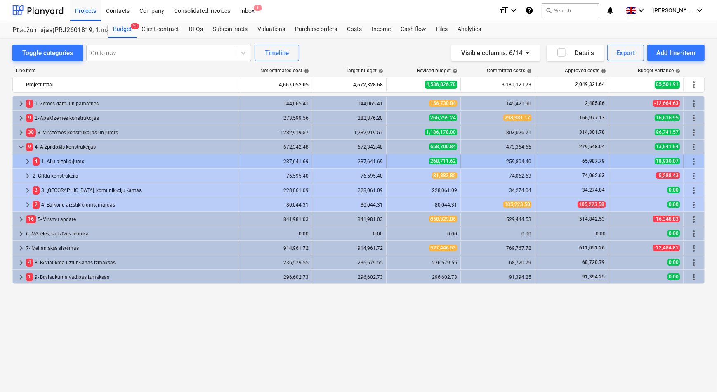
click at [27, 160] on span "keyboard_arrow_right" at bounding box center [28, 161] width 10 height 10
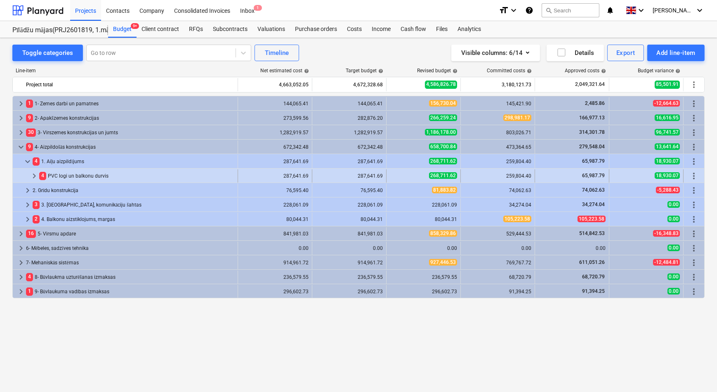
click at [34, 174] on span "keyboard_arrow_right" at bounding box center [34, 176] width 10 height 10
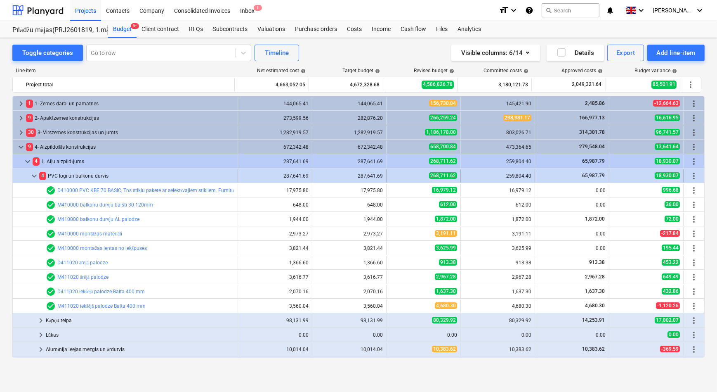
click at [35, 173] on span "keyboard_arrow_down" at bounding box center [34, 176] width 10 height 10
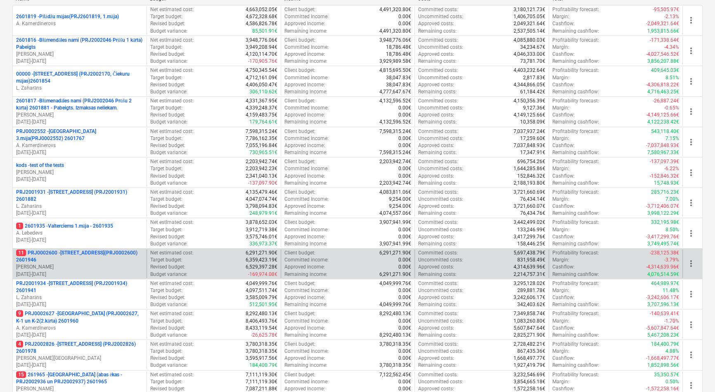
scroll to position [150, 0]
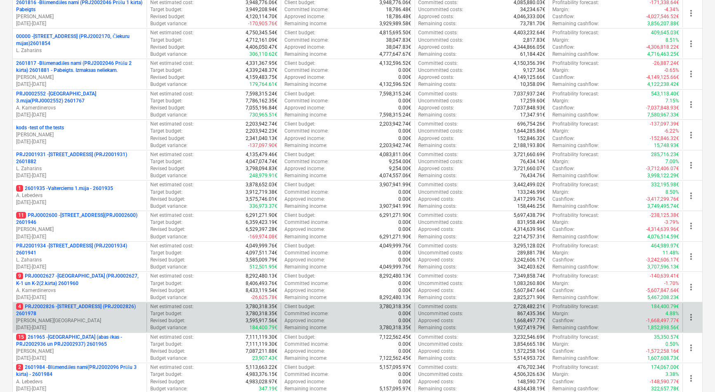
click at [63, 310] on p "4 PRJ2002826 - [STREET_ADDRESS] (PRJ2002826) 2601978" at bounding box center [79, 310] width 127 height 14
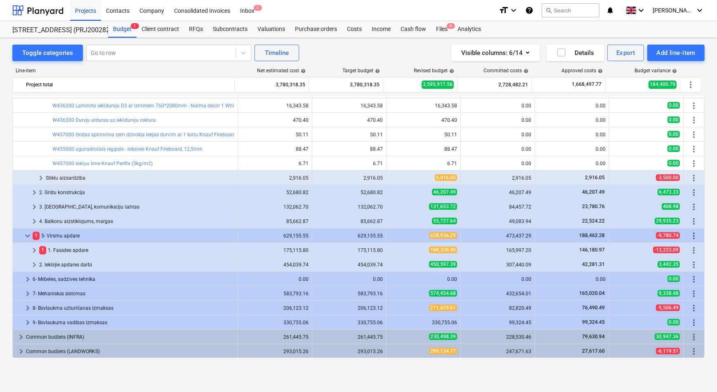
scroll to position [244, 0]
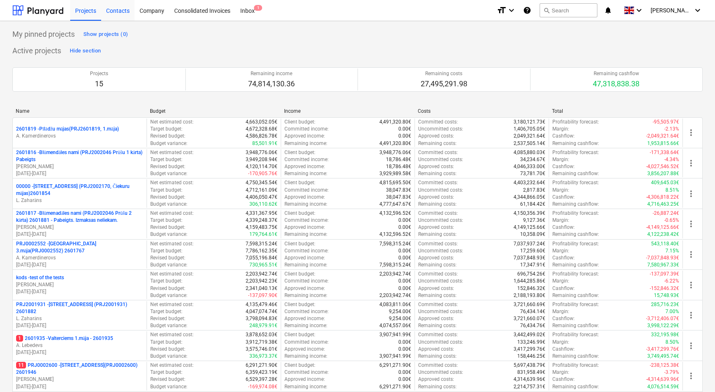
click at [112, 10] on div "Contacts" at bounding box center [117, 10] width 33 height 21
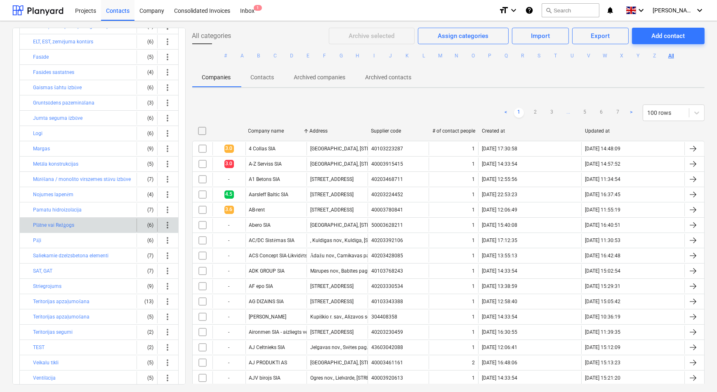
scroll to position [94, 0]
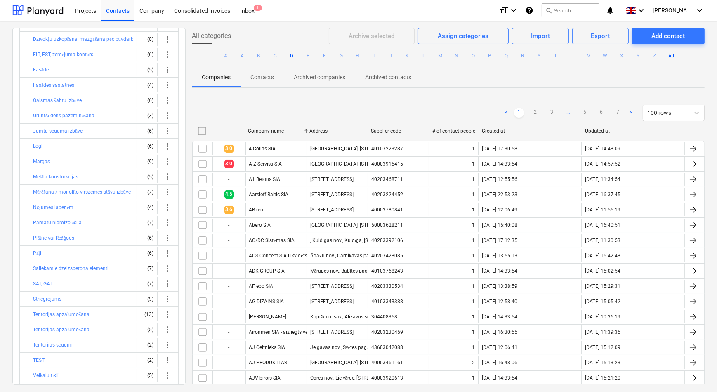
click at [290, 53] on button "D" at bounding box center [292, 56] width 10 height 10
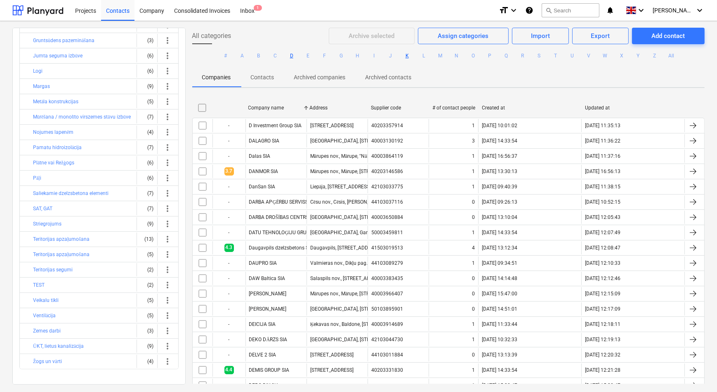
click at [406, 54] on button "K" at bounding box center [408, 56] width 10 height 10
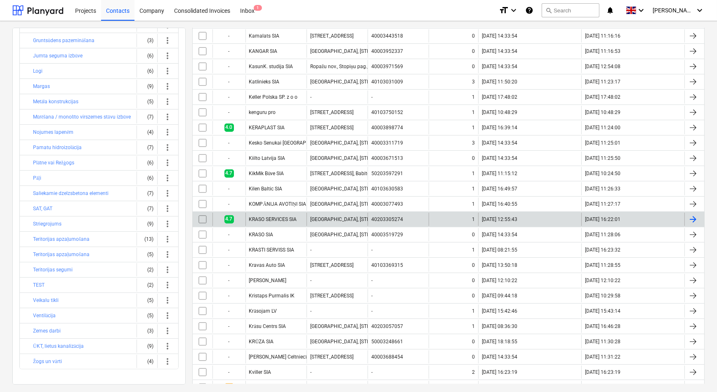
scroll to position [49, 0]
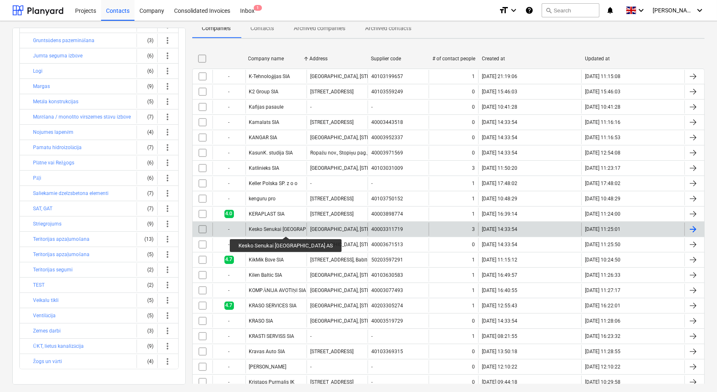
click at [268, 229] on div "Kesko Senukai Latvia AS" at bounding box center [293, 229] width 89 height 6
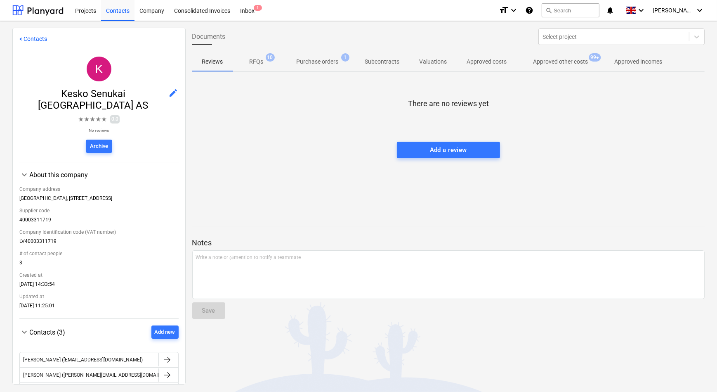
click at [542, 62] on p "Approved other costs" at bounding box center [561, 61] width 55 height 9
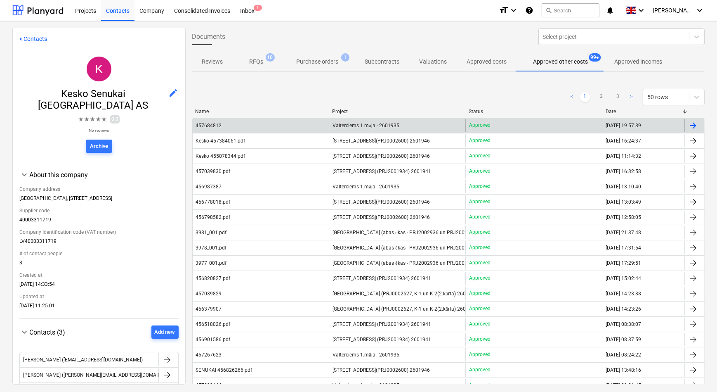
click at [235, 125] on div "457684812" at bounding box center [261, 125] width 137 height 13
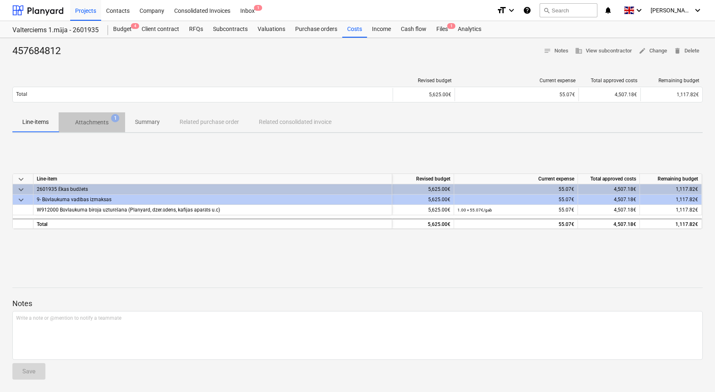
click at [89, 123] on p "Attachments" at bounding box center [91, 122] width 33 height 9
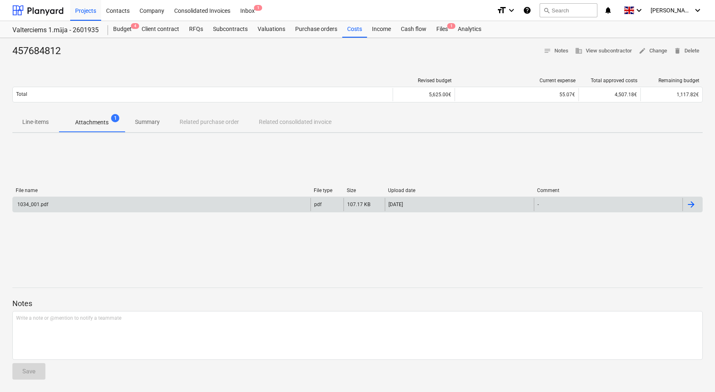
click at [81, 203] on div "1034_001.pdf" at bounding box center [162, 204] width 298 height 13
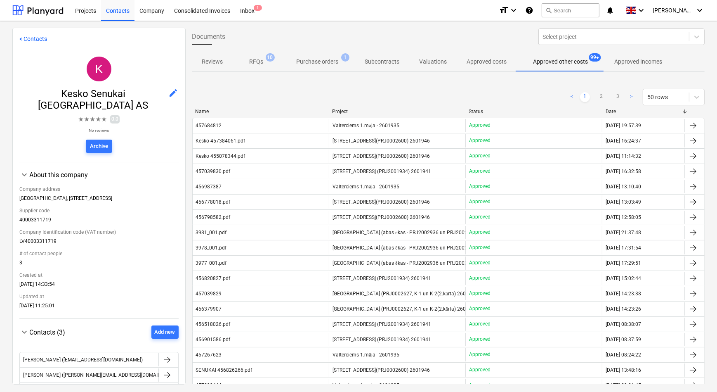
click at [317, 64] on p "Purchase orders" at bounding box center [318, 61] width 42 height 9
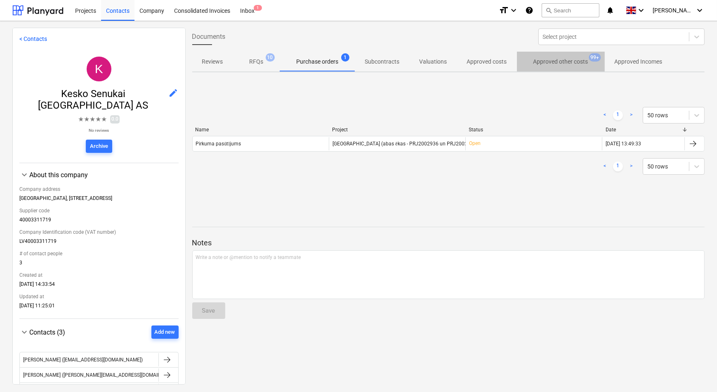
click at [561, 62] on p "Approved other costs" at bounding box center [561, 61] width 55 height 9
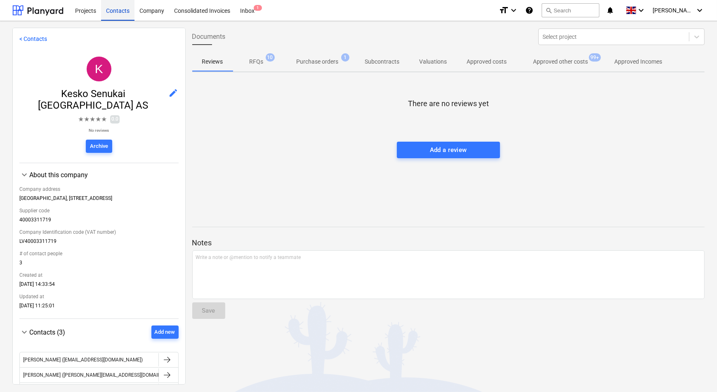
click at [119, 11] on div "Contacts" at bounding box center [117, 10] width 33 height 21
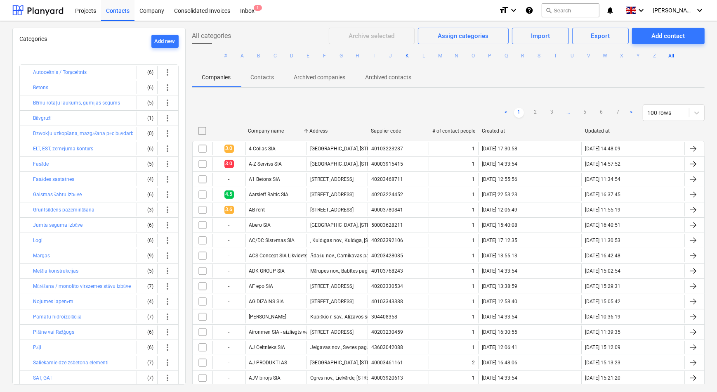
click at [405, 56] on button "K" at bounding box center [408, 56] width 10 height 10
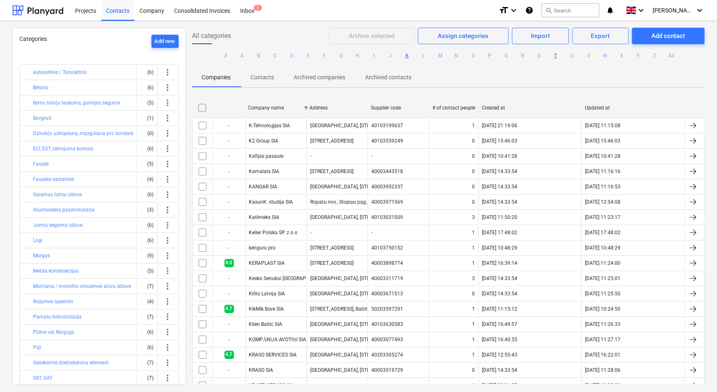
click at [556, 54] on button "T" at bounding box center [556, 56] width 10 height 10
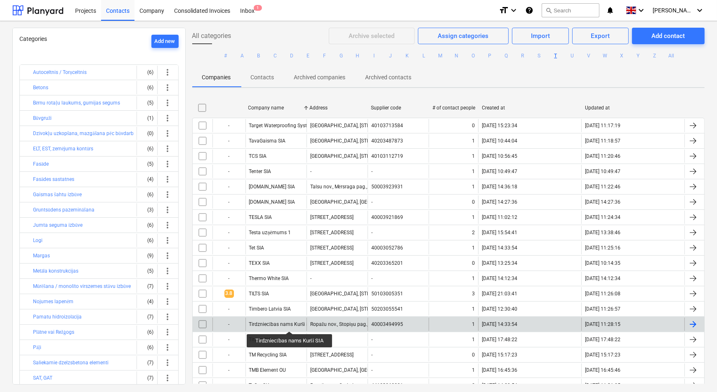
click at [290, 324] on div "Tirdzniecības nams Kurši SIA" at bounding box center [281, 324] width 65 height 6
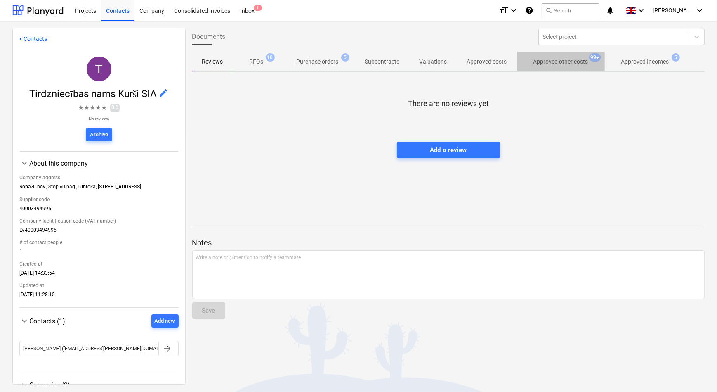
click at [555, 60] on p "Approved other costs" at bounding box center [561, 61] width 55 height 9
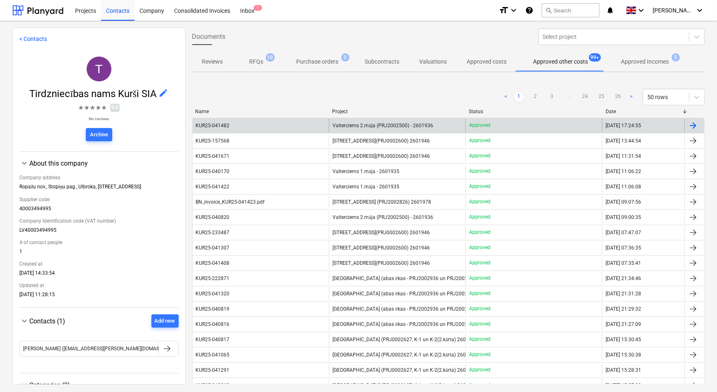
click at [355, 126] on span "Valterciems 2.māja (PRJ2002500) - 2601936" at bounding box center [383, 126] width 100 height 6
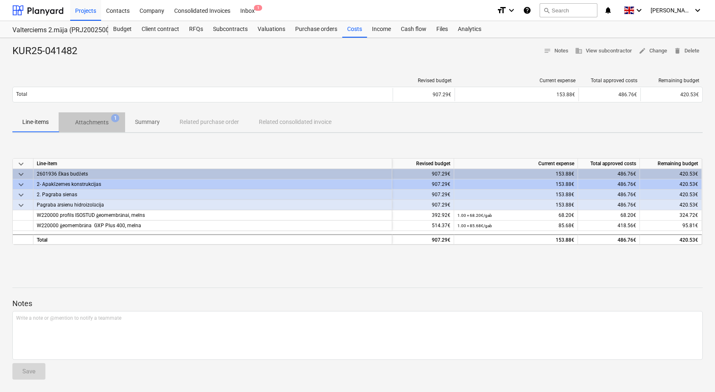
click at [83, 121] on p "Attachments" at bounding box center [91, 122] width 33 height 9
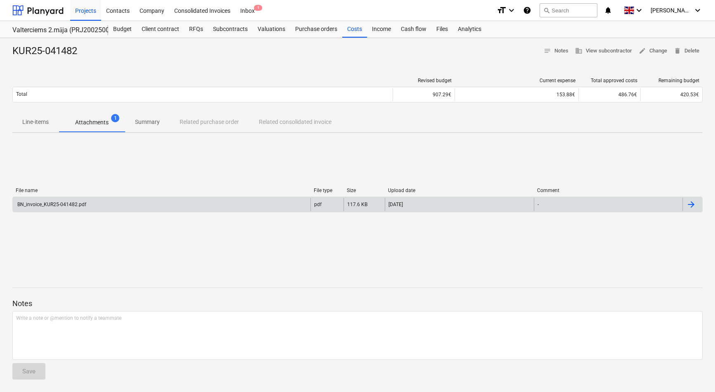
click at [67, 204] on div "BN_invoice_KUR25-041482.pdf" at bounding box center [51, 204] width 70 height 6
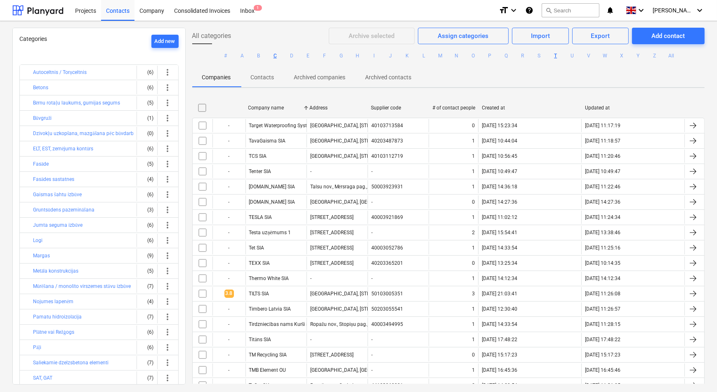
click at [274, 57] on button "C" at bounding box center [275, 56] width 10 height 10
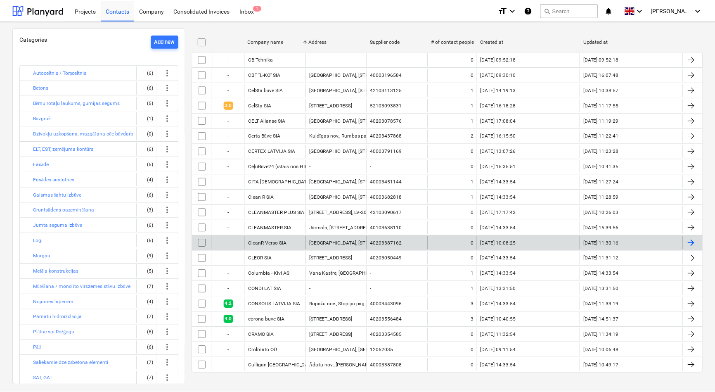
scroll to position [70, 0]
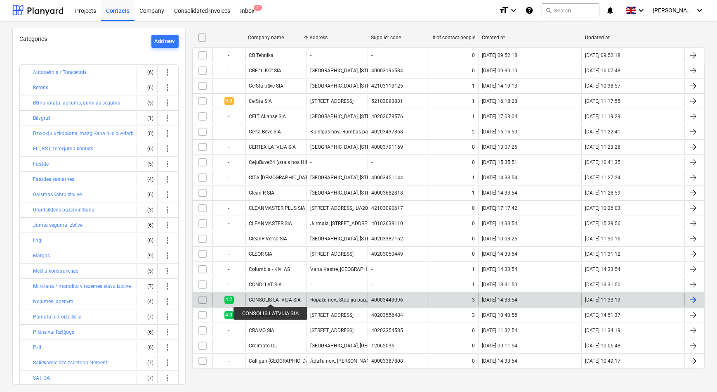
click at [271, 297] on div "CONSOLIS LATVIJA SIA" at bounding box center [275, 300] width 52 height 6
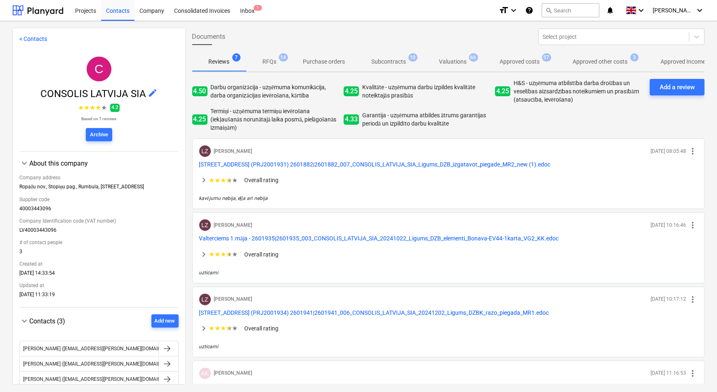
click at [596, 62] on p "Approved other costs" at bounding box center [600, 61] width 55 height 9
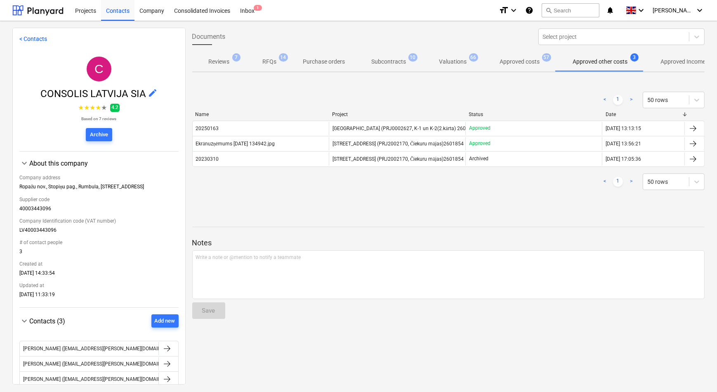
click at [243, 130] on div "20250163" at bounding box center [261, 128] width 137 height 13
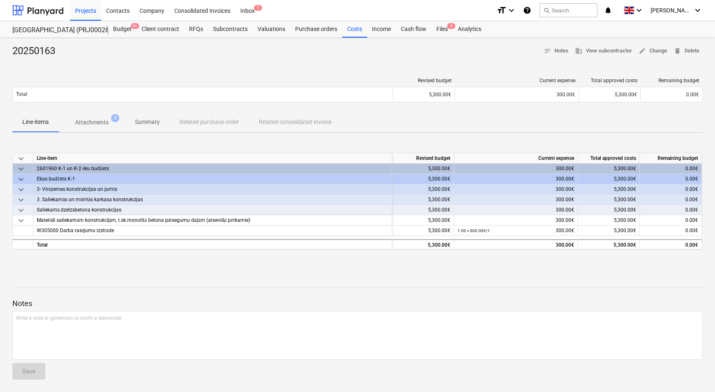
click at [88, 124] on p "Attachments" at bounding box center [91, 122] width 33 height 9
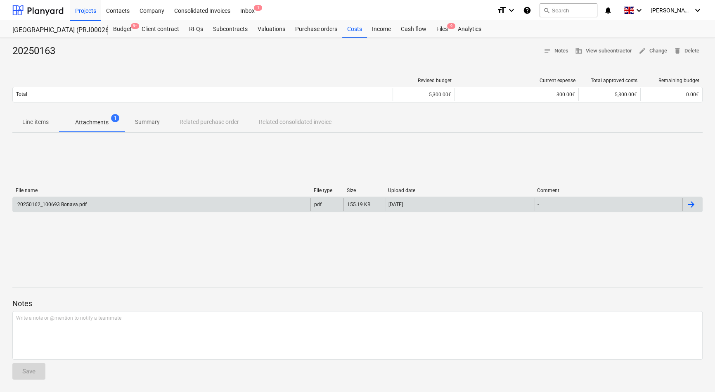
click at [61, 206] on div "20250162_100693 Bonava.pdf" at bounding box center [51, 204] width 71 height 6
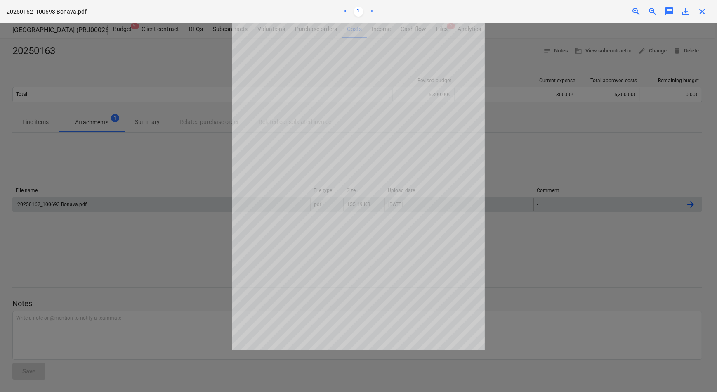
click at [703, 10] on span "close" at bounding box center [703, 12] width 10 height 10
